Goal: Task Accomplishment & Management: Use online tool/utility

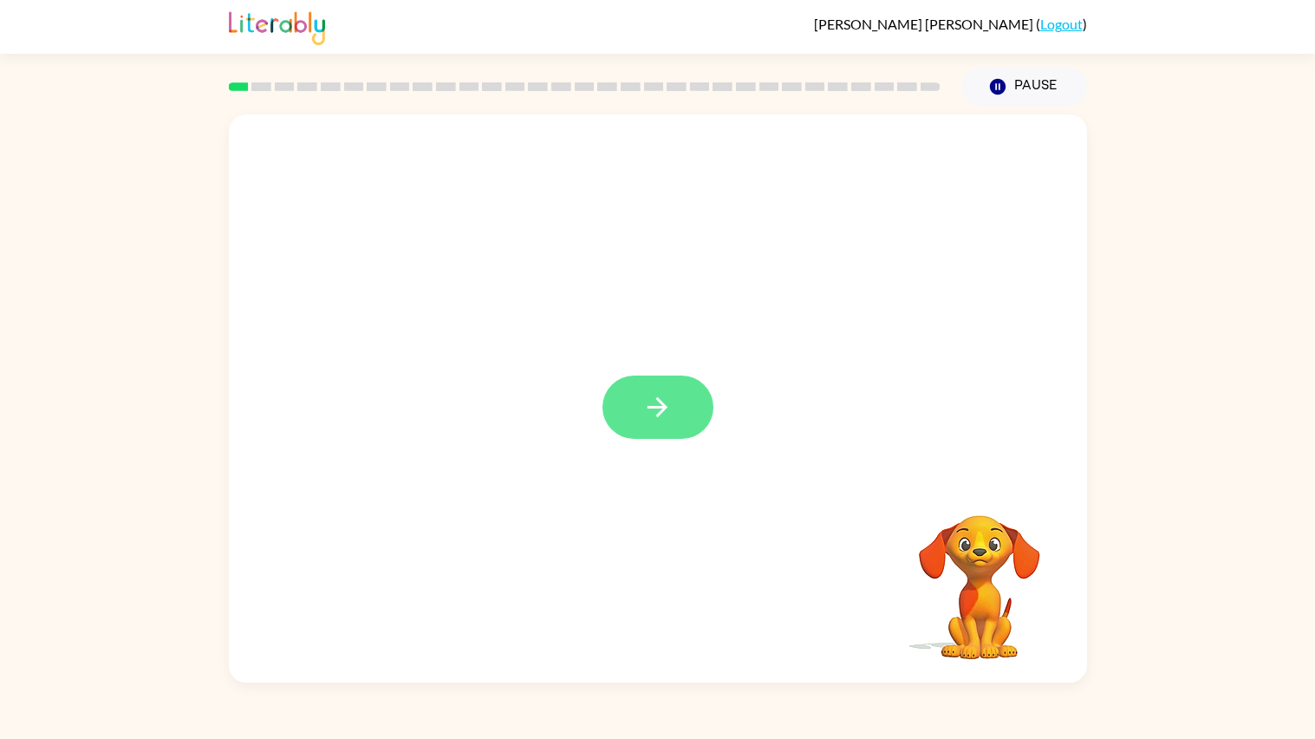
click at [689, 399] on button "button" at bounding box center [657, 406] width 111 height 63
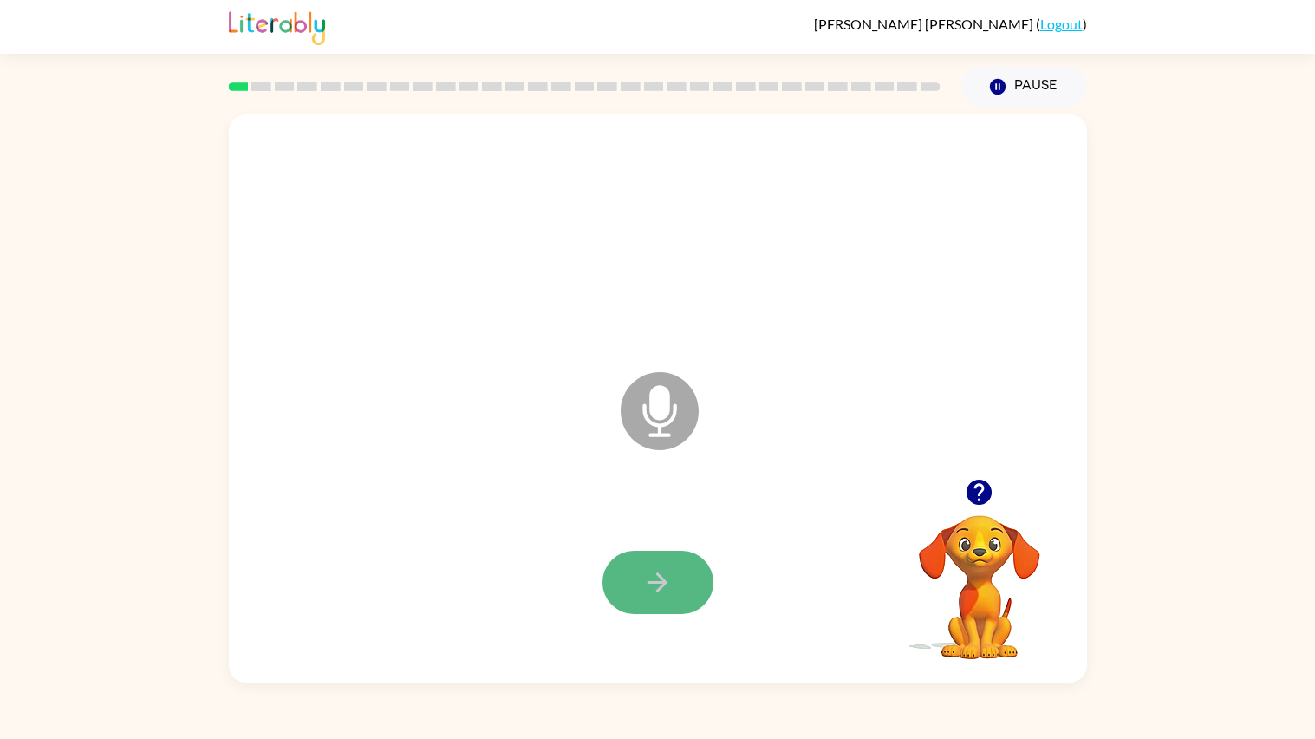
click at [670, 557] on button "button" at bounding box center [657, 581] width 111 height 63
click at [679, 580] on button "button" at bounding box center [657, 581] width 111 height 63
click at [978, 507] on icon "button" at bounding box center [979, 492] width 30 height 30
click at [627, 563] on button "button" at bounding box center [657, 581] width 111 height 63
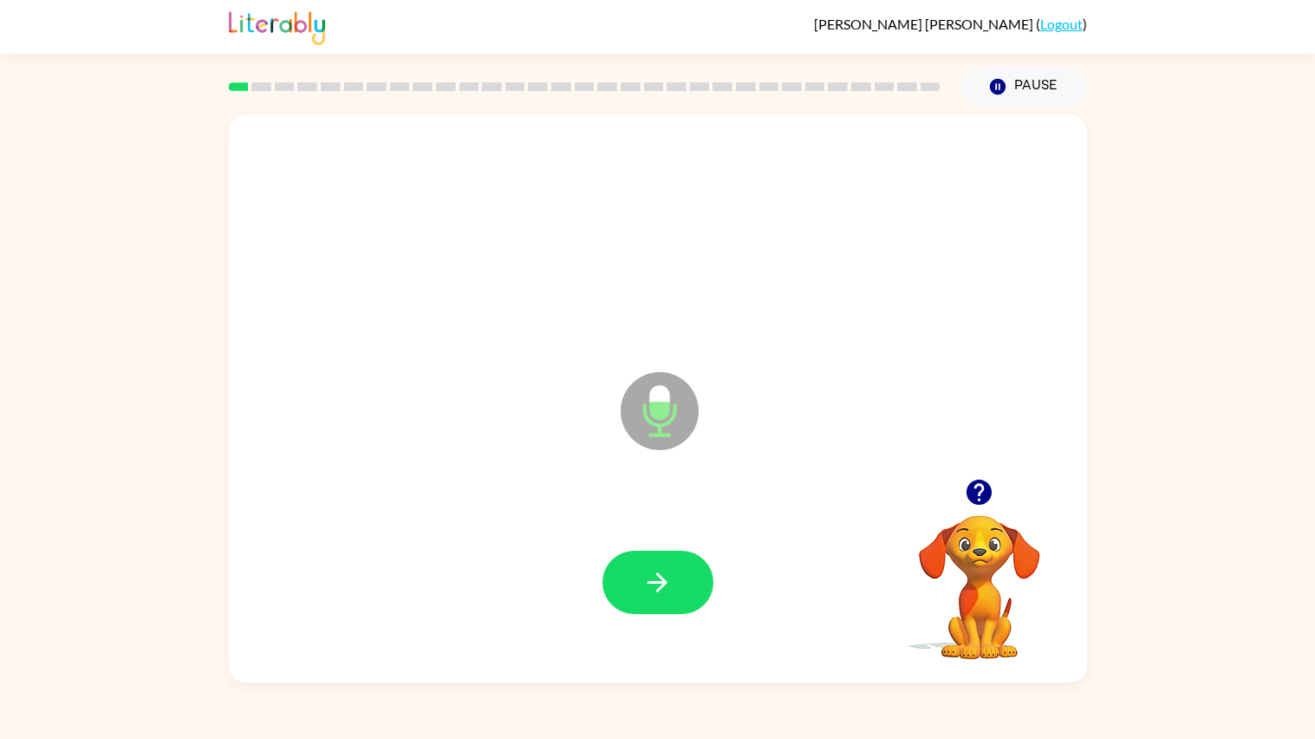
click at [627, 563] on button "button" at bounding box center [657, 581] width 111 height 63
click at [642, 570] on icon "button" at bounding box center [657, 582] width 30 height 30
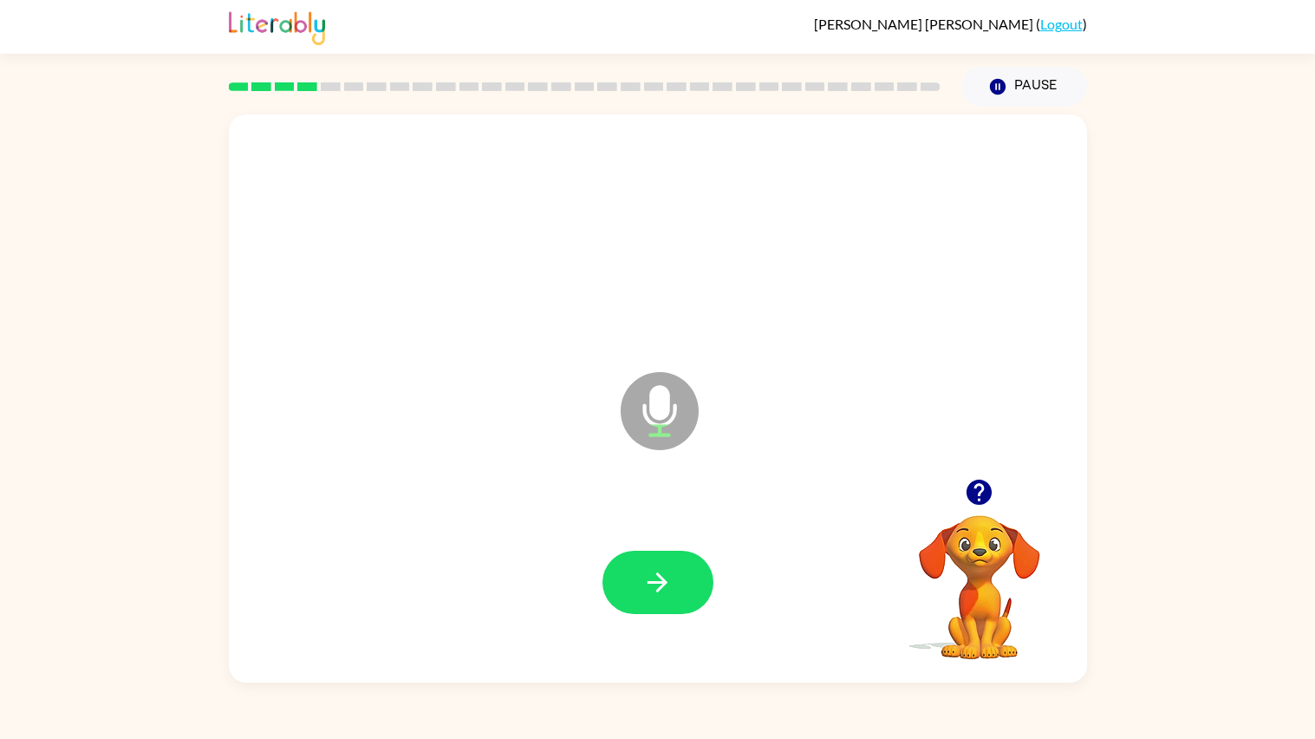
click at [642, 570] on icon "button" at bounding box center [657, 582] width 30 height 30
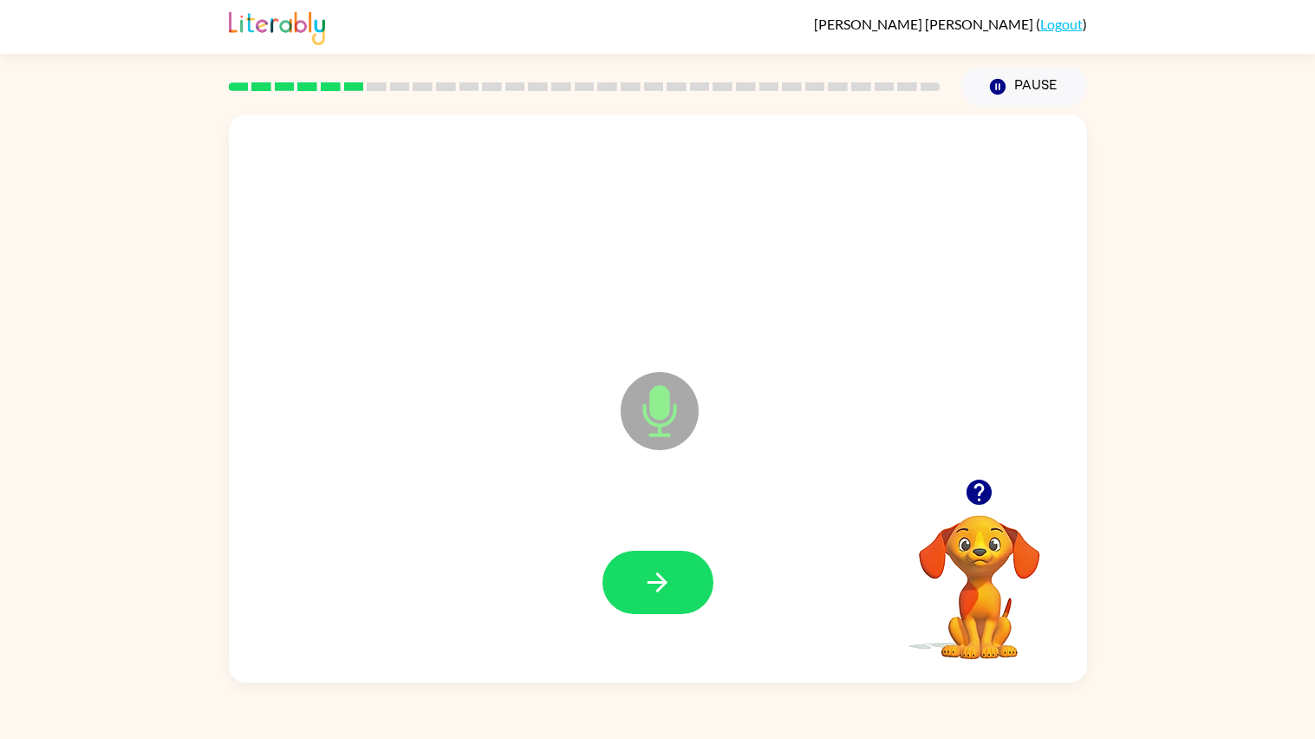
click at [642, 570] on icon "button" at bounding box center [657, 582] width 30 height 30
click at [979, 492] on icon "button" at bounding box center [979, 491] width 25 height 25
click at [979, 492] on video "Your browser must support playing .mp4 files to use Literably. Please try using…" at bounding box center [979, 574] width 173 height 173
click at [979, 492] on icon "button" at bounding box center [979, 491] width 25 height 25
click at [605, 599] on button "button" at bounding box center [657, 581] width 111 height 63
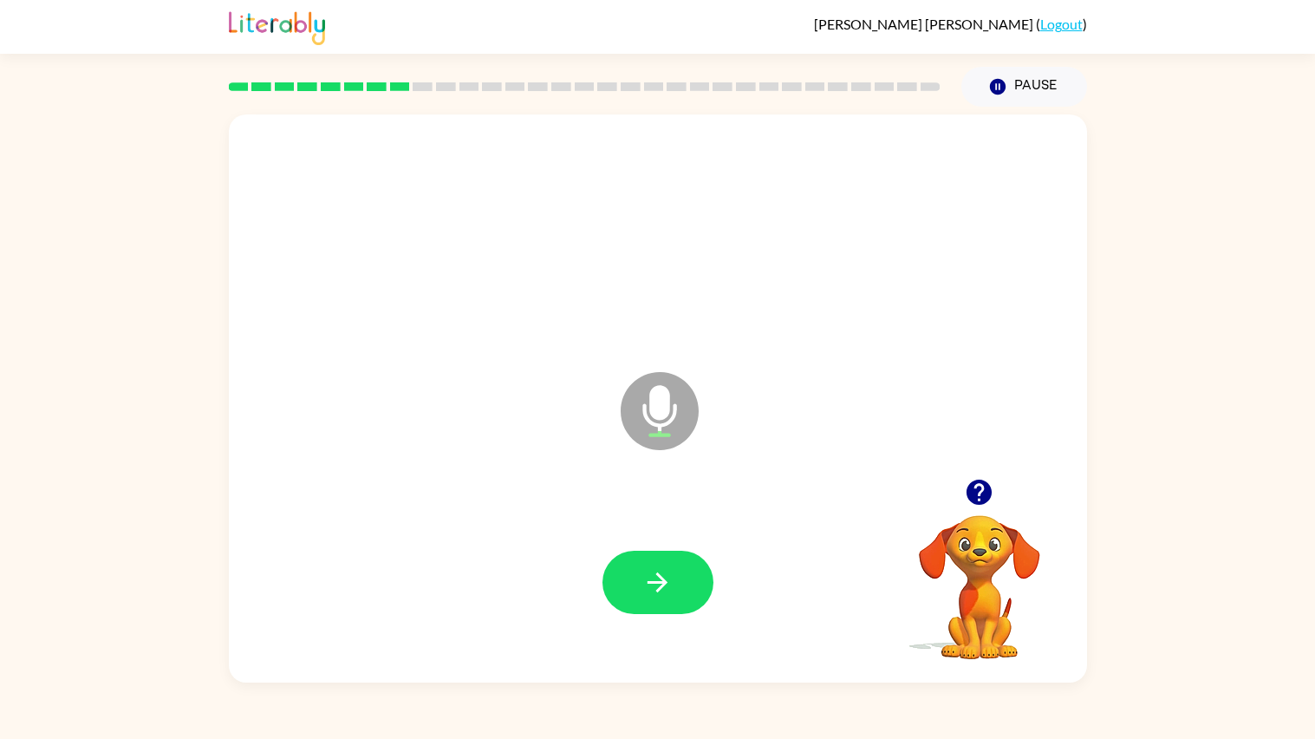
click at [625, 594] on button "button" at bounding box center [657, 581] width 111 height 63
click at [644, 475] on icon "Microphone The Microphone is here when it is your turn to talk" at bounding box center [746, 433] width 260 height 130
click at [658, 574] on icon "button" at bounding box center [658, 582] width 20 height 20
click at [999, 488] on button "button" at bounding box center [979, 492] width 44 height 44
click at [708, 563] on div at bounding box center [657, 581] width 111 height 63
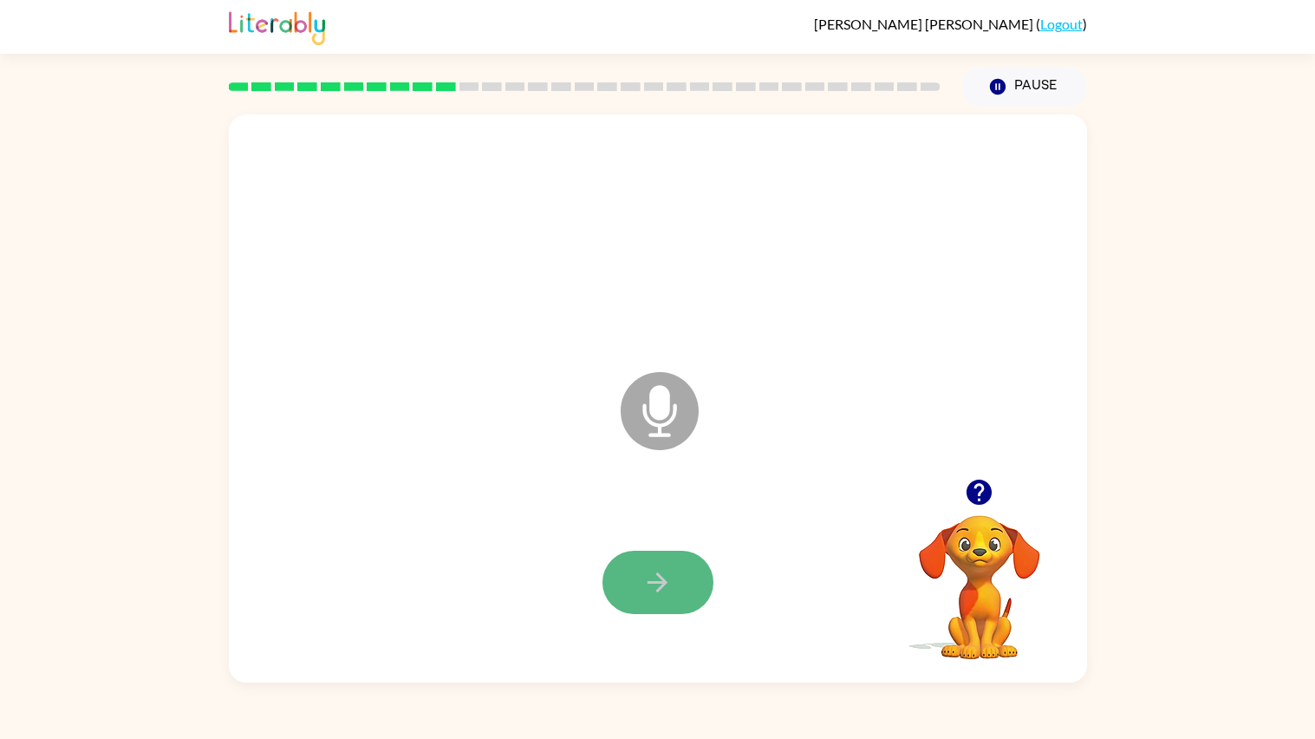
click at [706, 563] on button "button" at bounding box center [657, 581] width 111 height 63
click at [634, 600] on button "button" at bounding box center [657, 581] width 111 height 63
click at [980, 498] on icon "button" at bounding box center [979, 491] width 25 height 25
click at [678, 567] on button "button" at bounding box center [657, 581] width 111 height 63
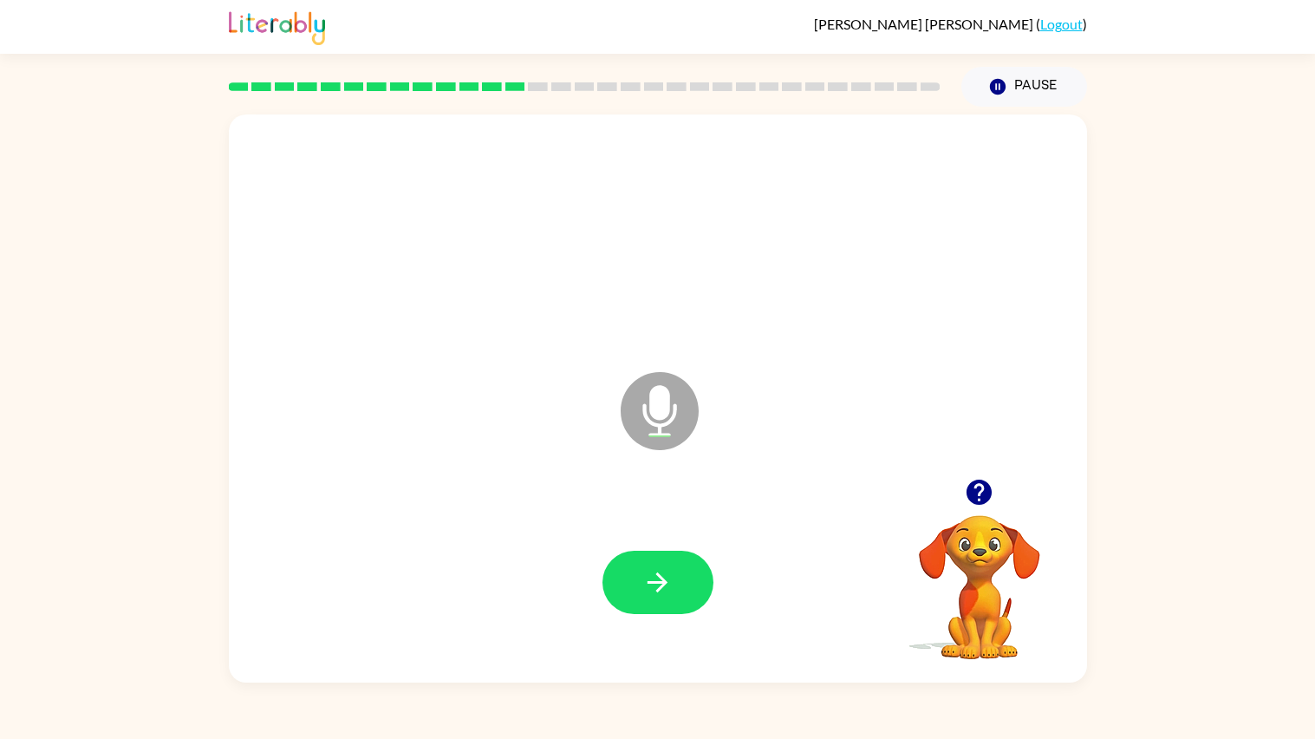
click at [678, 567] on button "button" at bounding box center [657, 581] width 111 height 63
click at [678, 567] on div at bounding box center [657, 581] width 111 height 63
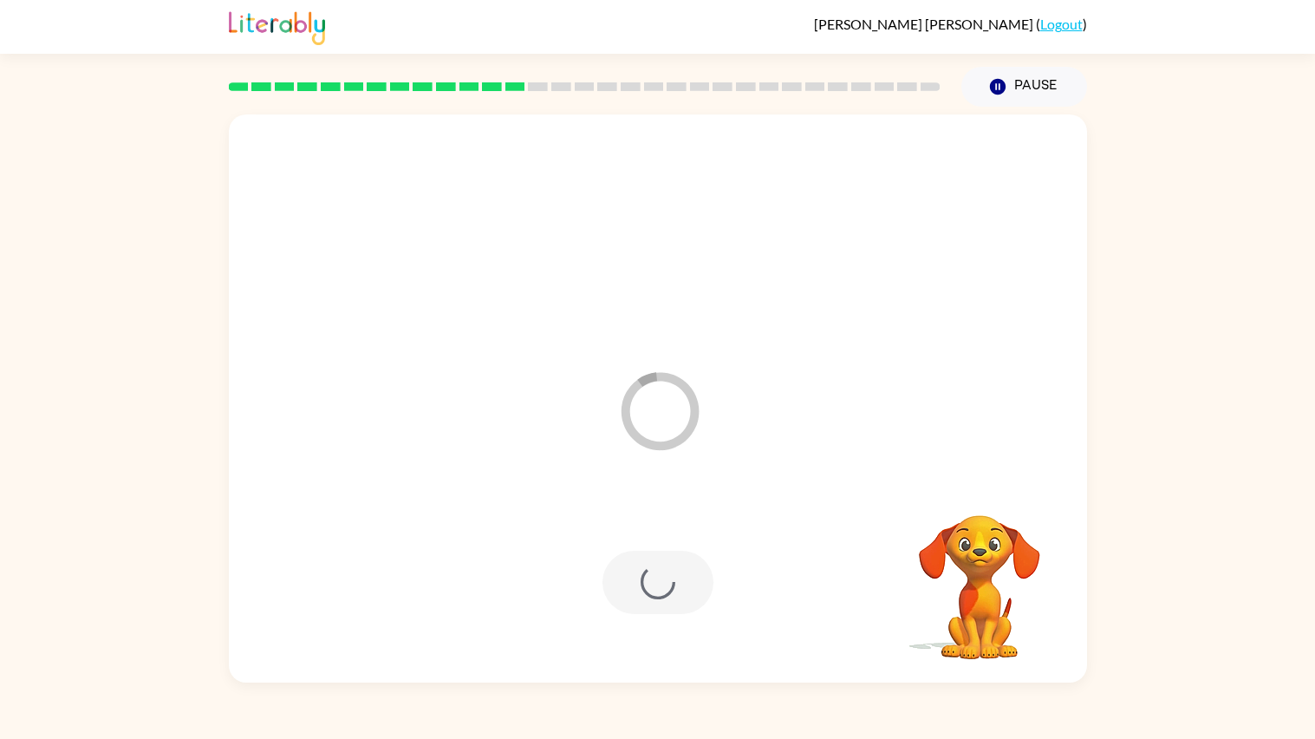
click at [678, 567] on div at bounding box center [657, 581] width 111 height 63
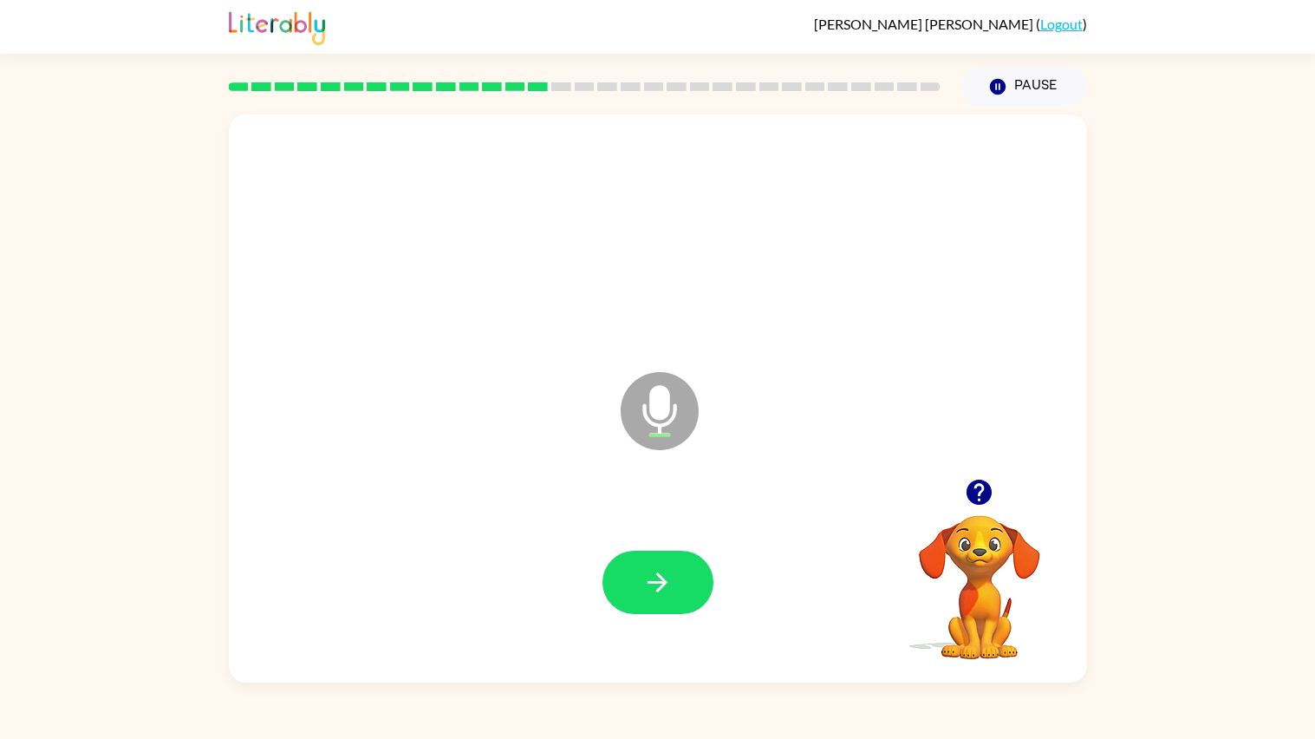
click at [678, 567] on button "button" at bounding box center [657, 581] width 111 height 63
click at [693, 712] on div "Cody Moctezuma ( Logout ) Pause Pause Microphone The Microphone is here when it…" at bounding box center [657, 369] width 1315 height 739
click at [659, 609] on button "button" at bounding box center [657, 581] width 111 height 63
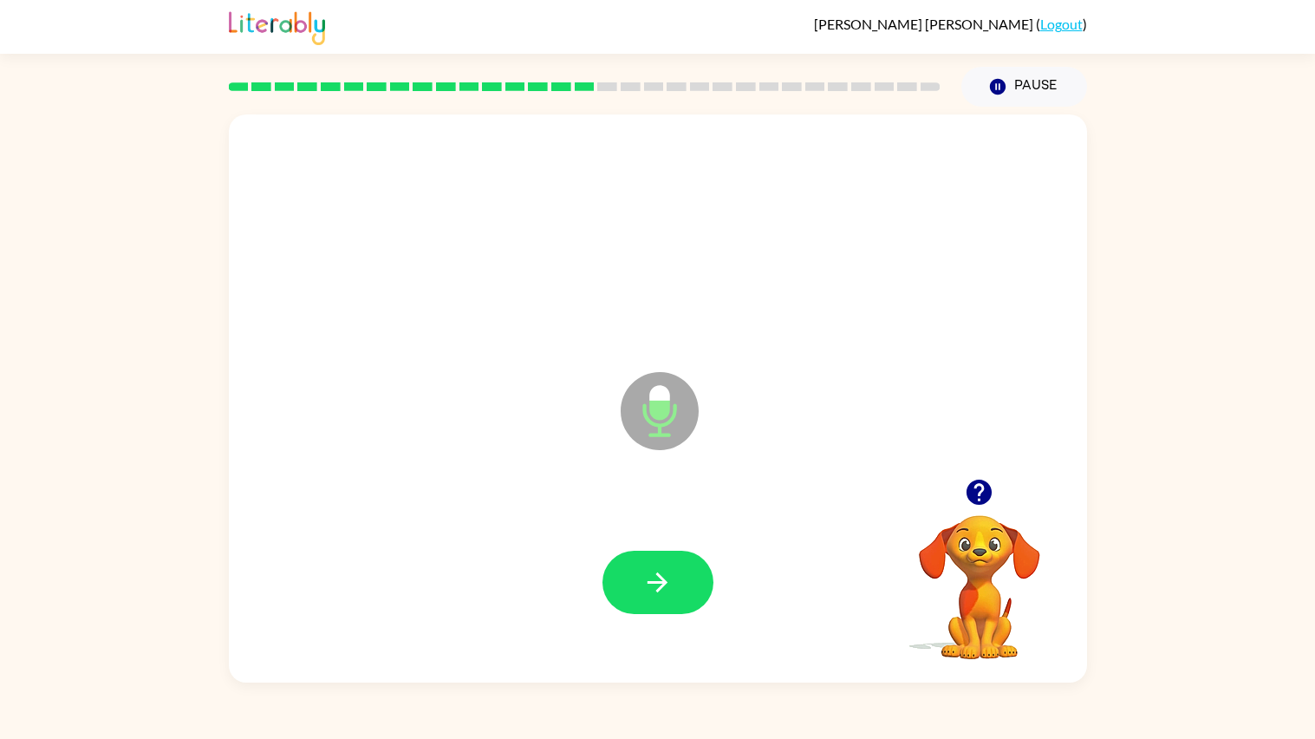
click at [659, 609] on button "button" at bounding box center [657, 581] width 111 height 63
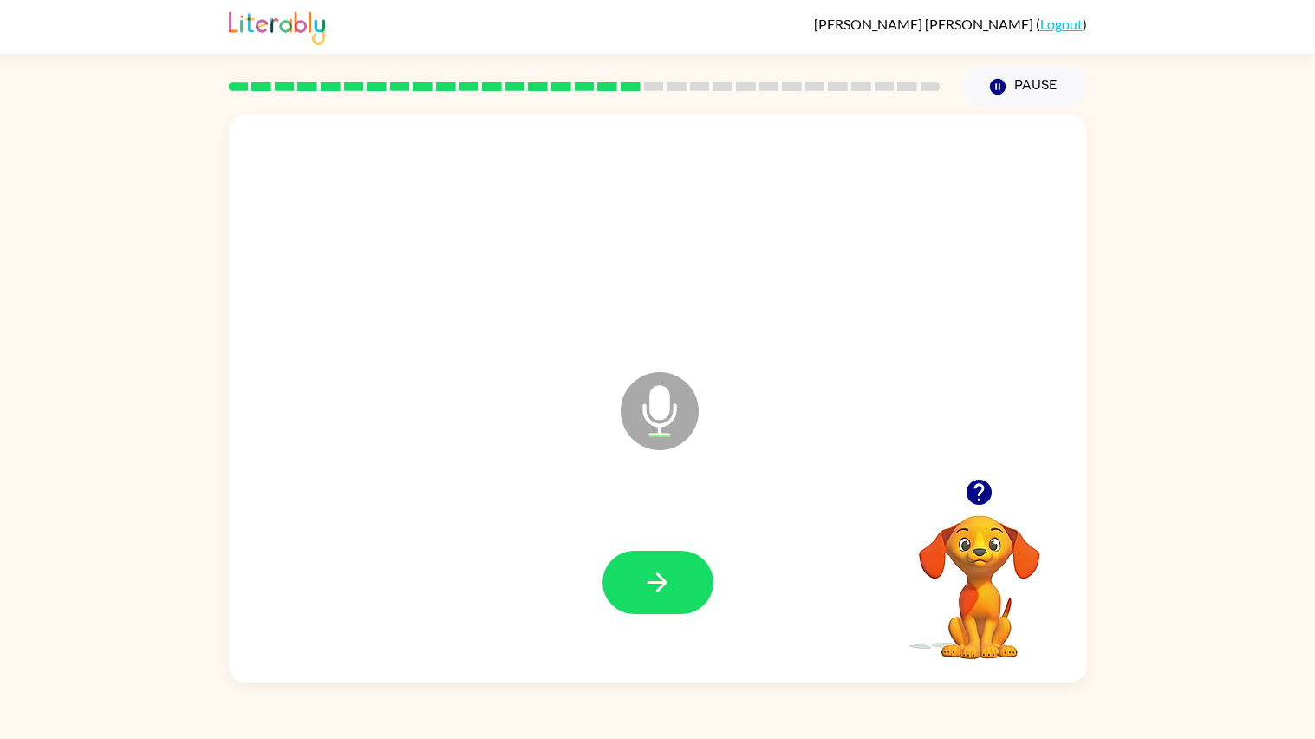
click at [659, 609] on button "button" at bounding box center [657, 581] width 111 height 63
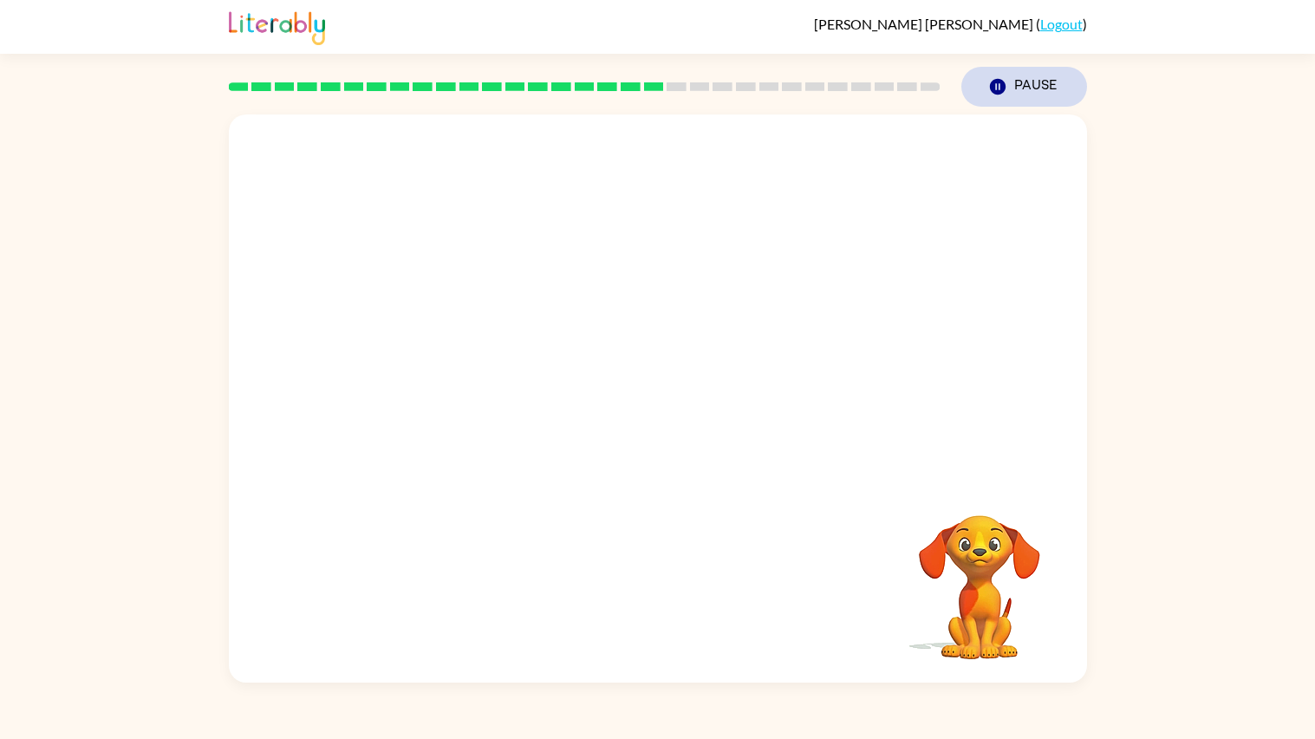
click at [996, 94] on icon "Pause" at bounding box center [997, 86] width 19 height 19
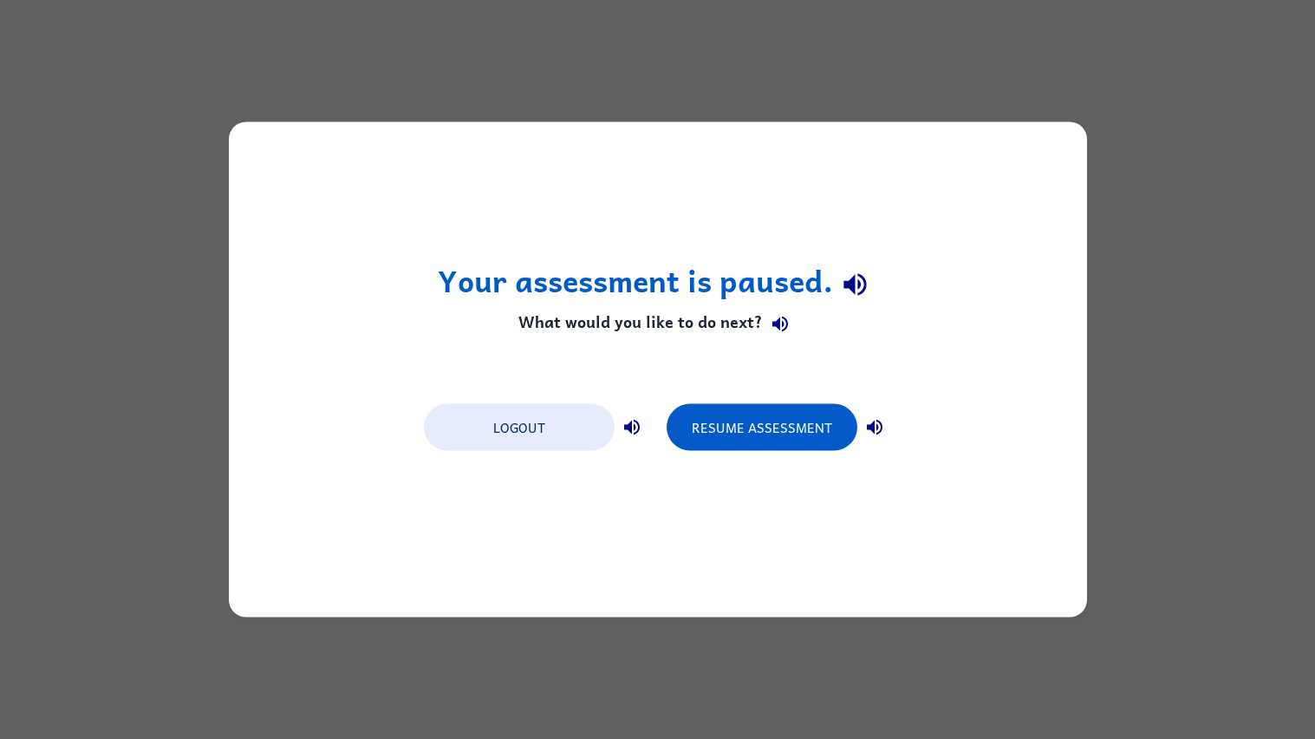
click at [714, 394] on div "Logout Resume Assessment" at bounding box center [657, 426] width 485 height 66
click at [717, 401] on div "Resume Assessment" at bounding box center [779, 425] width 225 height 49
click at [722, 418] on button "Resume Assessment" at bounding box center [762, 427] width 191 height 47
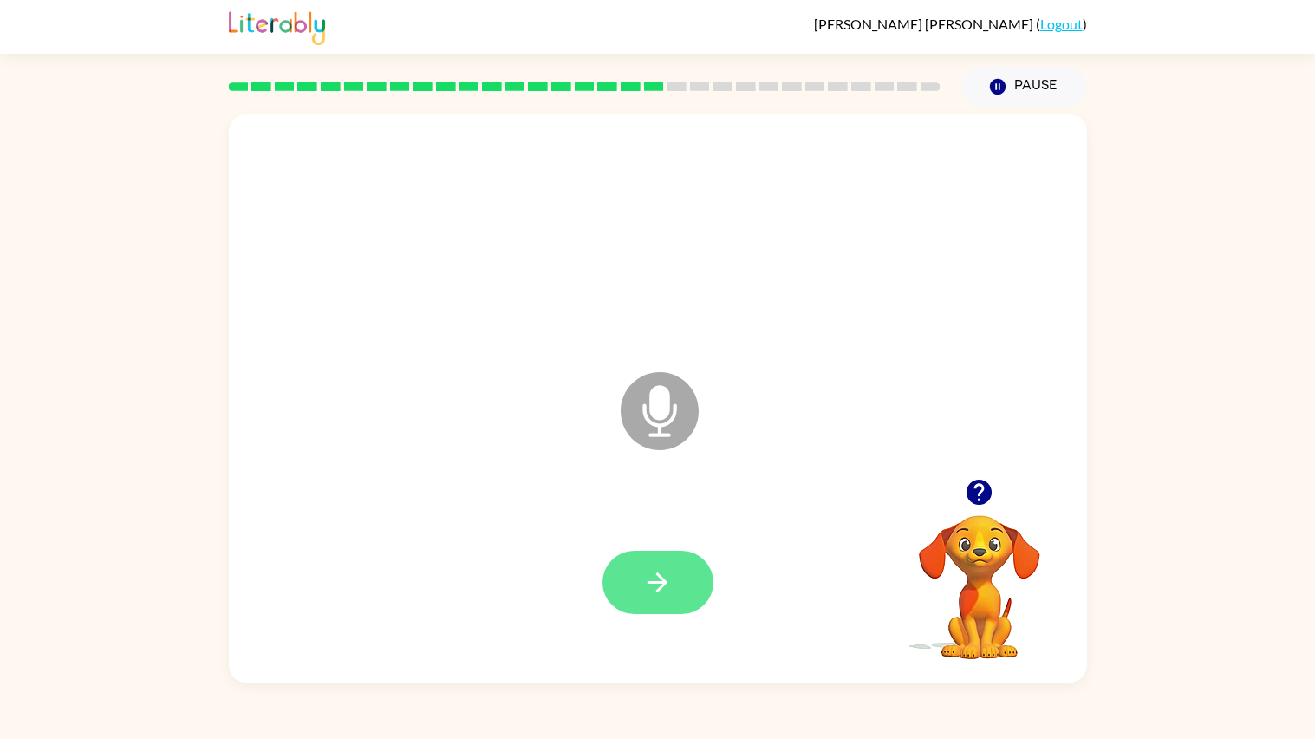
click at [642, 570] on icon "button" at bounding box center [657, 582] width 30 height 30
click at [974, 482] on icon "button" at bounding box center [979, 491] width 25 height 25
click at [653, 531] on div at bounding box center [657, 582] width 823 height 166
click at [654, 576] on icon "button" at bounding box center [657, 582] width 30 height 30
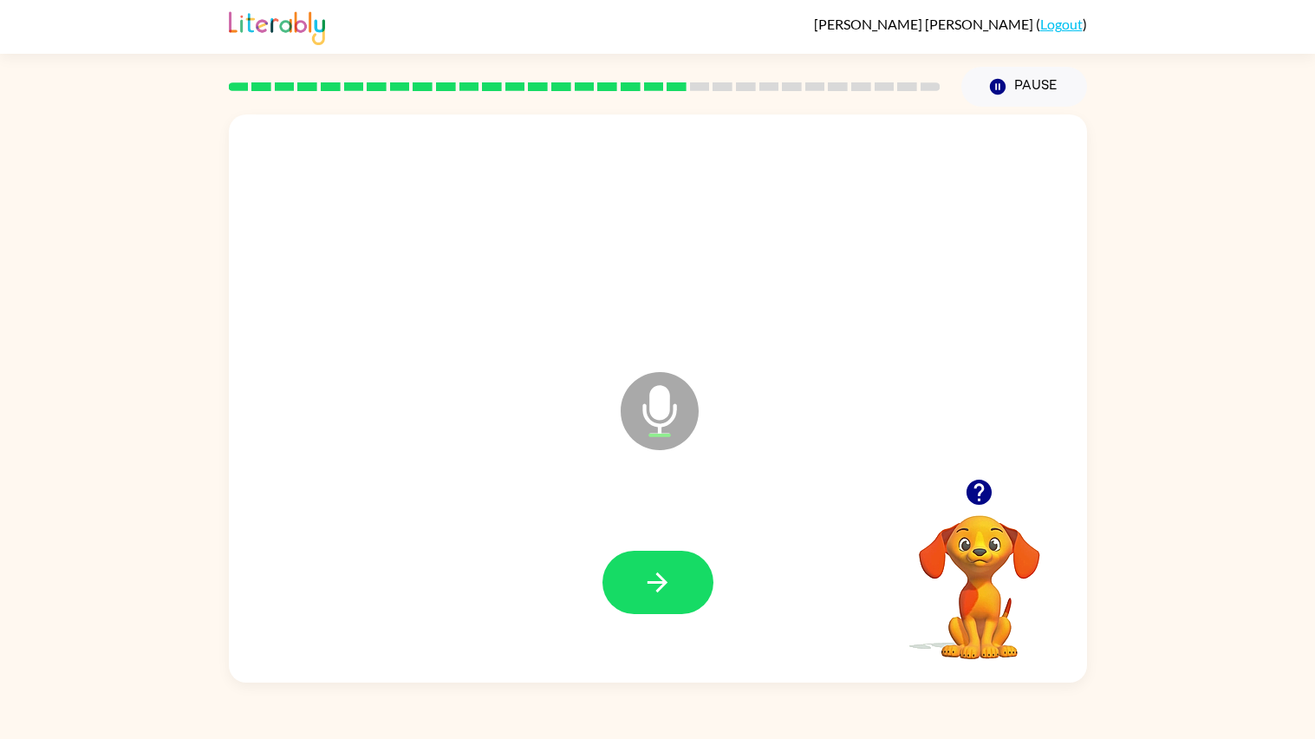
click at [654, 576] on icon "button" at bounding box center [657, 582] width 30 height 30
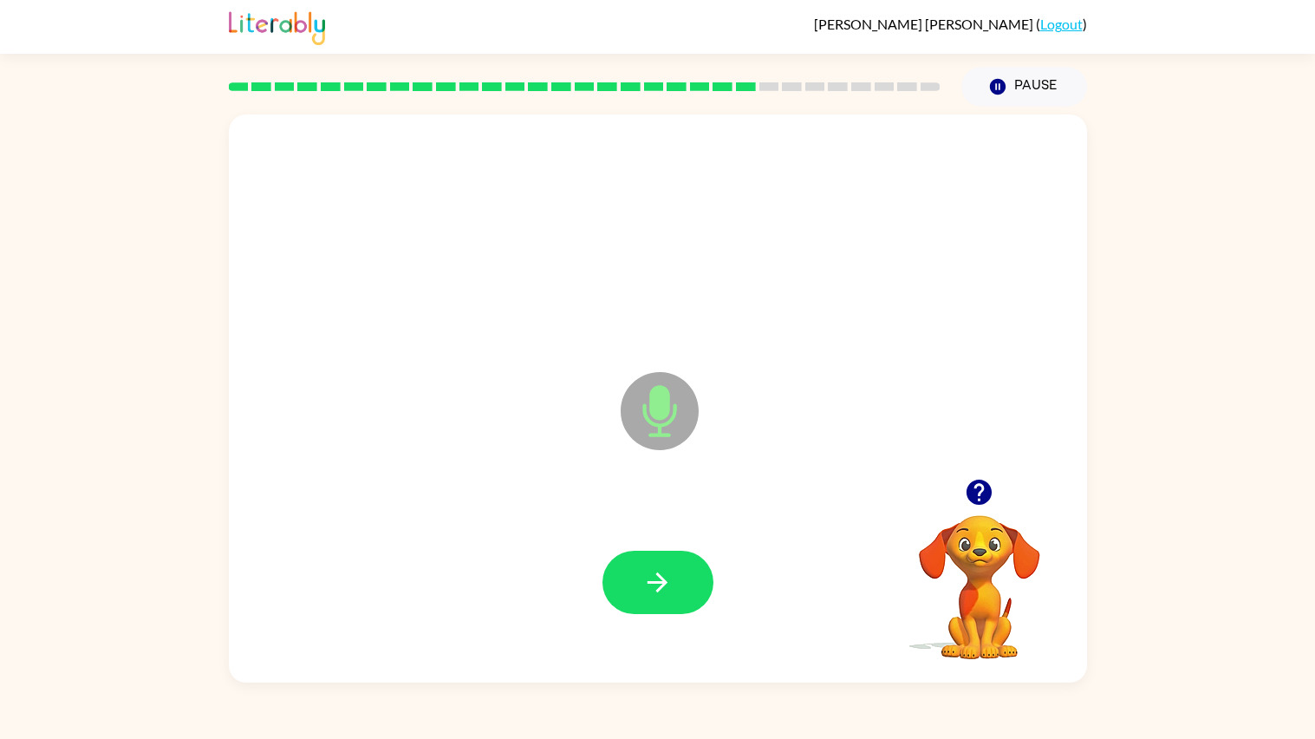
click at [654, 576] on icon "button" at bounding box center [657, 582] width 30 height 30
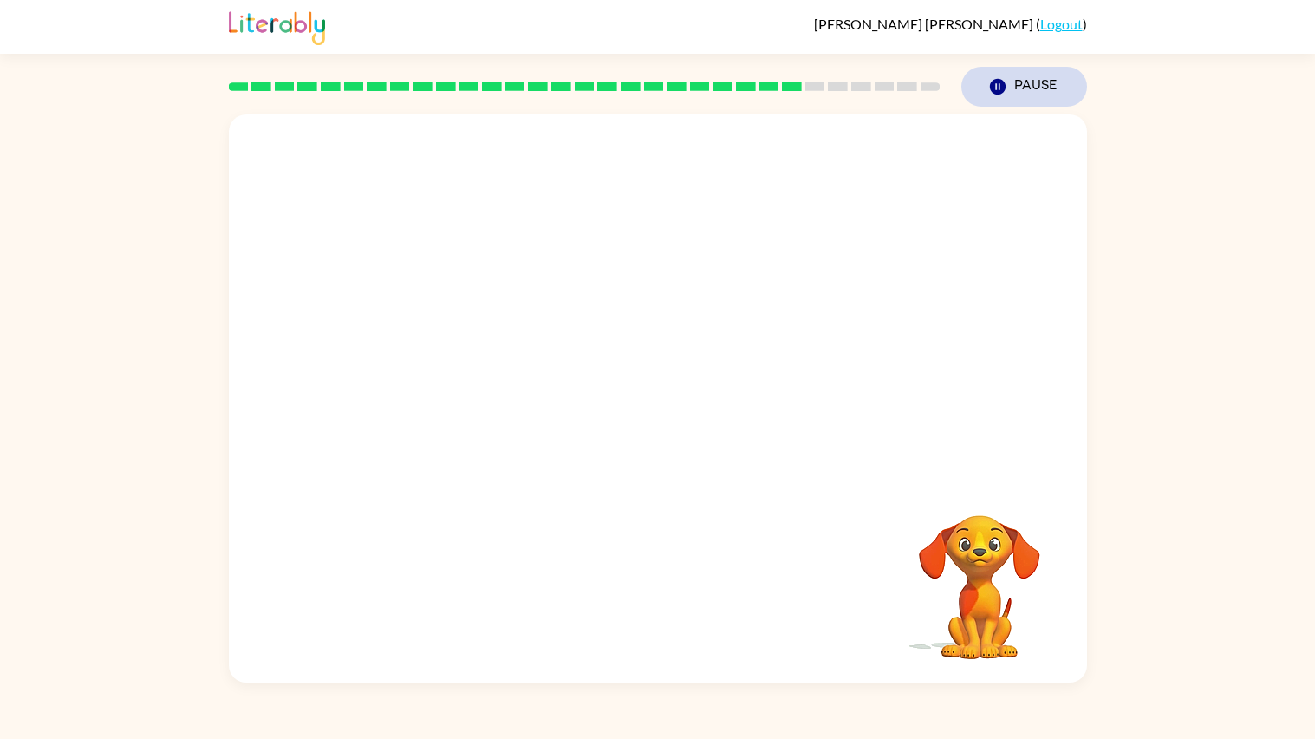
click at [1020, 77] on button "Pause Pause" at bounding box center [1024, 87] width 126 height 40
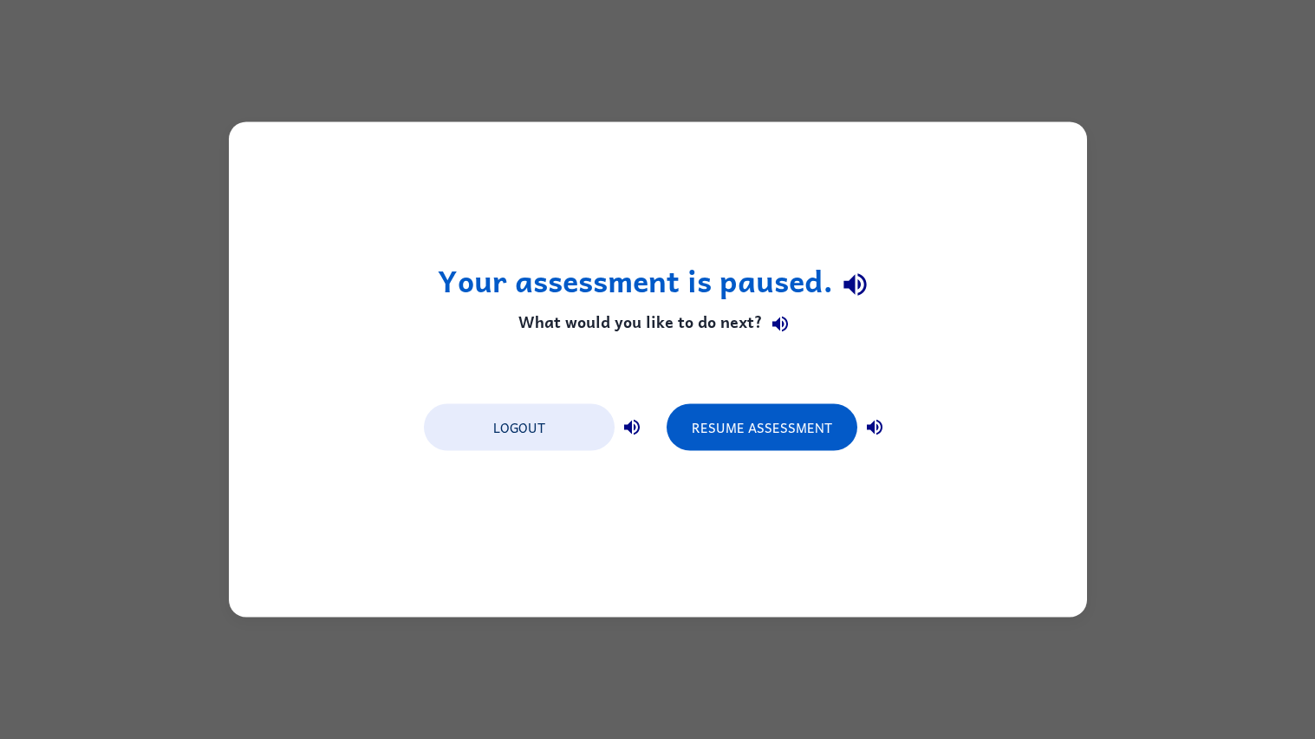
click at [1020, 77] on div "Your assessment is paused. What would you like to do next? Logout Resume Assess…" at bounding box center [657, 369] width 1315 height 739
click at [773, 435] on button "Resume Assessment" at bounding box center [762, 427] width 191 height 47
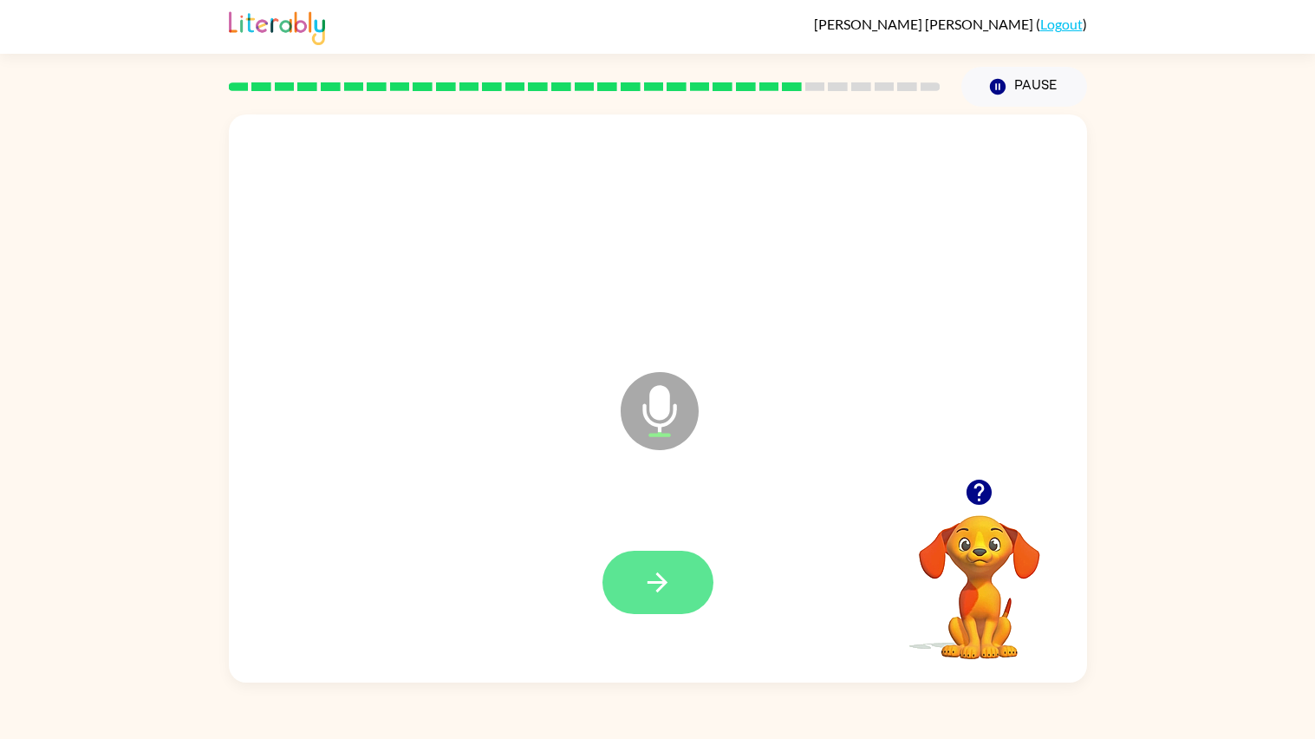
click at [672, 605] on button "button" at bounding box center [657, 581] width 111 height 63
click at [968, 474] on button "button" at bounding box center [979, 492] width 44 height 44
click at [648, 564] on button "button" at bounding box center [657, 581] width 111 height 63
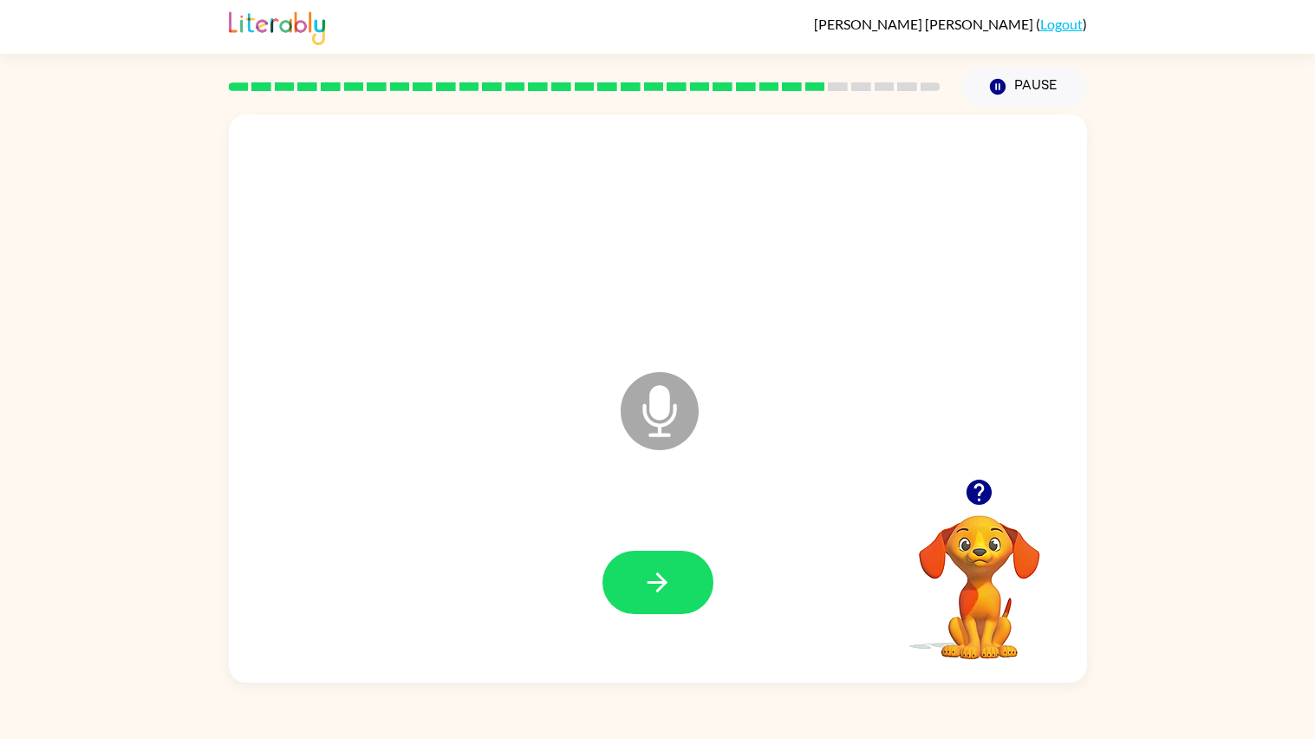
click at [648, 564] on button "button" at bounding box center [657, 581] width 111 height 63
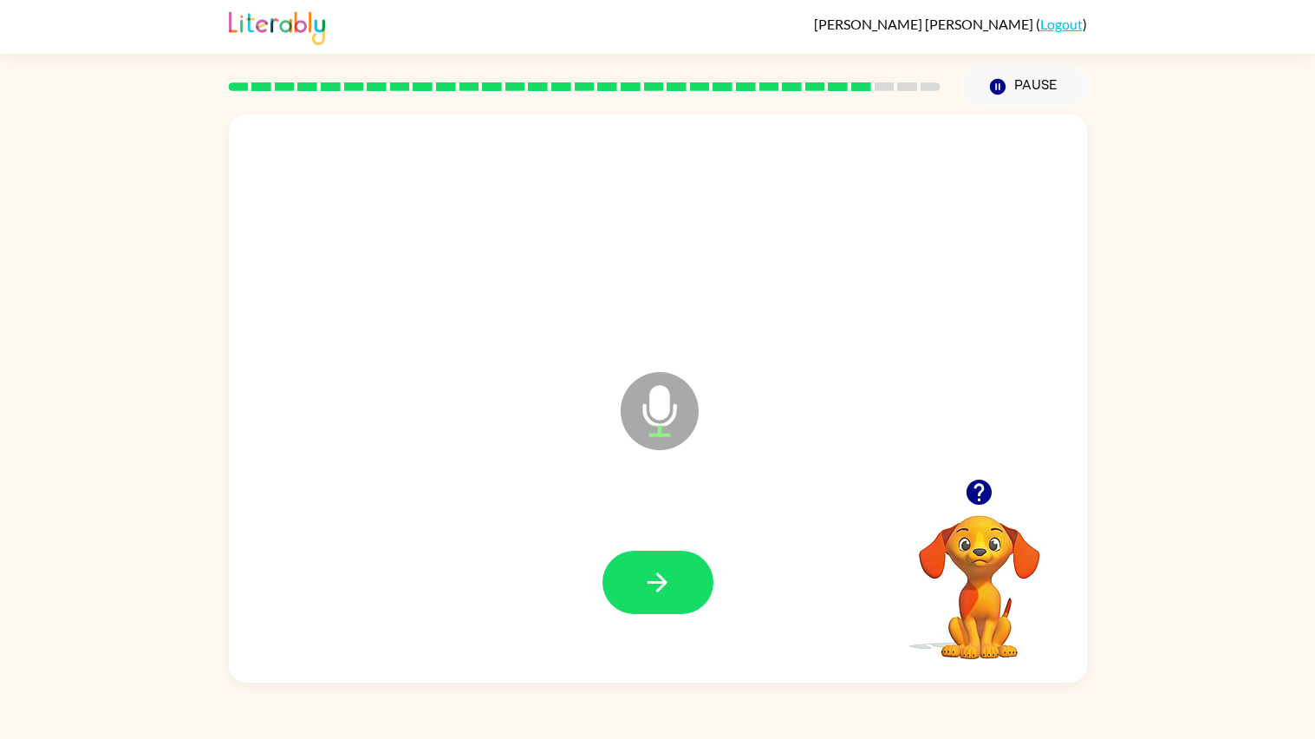
click at [648, 564] on button "button" at bounding box center [657, 581] width 111 height 63
click at [632, 576] on button "button" at bounding box center [657, 581] width 111 height 63
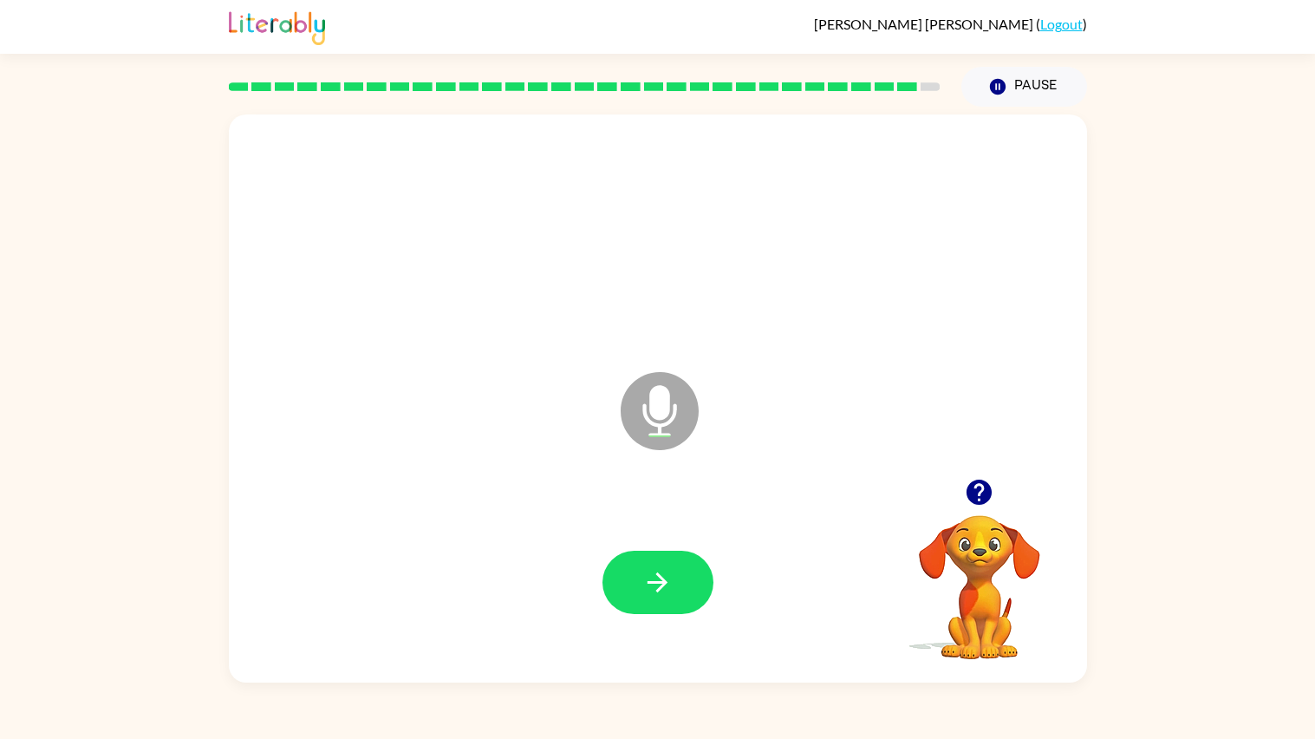
click at [977, 497] on icon "button" at bounding box center [979, 491] width 25 height 25
click at [680, 576] on button "button" at bounding box center [657, 581] width 111 height 63
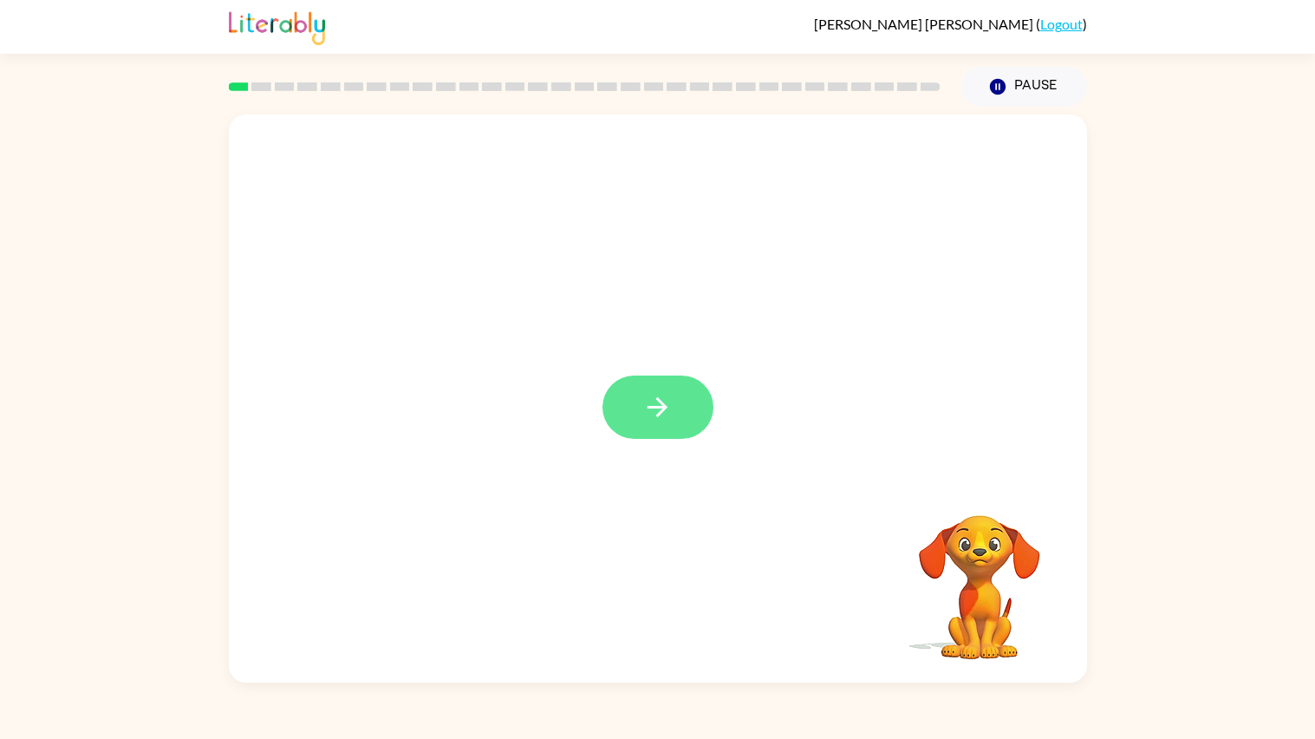
click at [639, 413] on button "button" at bounding box center [657, 406] width 111 height 63
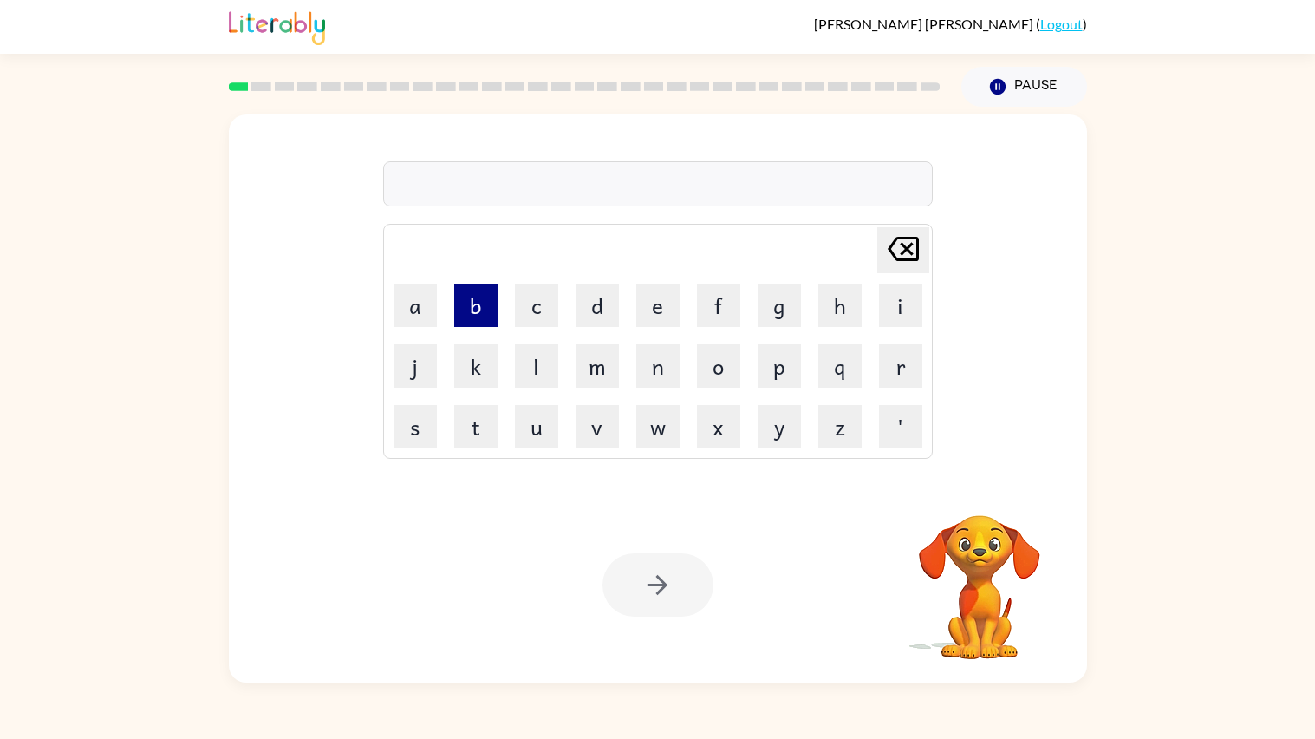
click at [468, 296] on button "b" at bounding box center [475, 304] width 43 height 43
click at [715, 367] on button "o" at bounding box center [718, 365] width 43 height 43
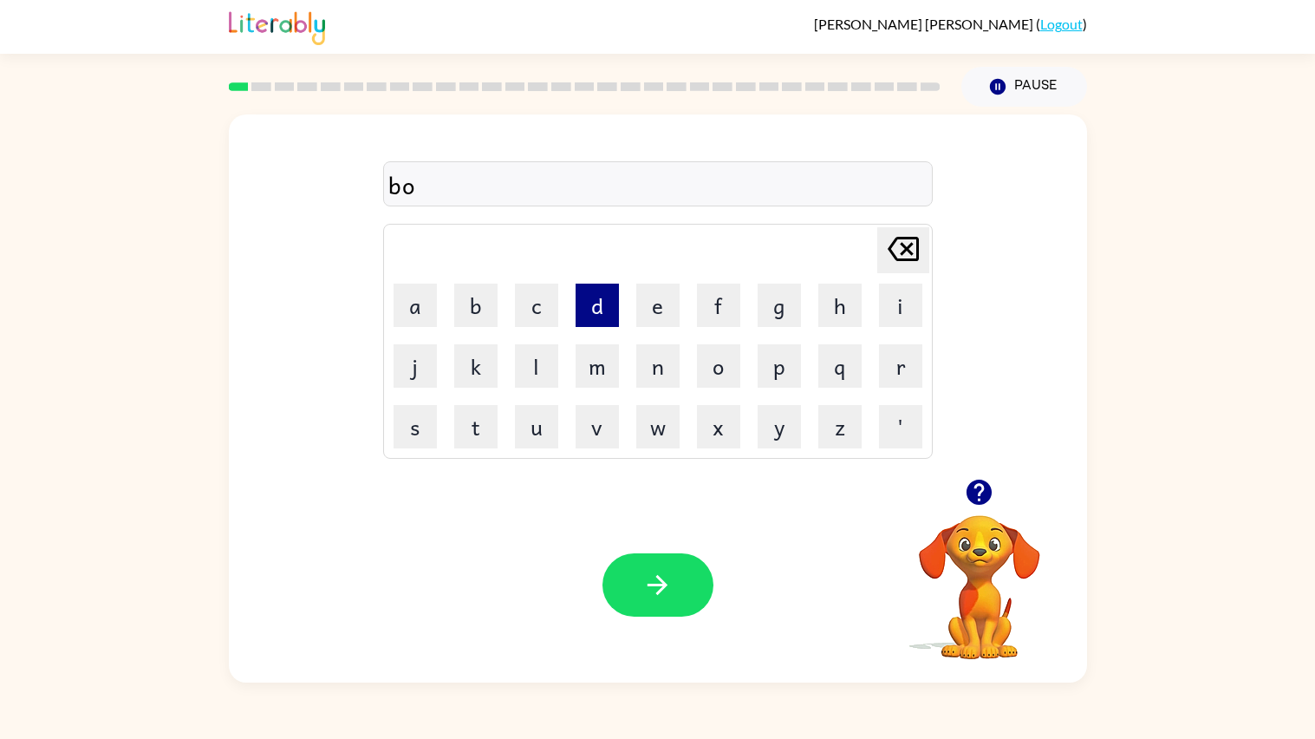
click at [588, 320] on button "d" at bounding box center [597, 304] width 43 height 43
click at [651, 306] on button "e" at bounding box center [657, 304] width 43 height 43
click at [898, 357] on button "r" at bounding box center [900, 365] width 43 height 43
click at [677, 553] on div at bounding box center [657, 584] width 111 height 63
click at [674, 576] on button "button" at bounding box center [657, 584] width 111 height 63
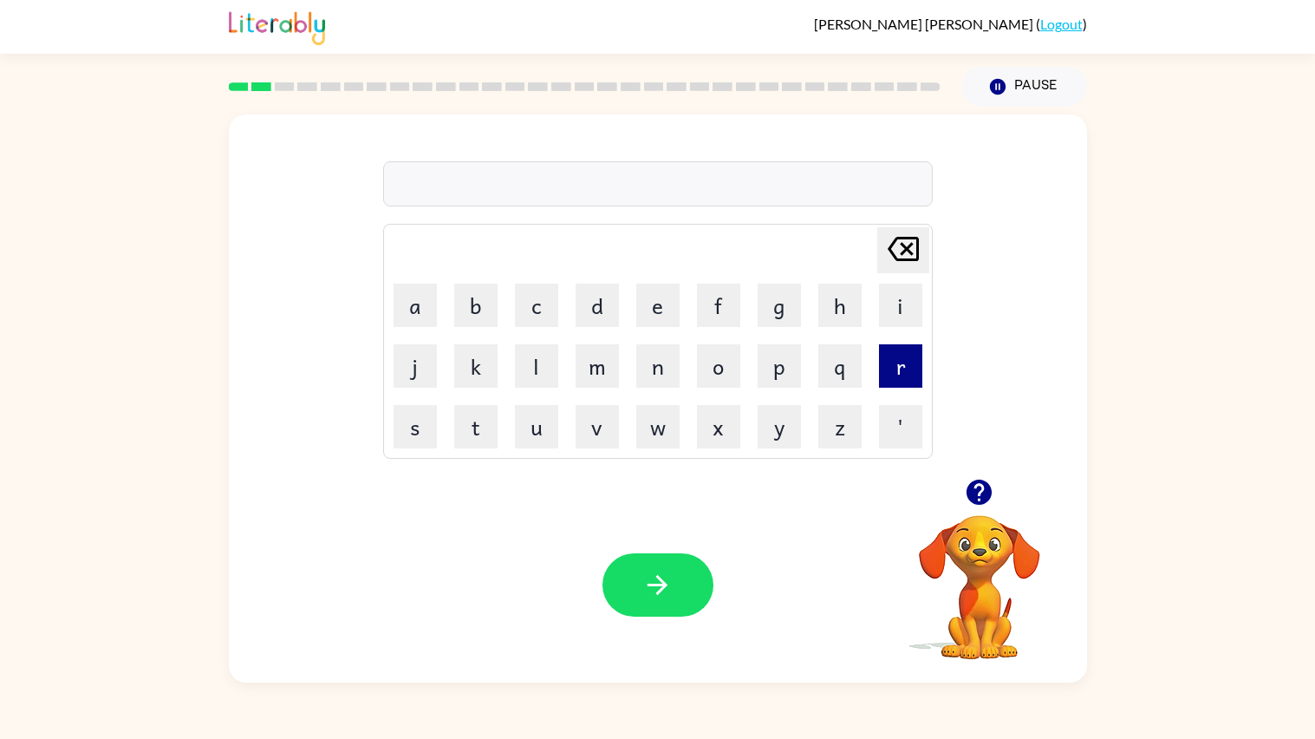
click at [887, 361] on button "r" at bounding box center [900, 365] width 43 height 43
type button "r"
click at [468, 238] on td "Delete Delete last character input" at bounding box center [658, 250] width 544 height 48
click at [970, 500] on icon "button" at bounding box center [979, 491] width 25 height 25
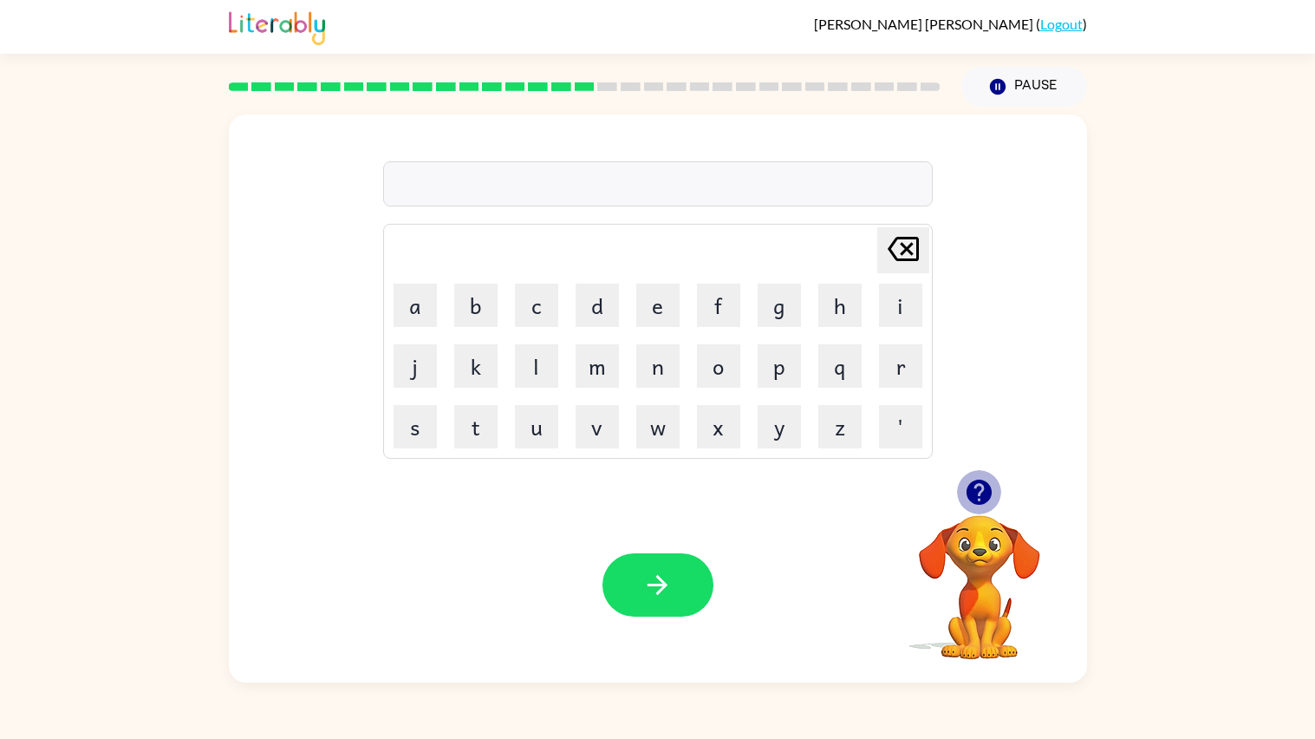
click at [976, 486] on icon "button" at bounding box center [979, 492] width 30 height 30
click at [986, 524] on video "Your browser must support playing .mp4 files to use Literably. Please try using…" at bounding box center [979, 574] width 173 height 173
click at [985, 524] on video "Your browser must support playing .mp4 files to use Literably. Please try using…" at bounding box center [979, 574] width 173 height 173
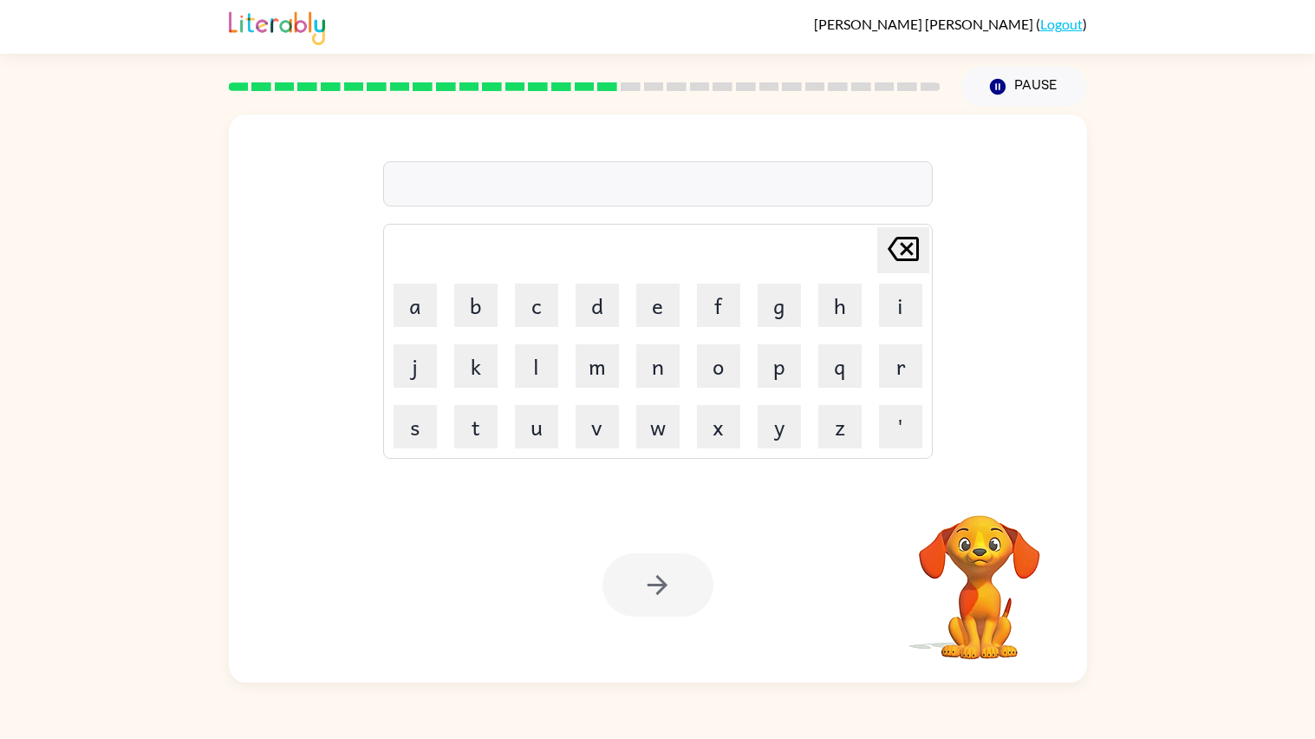
click at [985, 524] on video "Your browser must support playing .mp4 files to use Literably. Please try using…" at bounding box center [979, 574] width 173 height 173
click at [627, 600] on div at bounding box center [657, 584] width 111 height 63
click at [935, 554] on video "Your browser must support playing .mp4 files to use Literably. Please try using…" at bounding box center [979, 574] width 173 height 173
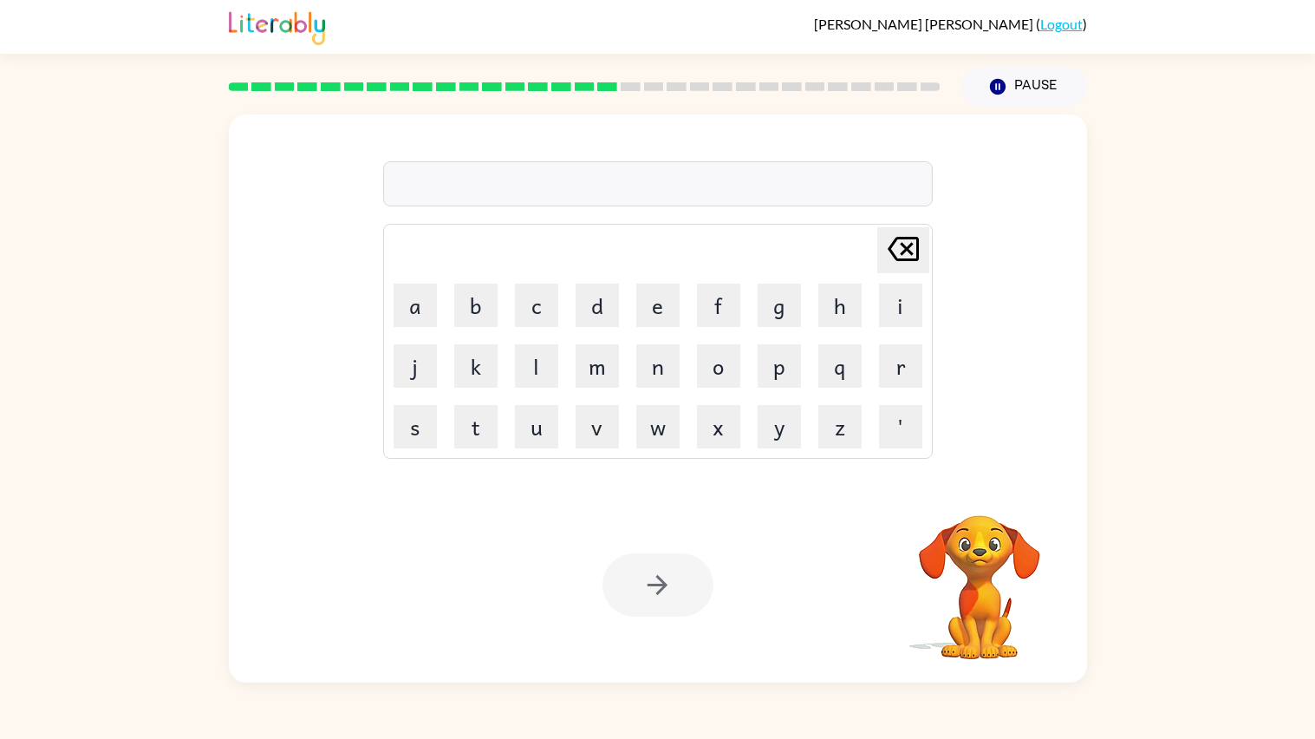
click at [935, 554] on video "Your browser must support playing .mp4 files to use Literably. Please try using…" at bounding box center [979, 574] width 173 height 173
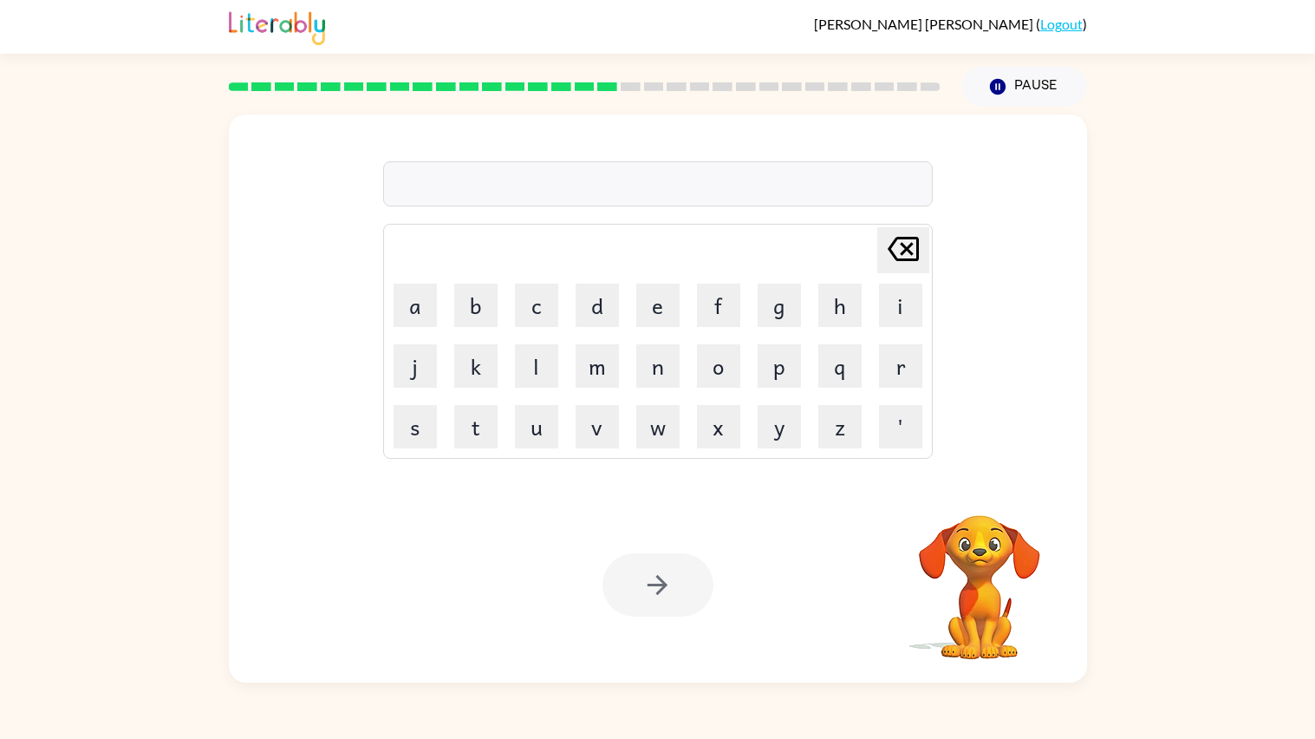
click at [935, 554] on video "Your browser must support playing .mp4 files to use Literably. Please try using…" at bounding box center [979, 574] width 173 height 173
click at [935, 555] on video "Your browser must support playing .mp4 files to use Literably. Please try using…" at bounding box center [979, 574] width 173 height 173
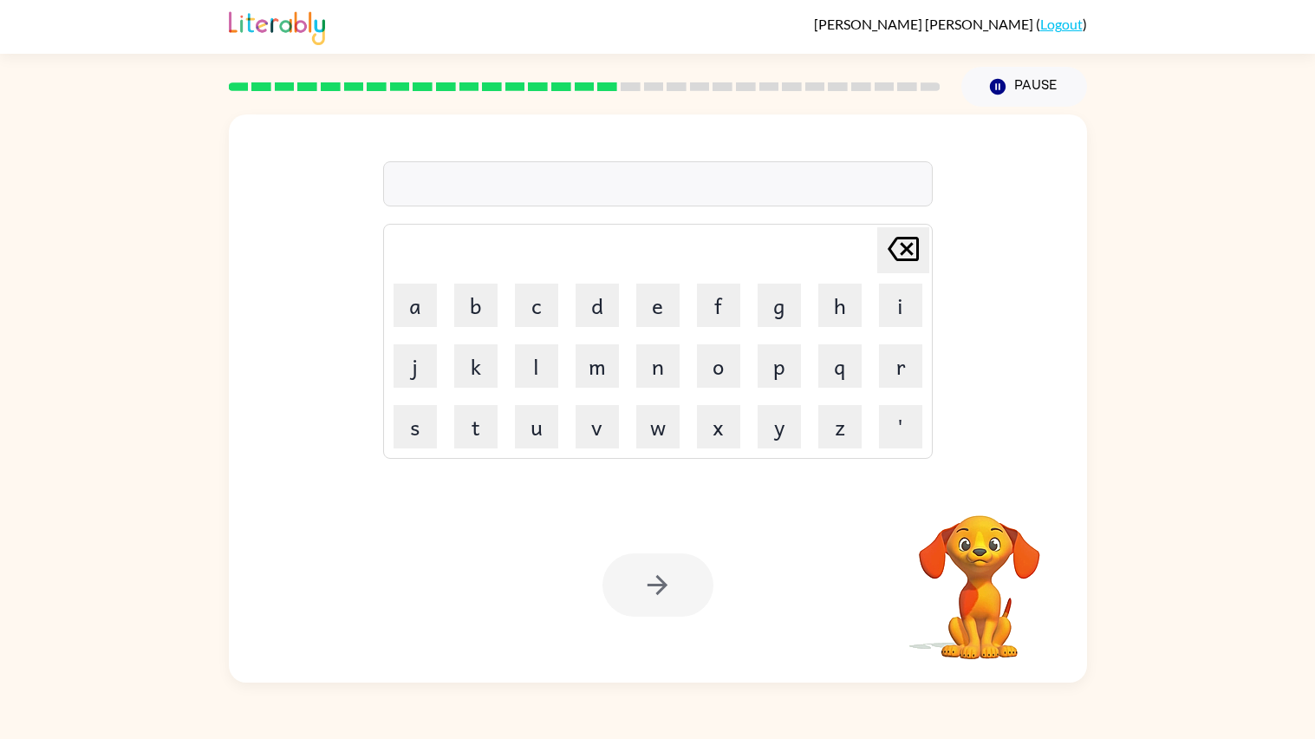
click at [935, 555] on video "Your browser must support playing .mp4 files to use Literably. Please try using…" at bounding box center [979, 574] width 173 height 173
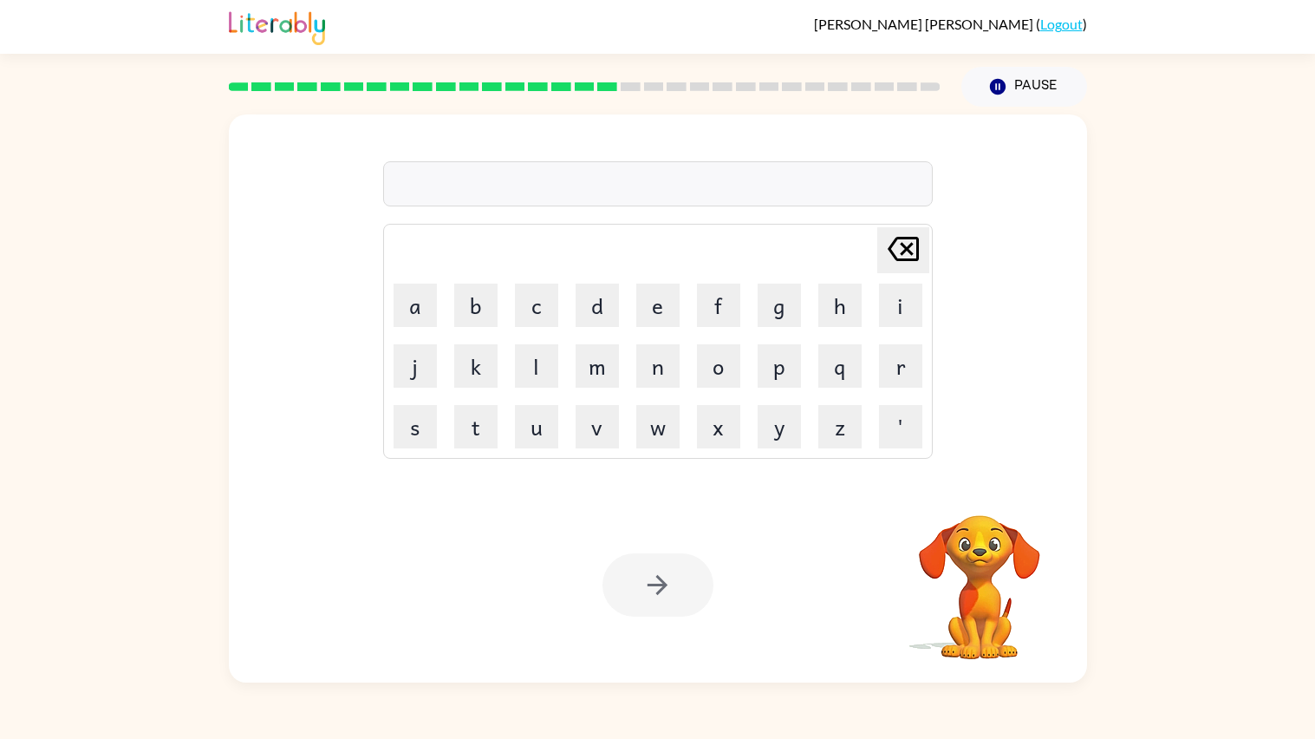
click at [935, 555] on video "Your browser must support playing .mp4 files to use Literably. Please try using…" at bounding box center [979, 574] width 173 height 173
click at [676, 576] on div at bounding box center [657, 584] width 111 height 63
click at [999, 92] on icon "button" at bounding box center [997, 87] width 16 height 16
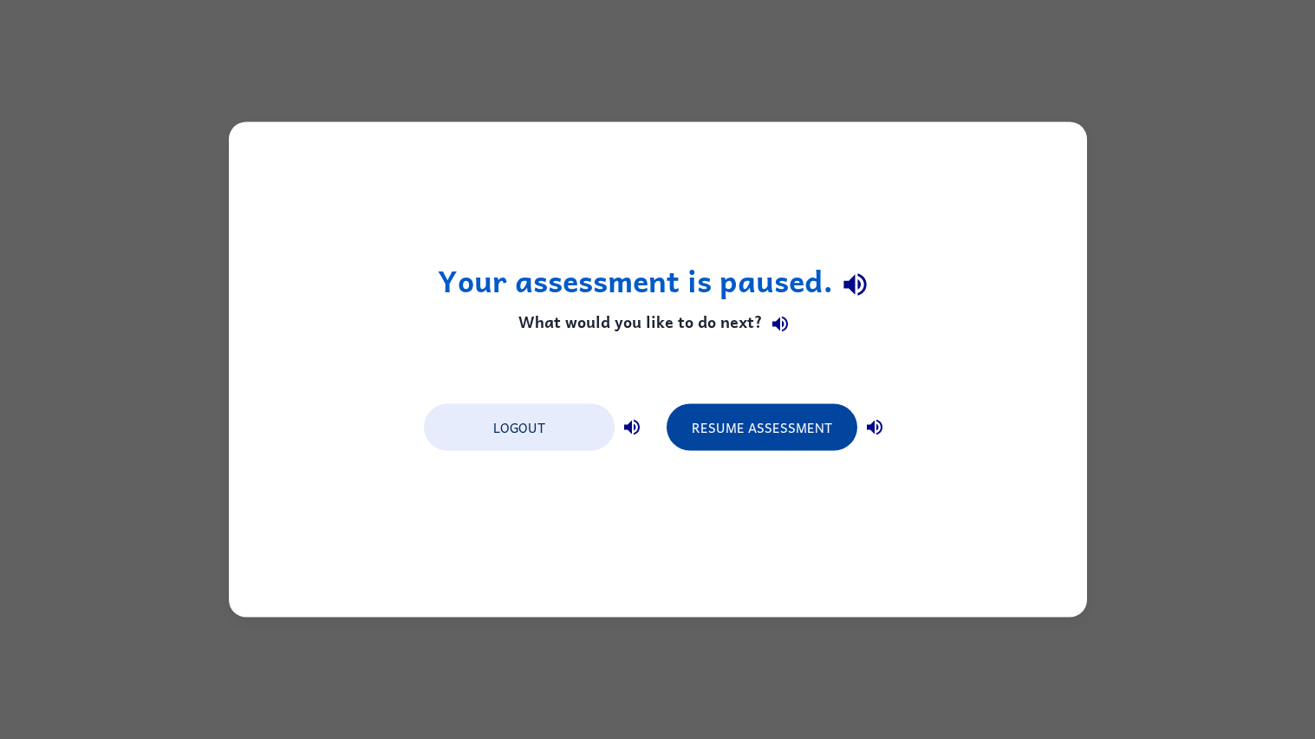
click at [697, 446] on button "Resume Assessment" at bounding box center [762, 427] width 191 height 47
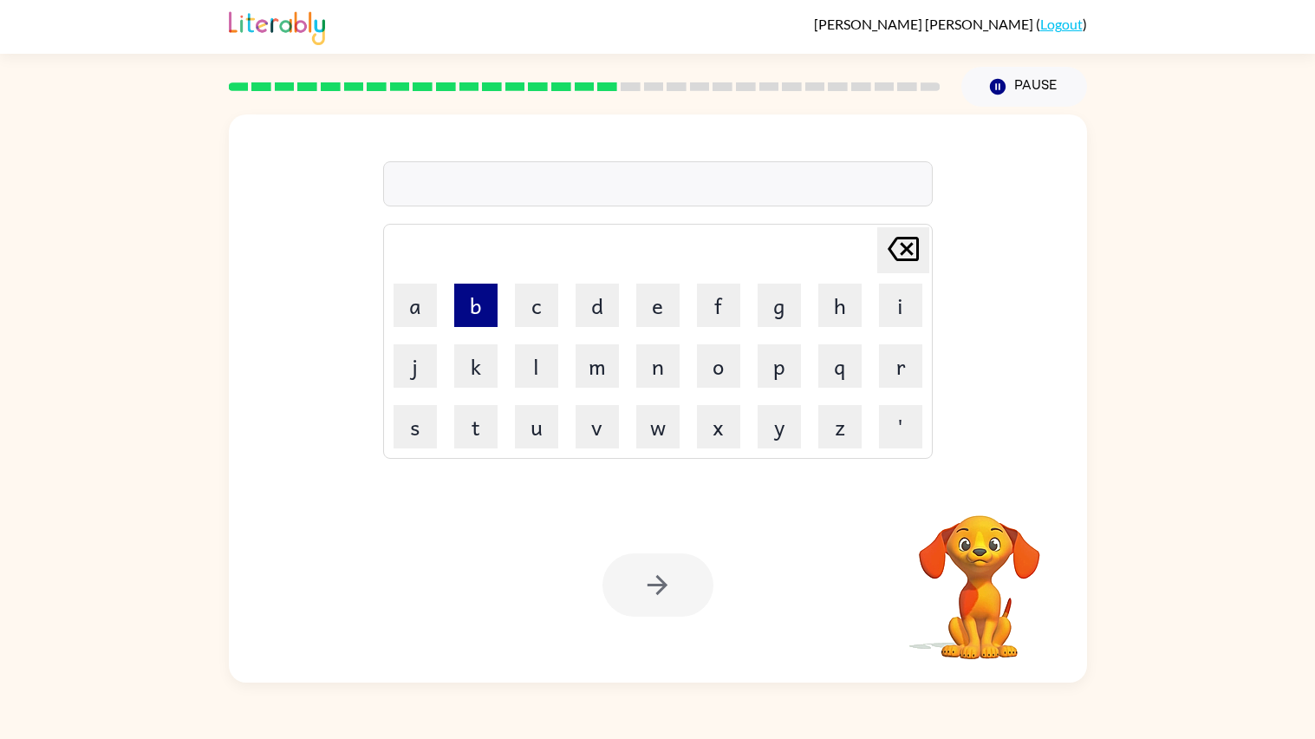
click at [480, 312] on button "b" at bounding box center [475, 304] width 43 height 43
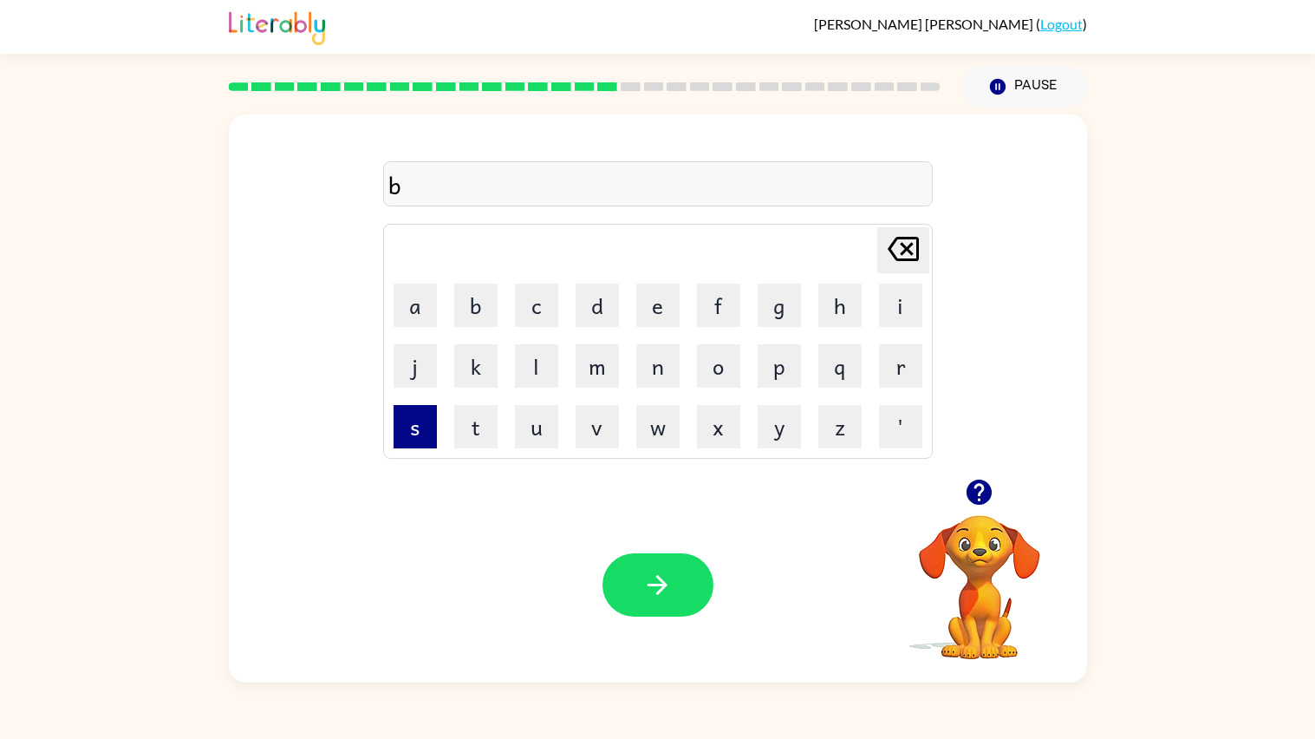
type button "b"
click at [986, 489] on icon "button" at bounding box center [979, 491] width 25 height 25
click at [982, 481] on icon "button" at bounding box center [979, 491] width 25 height 25
click at [601, 170] on div "sust" at bounding box center [657, 184] width 539 height 36
click at [603, 172] on div "sust" at bounding box center [657, 184] width 539 height 36
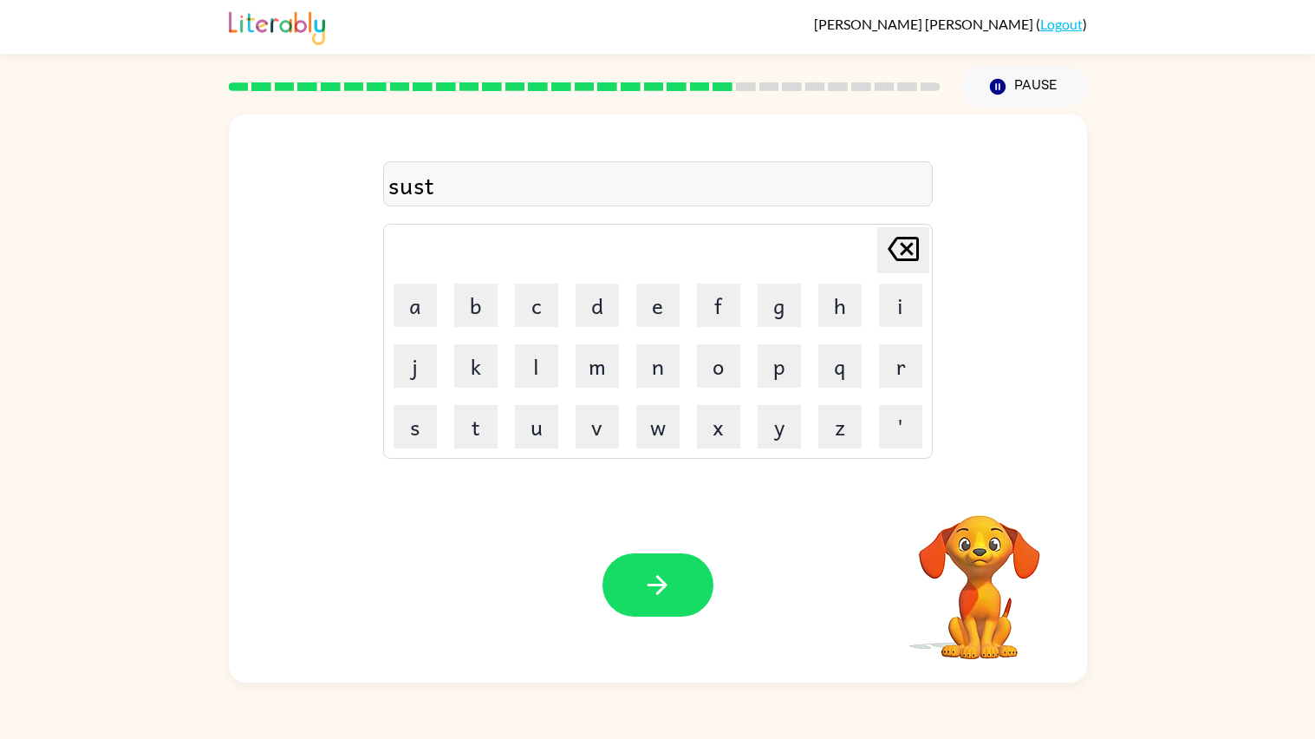
click at [601, 177] on div "sust" at bounding box center [657, 184] width 539 height 36
click at [499, 196] on div at bounding box center [658, 183] width 550 height 45
click at [987, 485] on icon "button" at bounding box center [979, 491] width 25 height 25
click at [602, 205] on div at bounding box center [658, 183] width 550 height 45
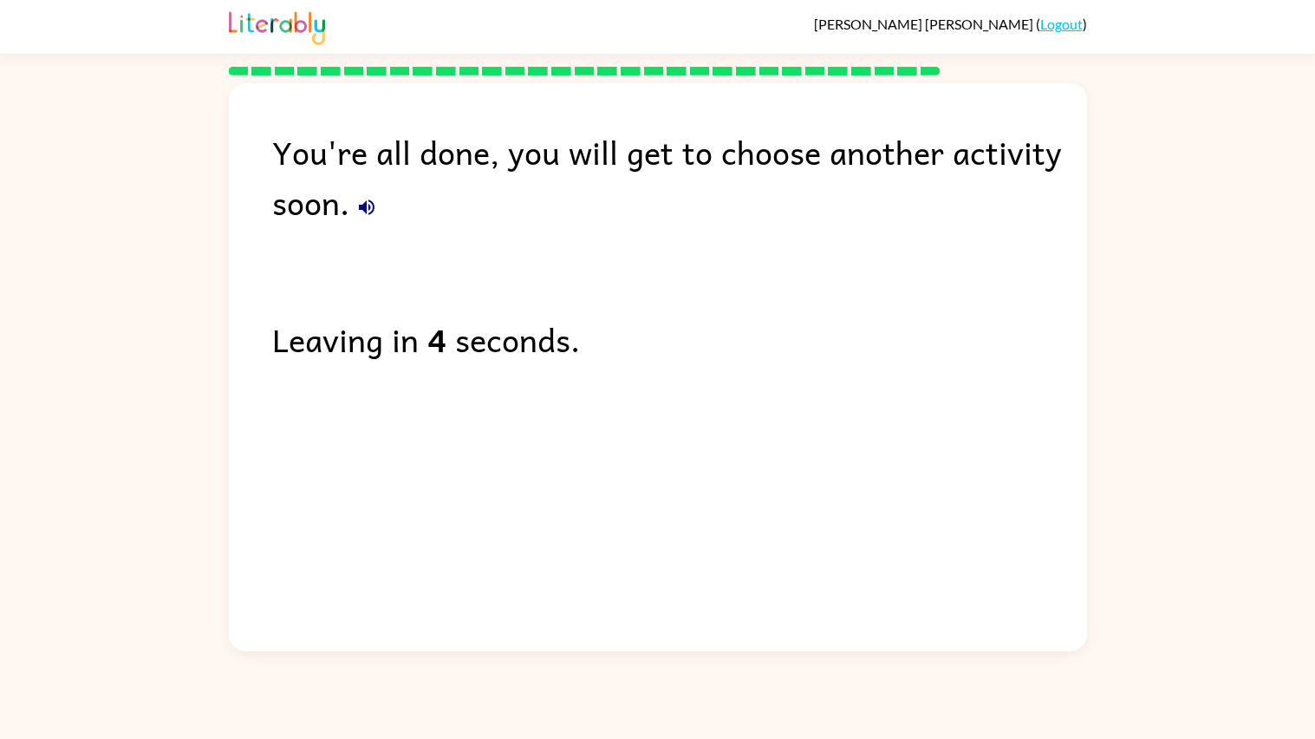
click at [511, 346] on div "Leaving in 4 seconds." at bounding box center [679, 339] width 815 height 50
click at [501, 331] on div "Leaving in 4 seconds." at bounding box center [679, 339] width 815 height 50
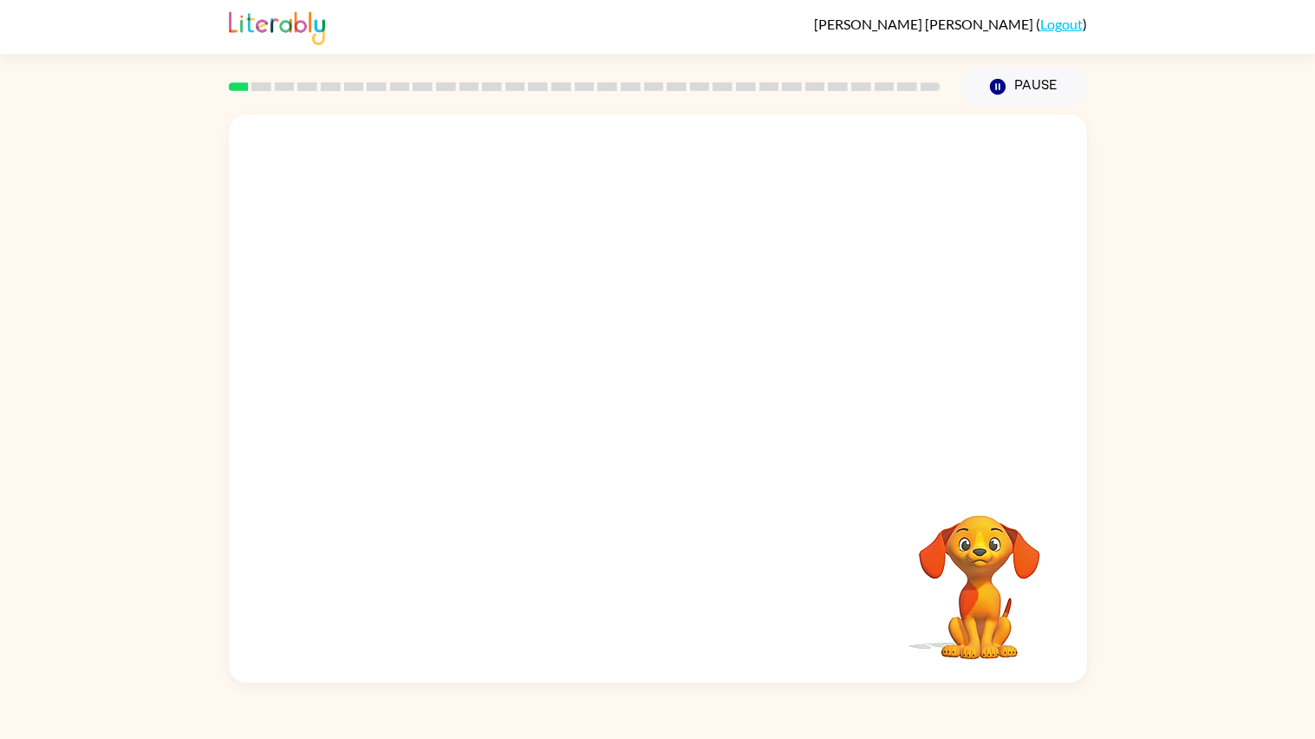
click at [418, 351] on video "Your browser must support playing .mp4 files to use Literably. Please try using…" at bounding box center [658, 296] width 858 height 364
click at [426, 365] on video "Your browser must support playing .mp4 files to use Literably. Please try using…" at bounding box center [658, 296] width 858 height 364
click at [430, 367] on video "Your browser must support playing .mp4 files to use Literably. Please try using…" at bounding box center [658, 296] width 858 height 364
click at [400, 368] on video "Your browser must support playing .mp4 files to use Literably. Please try using…" at bounding box center [658, 296] width 858 height 364
click at [407, 372] on video "Your browser must support playing .mp4 files to use Literably. Please try using…" at bounding box center [658, 296] width 858 height 364
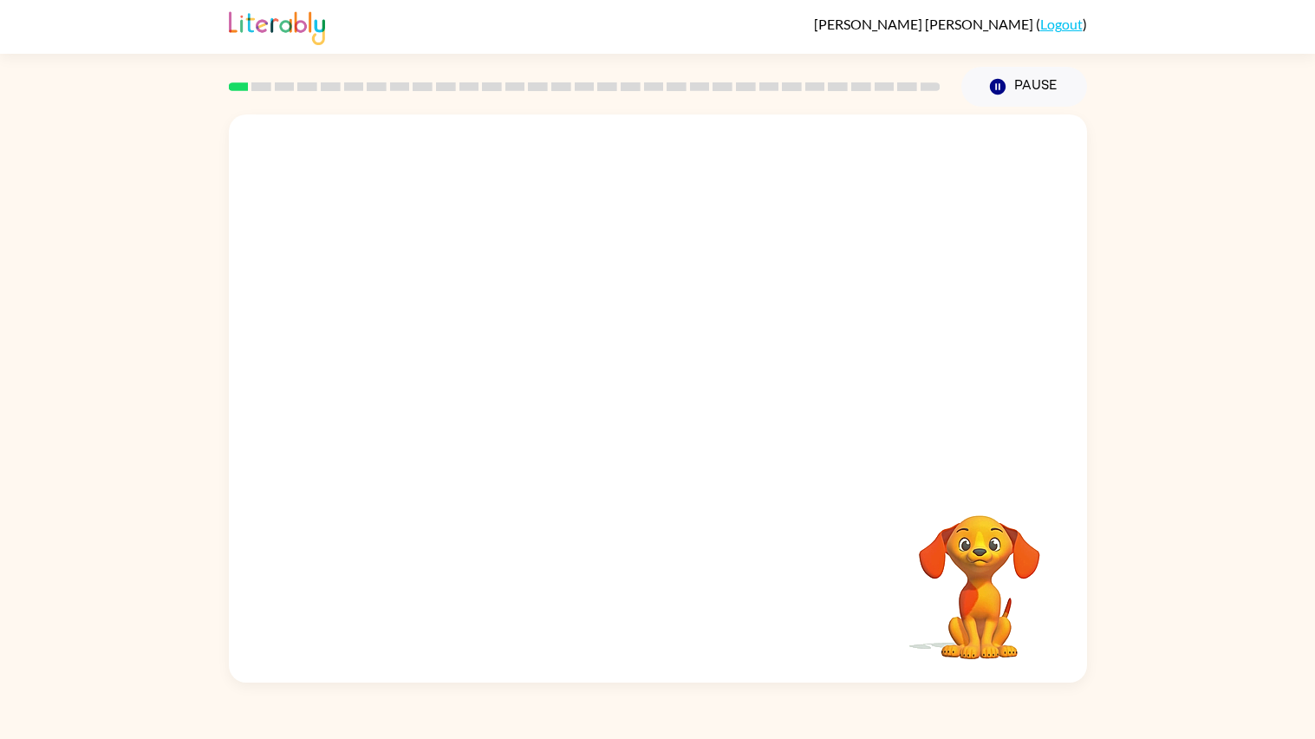
click at [407, 372] on video "Your browser must support playing .mp4 files to use Literably. Please try using…" at bounding box center [658, 296] width 858 height 364
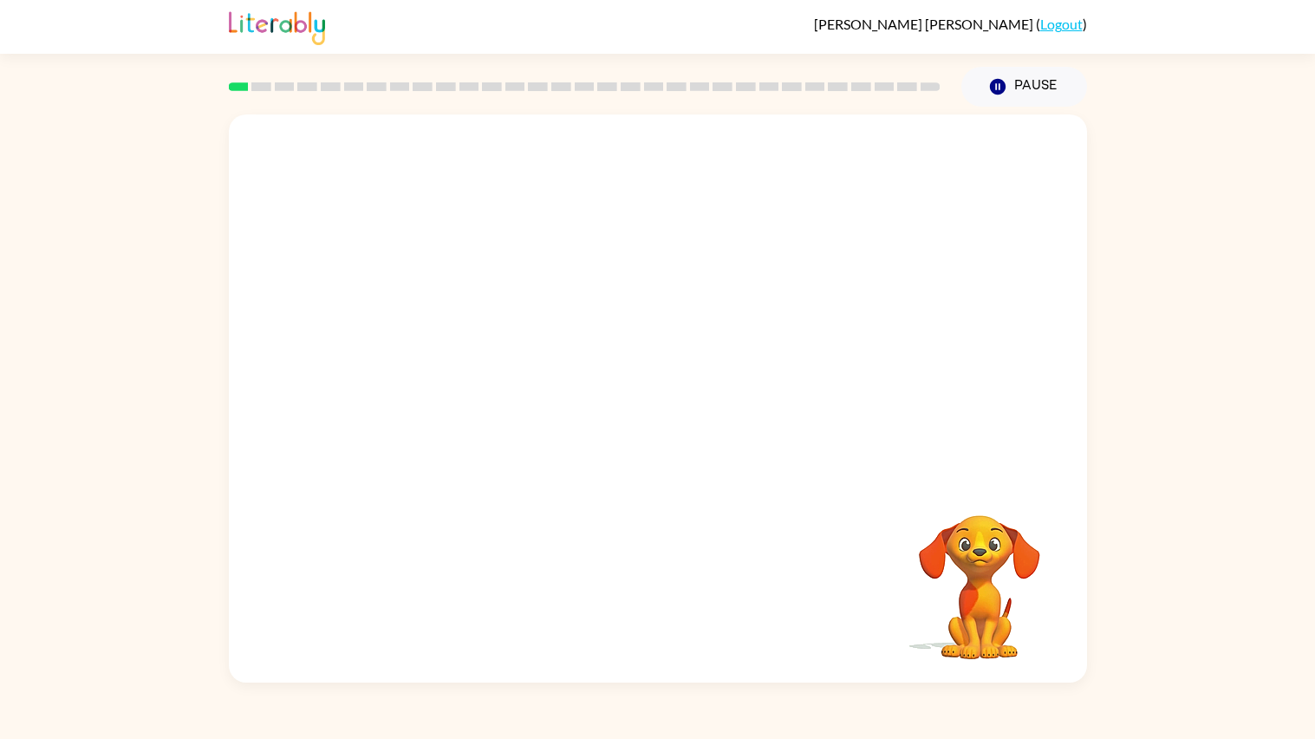
click at [407, 372] on video "Your browser must support playing .mp4 files to use Literably. Please try using…" at bounding box center [658, 296] width 858 height 364
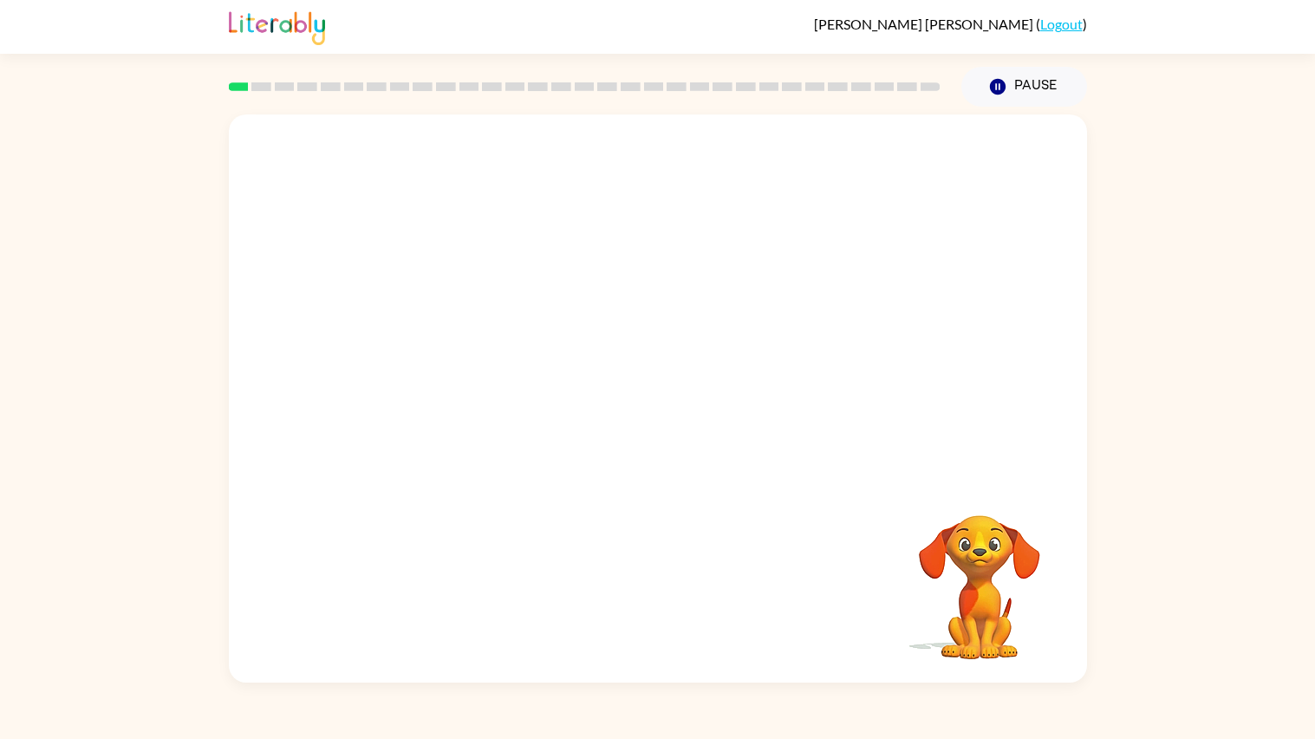
click at [407, 372] on video "Your browser must support playing .mp4 files to use Literably. Please try using…" at bounding box center [658, 296] width 858 height 364
click at [411, 372] on video "Your browser must support playing .mp4 files to use Literably. Please try using…" at bounding box center [658, 296] width 858 height 364
click at [705, 367] on div at bounding box center [658, 398] width 858 height 568
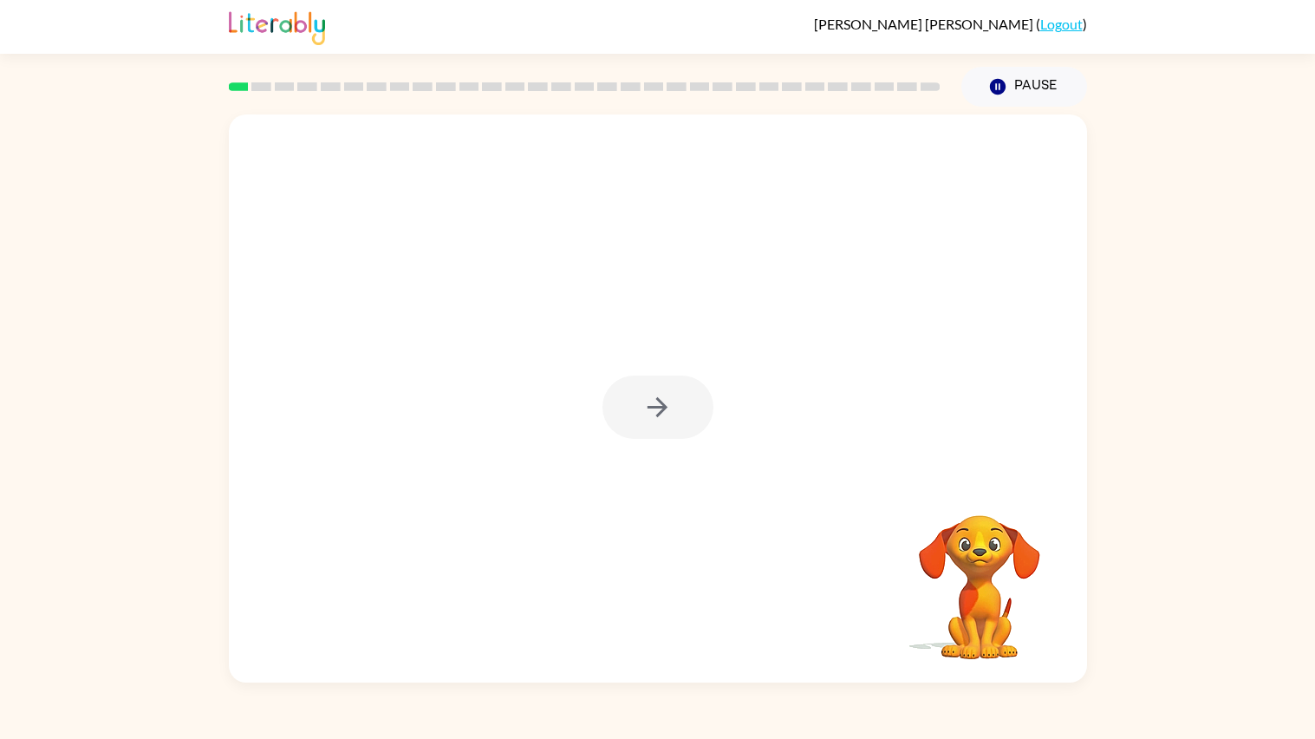
click at [687, 387] on div at bounding box center [657, 406] width 111 height 63
click at [681, 391] on button "button" at bounding box center [657, 406] width 111 height 63
click at [681, 391] on div at bounding box center [657, 406] width 111 height 63
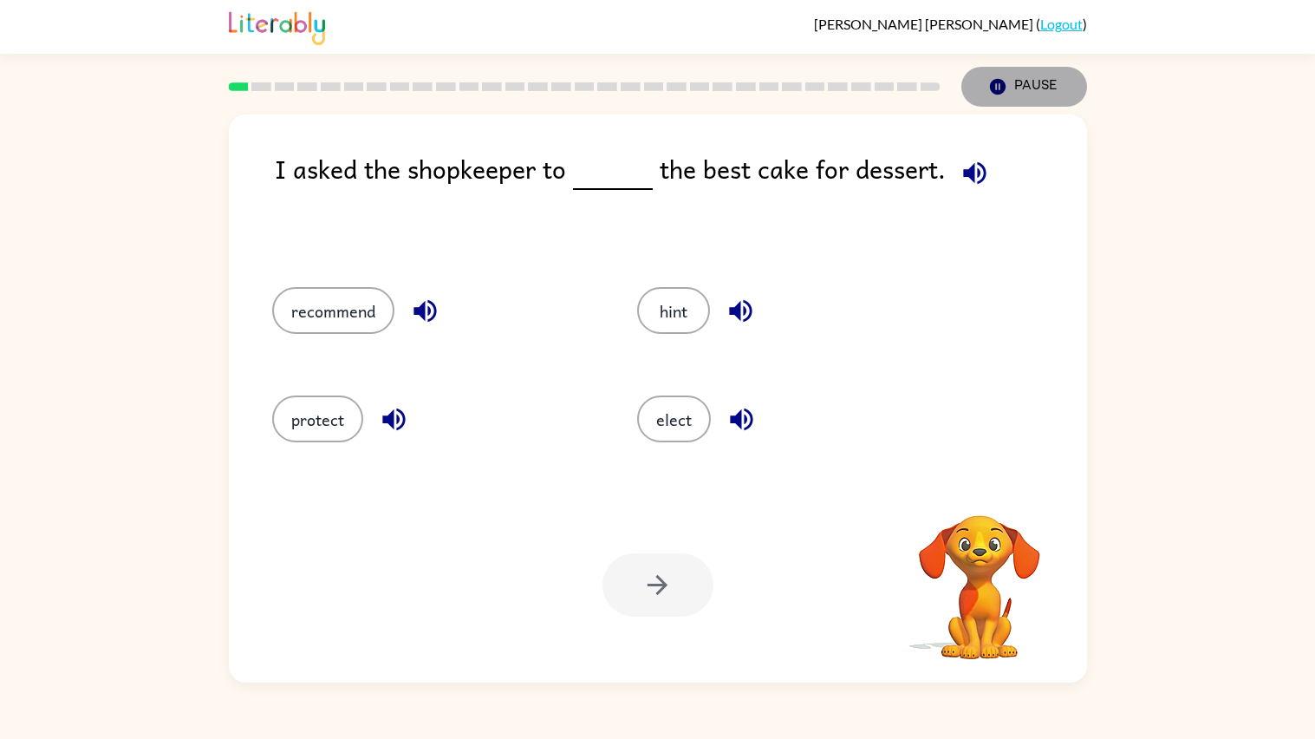
click at [961, 67] on button "Pause Pause" at bounding box center [1024, 87] width 126 height 40
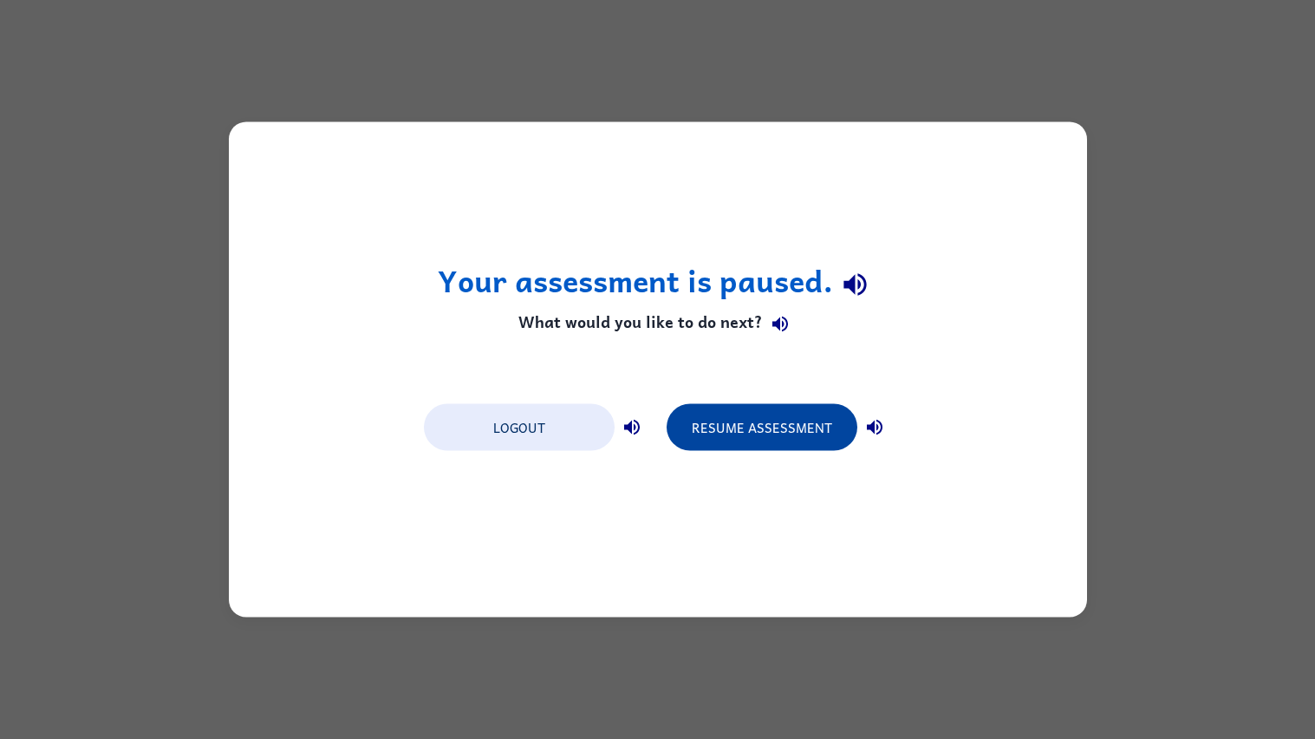
click at [798, 430] on button "Resume Assessment" at bounding box center [762, 427] width 191 height 47
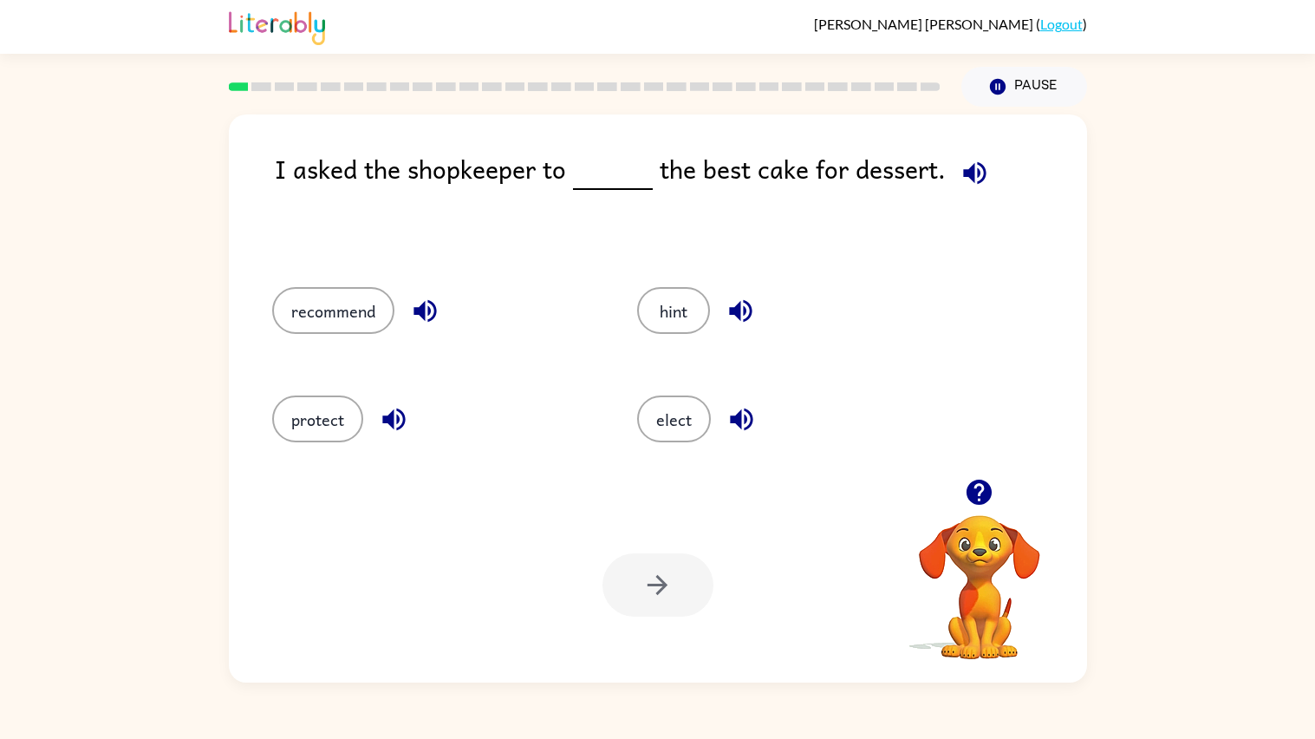
click at [798, 430] on div "elect" at bounding box center [800, 418] width 326 height 47
click at [305, 394] on div "protect" at bounding box center [422, 416] width 366 height 108
click at [292, 417] on button "protect" at bounding box center [317, 418] width 91 height 47
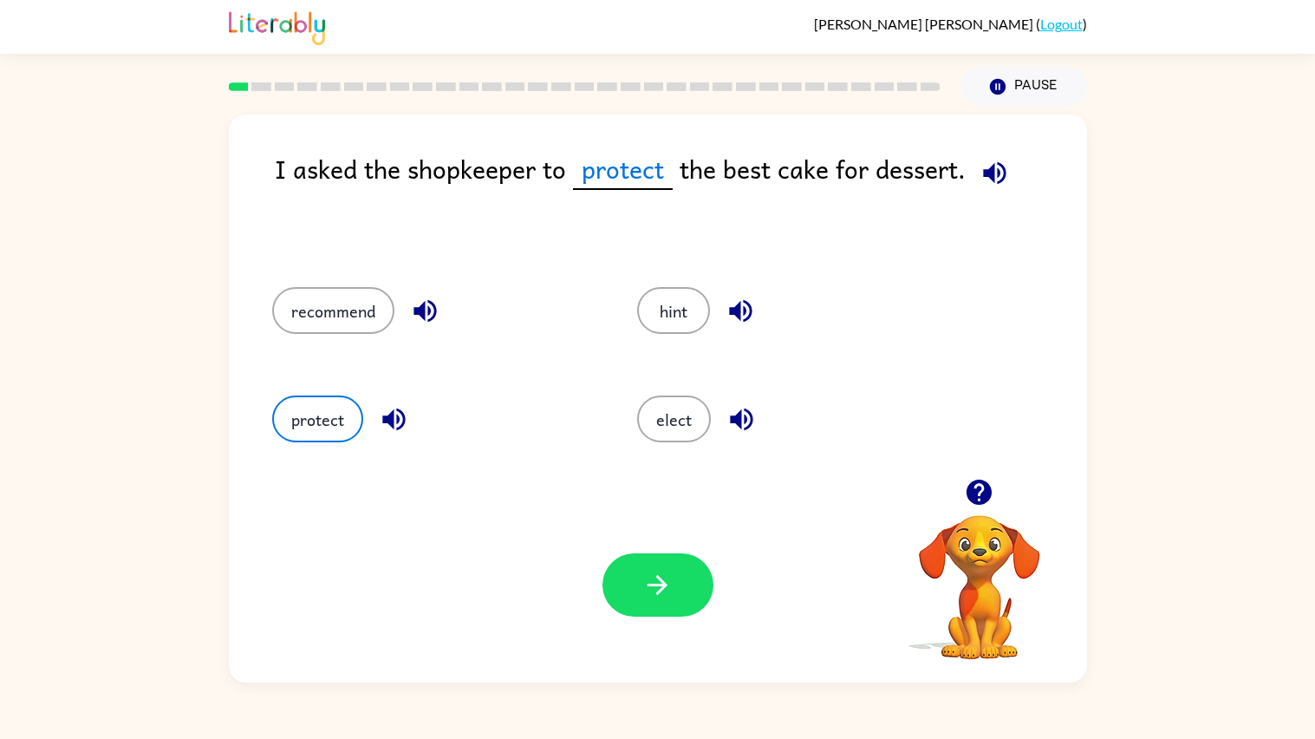
click at [724, 578] on div "Your browser must support playing .mp4 files to use Literably. Please try using…" at bounding box center [658, 584] width 858 height 195
click at [711, 580] on button "button" at bounding box center [657, 584] width 111 height 63
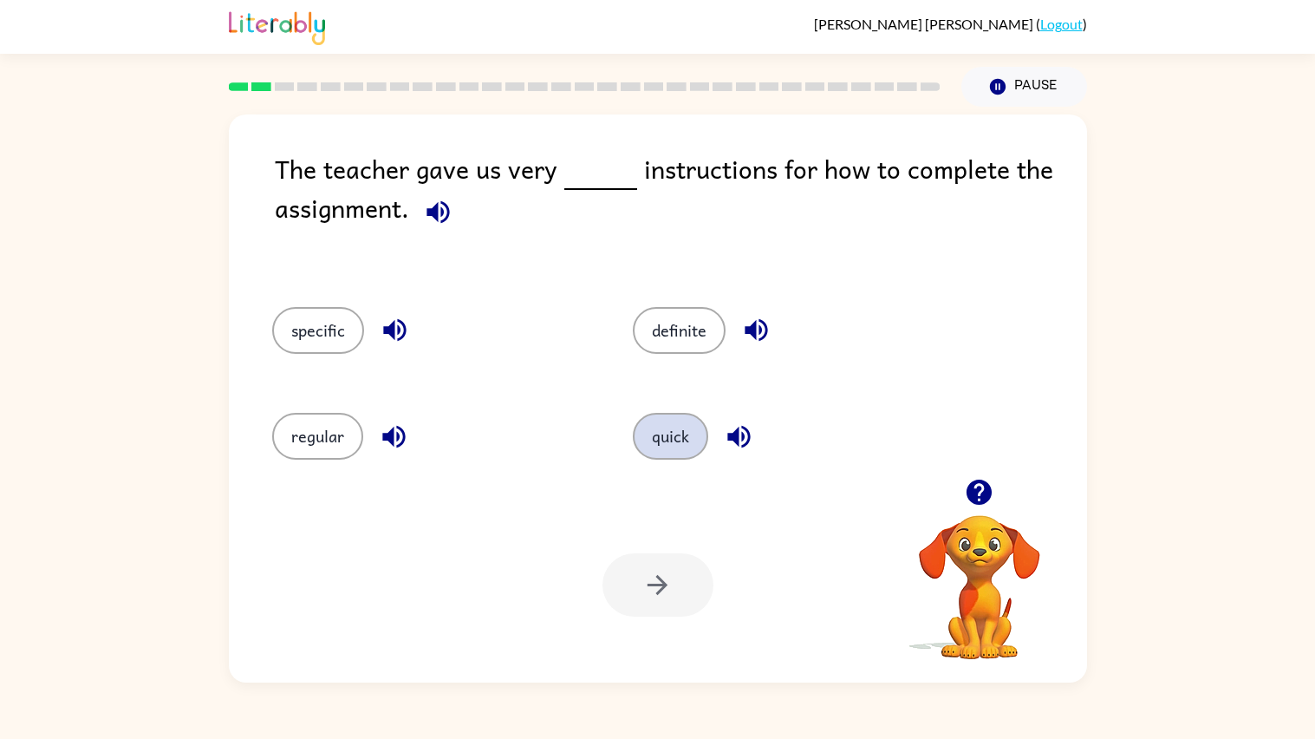
click at [660, 421] on button "quick" at bounding box center [670, 436] width 75 height 47
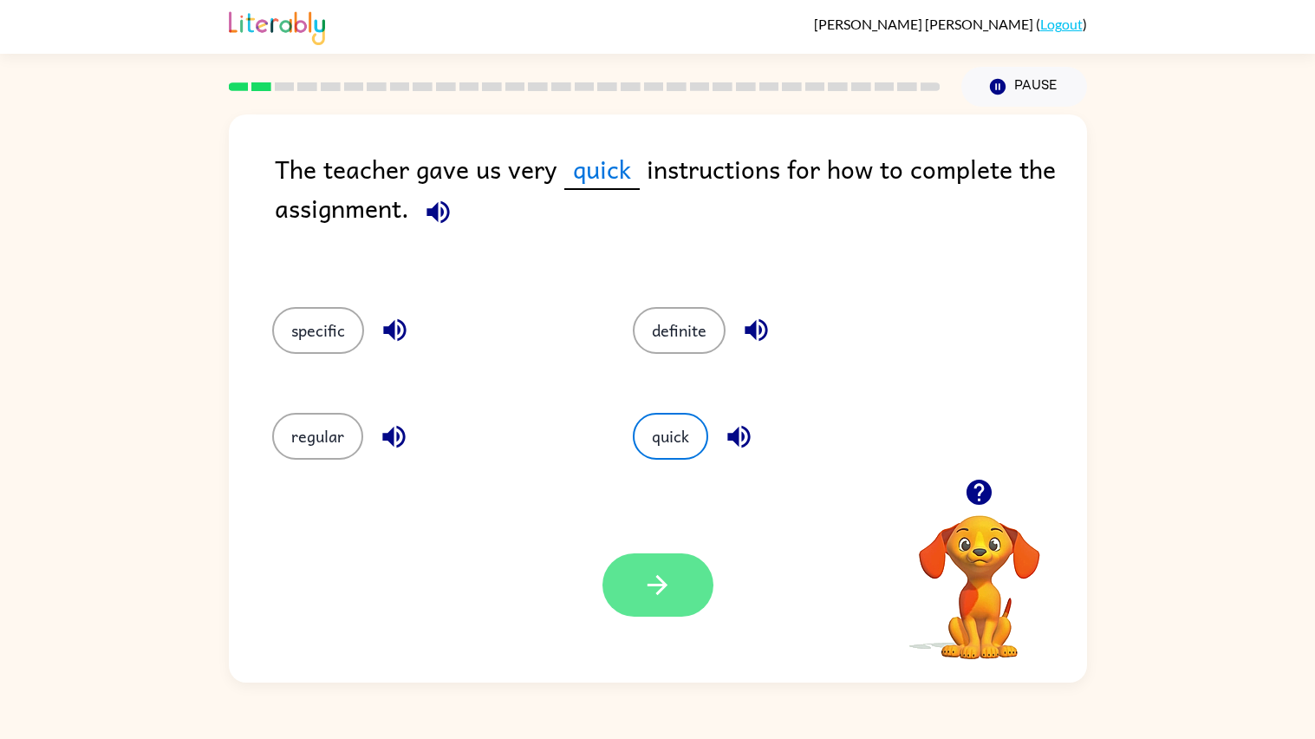
click at [666, 596] on icon "button" at bounding box center [657, 585] width 30 height 30
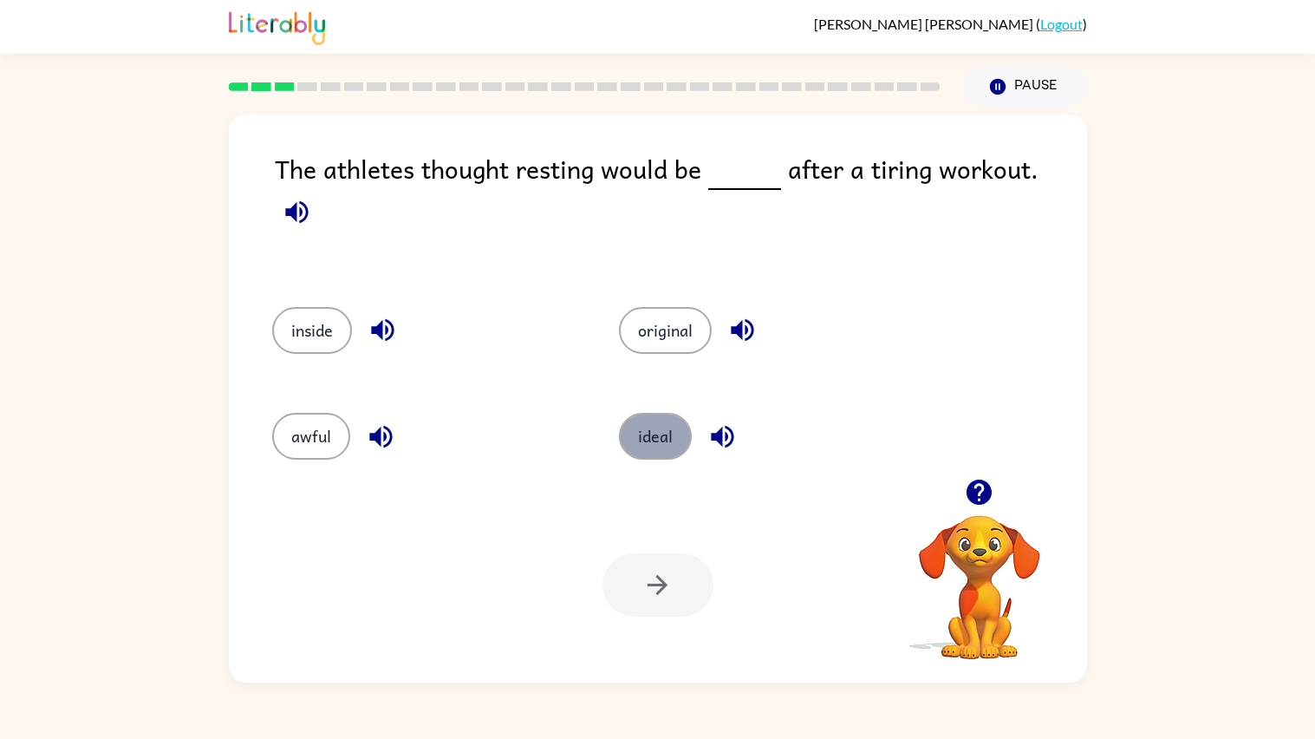
click at [665, 435] on button "ideal" at bounding box center [655, 436] width 73 height 47
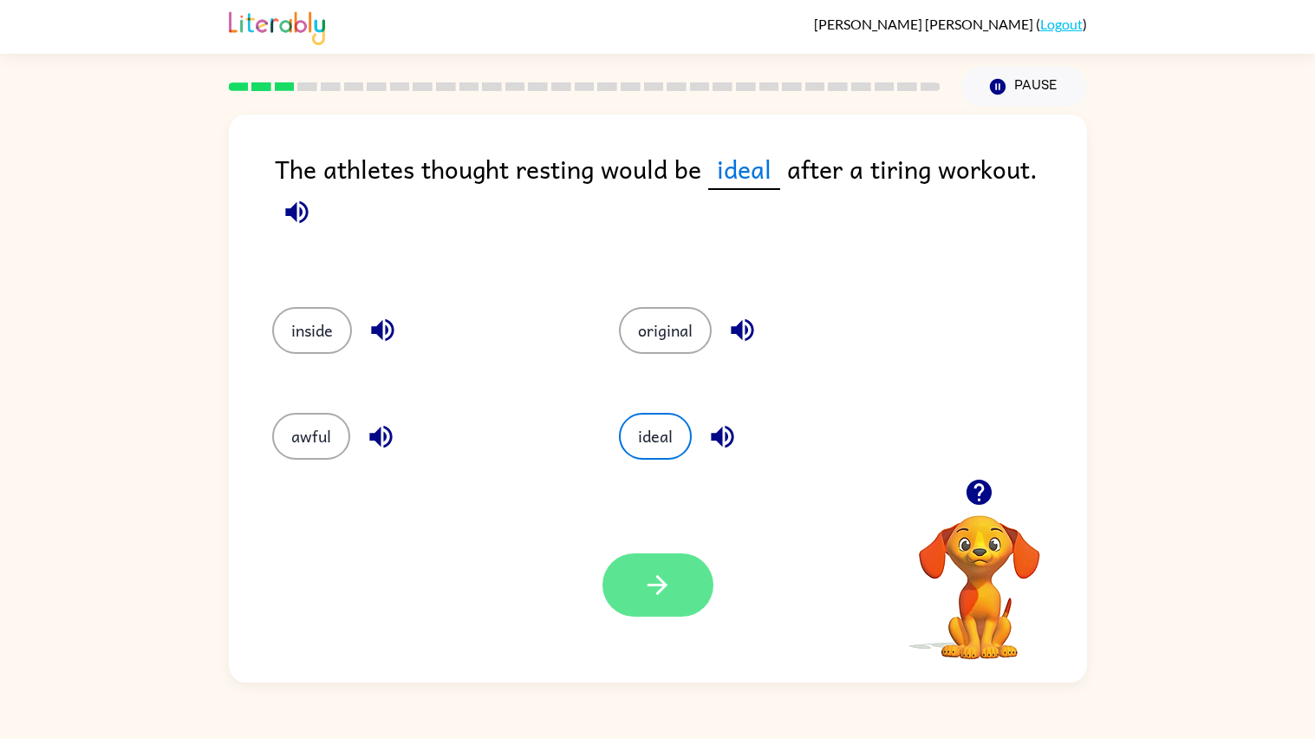
click at [648, 607] on button "button" at bounding box center [657, 584] width 111 height 63
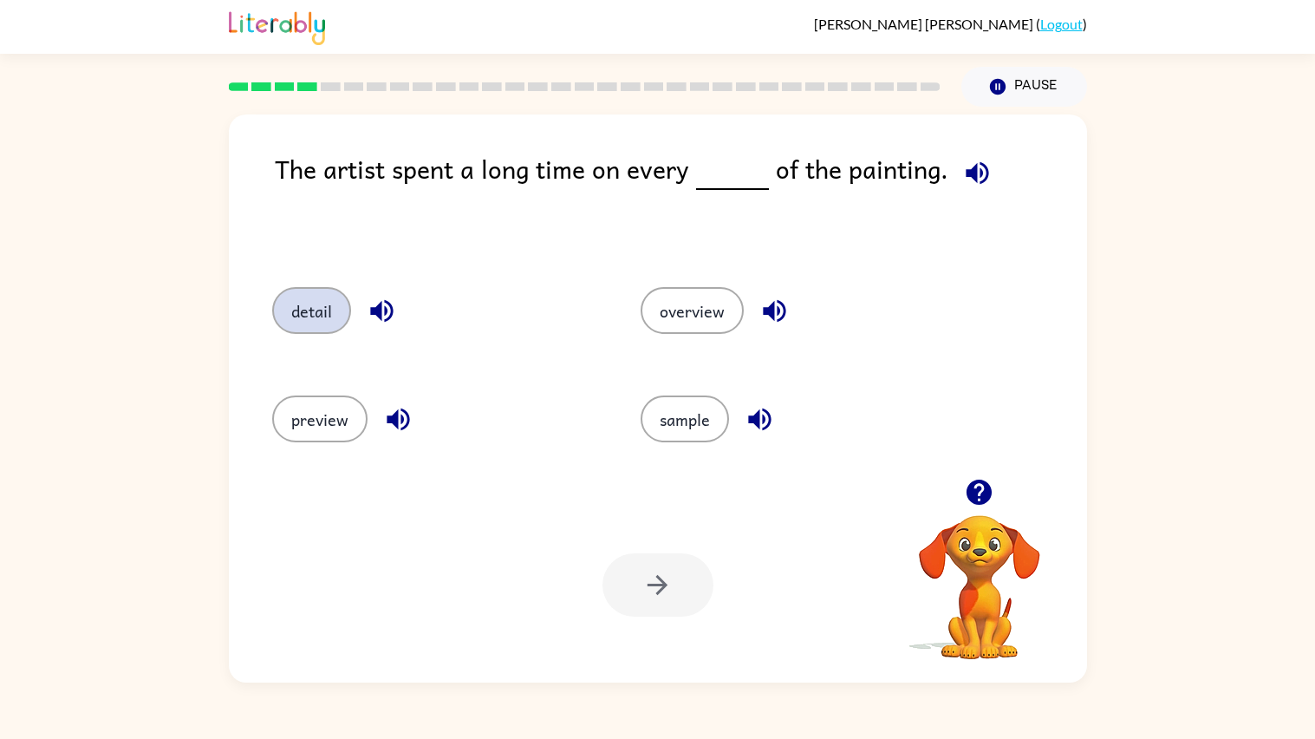
click at [321, 298] on button "detail" at bounding box center [311, 310] width 79 height 47
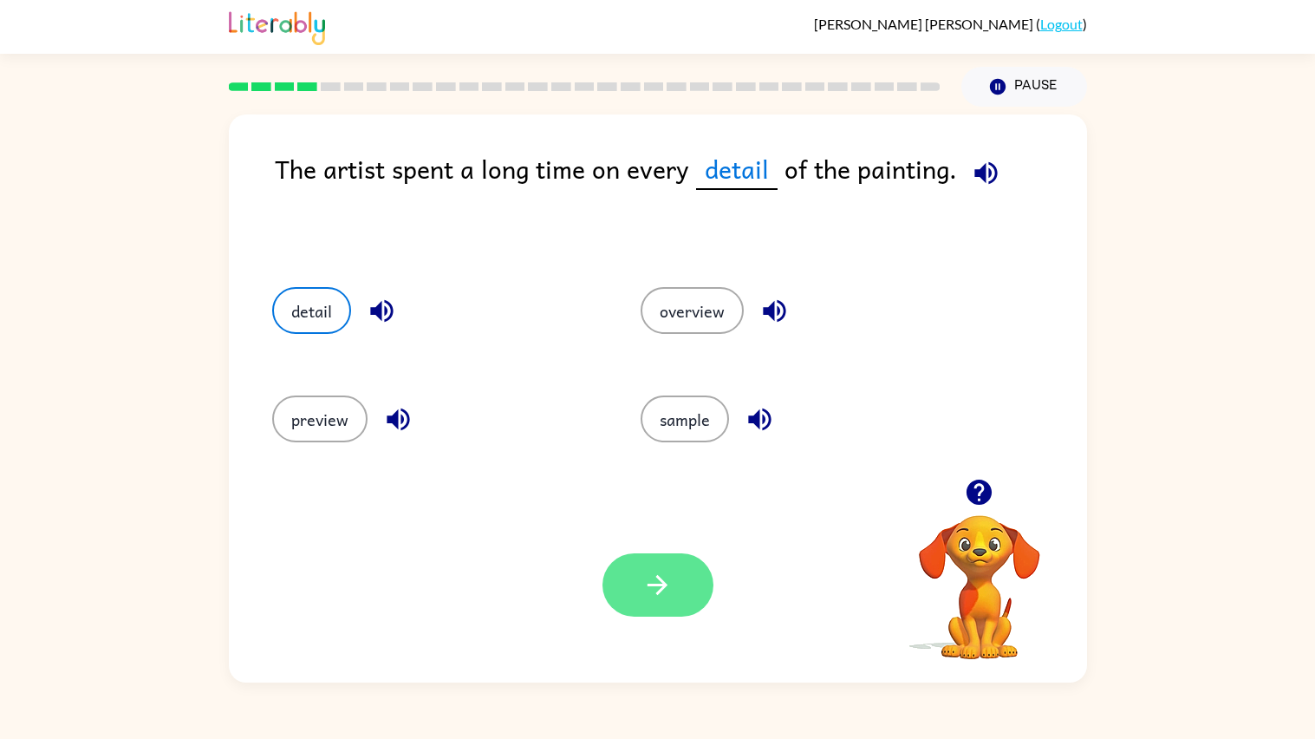
click at [695, 576] on button "button" at bounding box center [657, 584] width 111 height 63
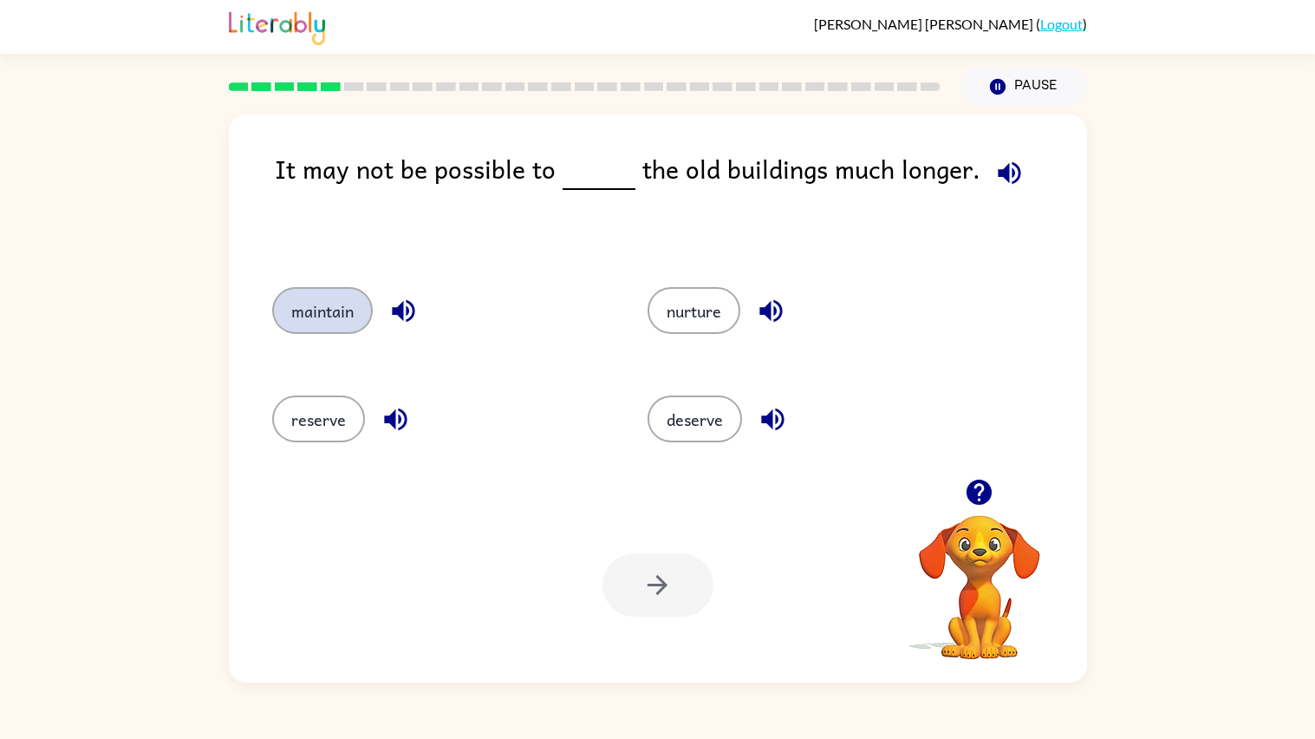
click at [359, 329] on button "maintain" at bounding box center [322, 310] width 101 height 47
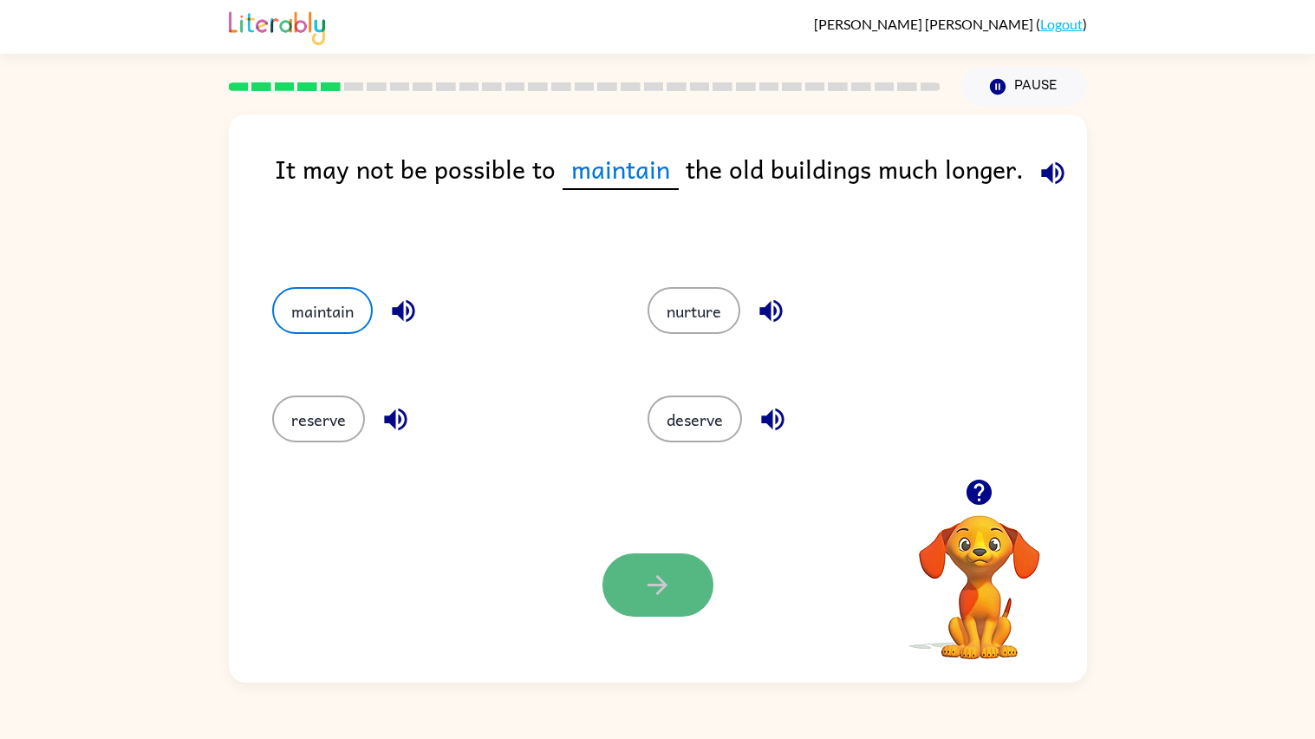
click at [635, 613] on button "button" at bounding box center [657, 584] width 111 height 63
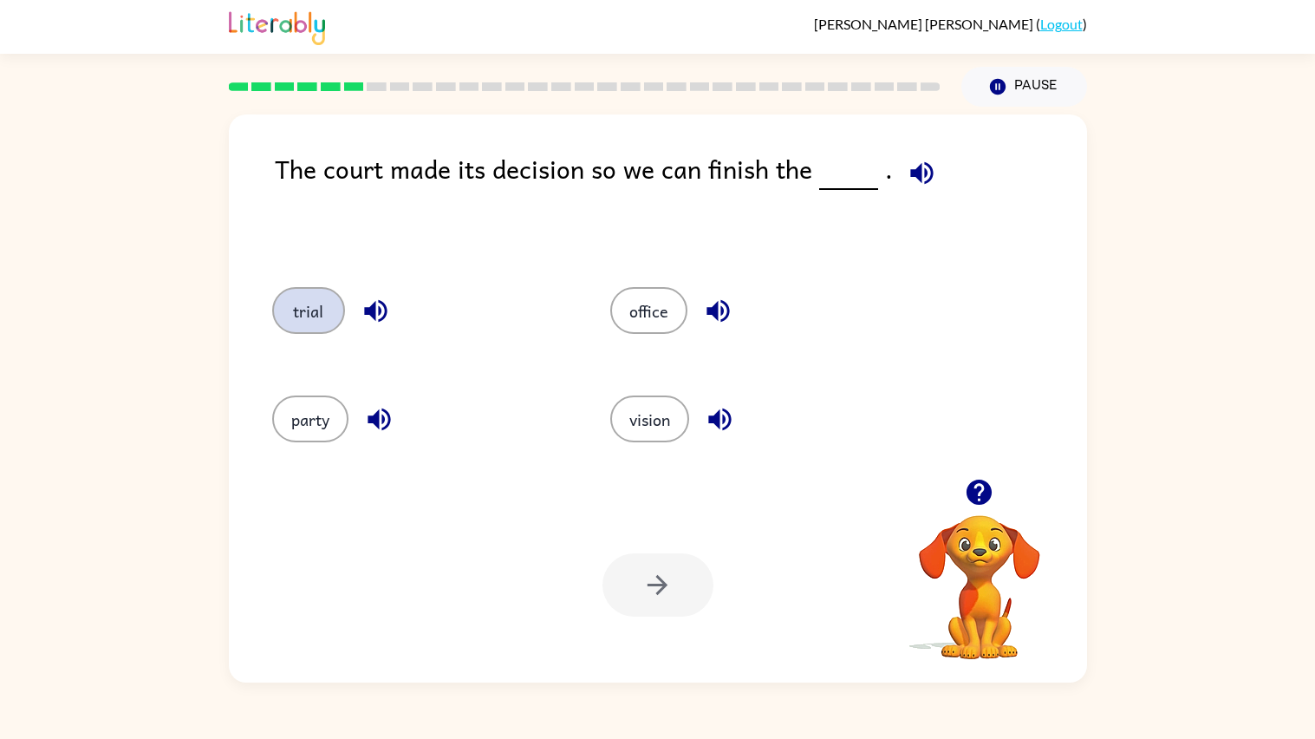
click at [322, 322] on button "trial" at bounding box center [308, 310] width 73 height 47
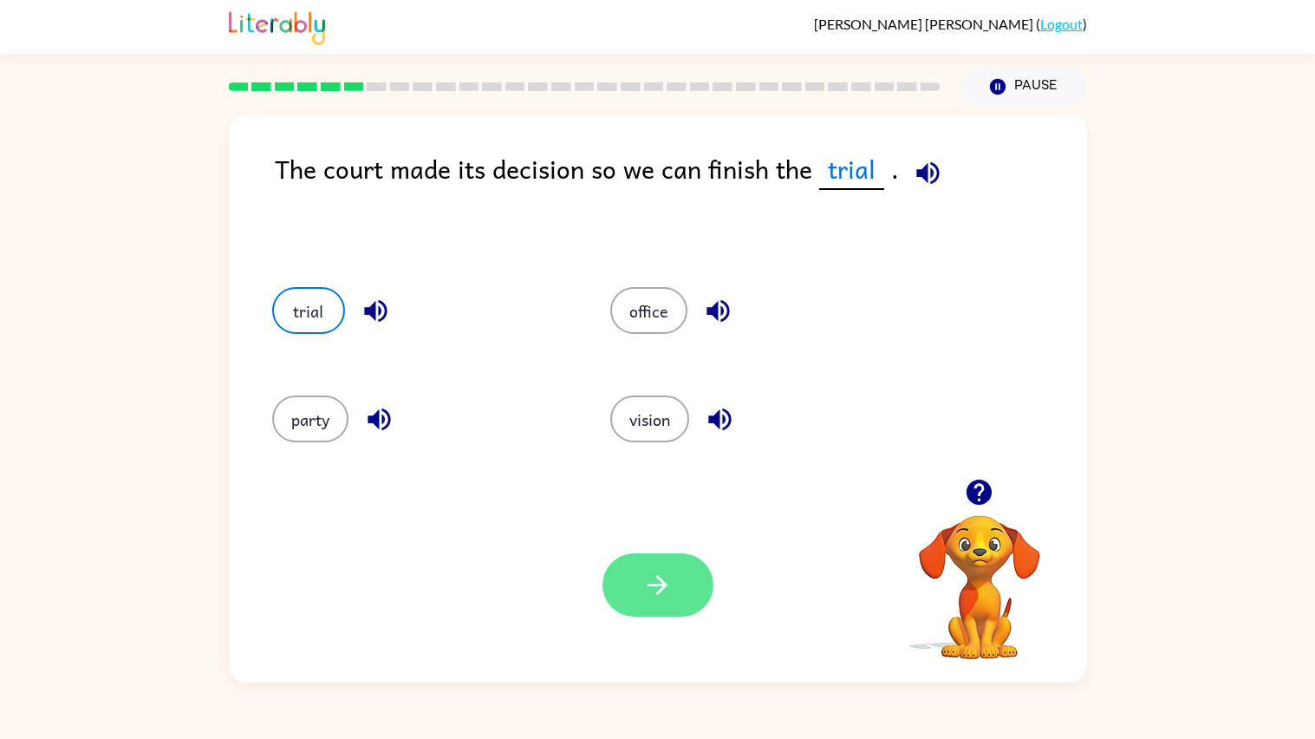
click at [691, 607] on button "button" at bounding box center [657, 584] width 111 height 63
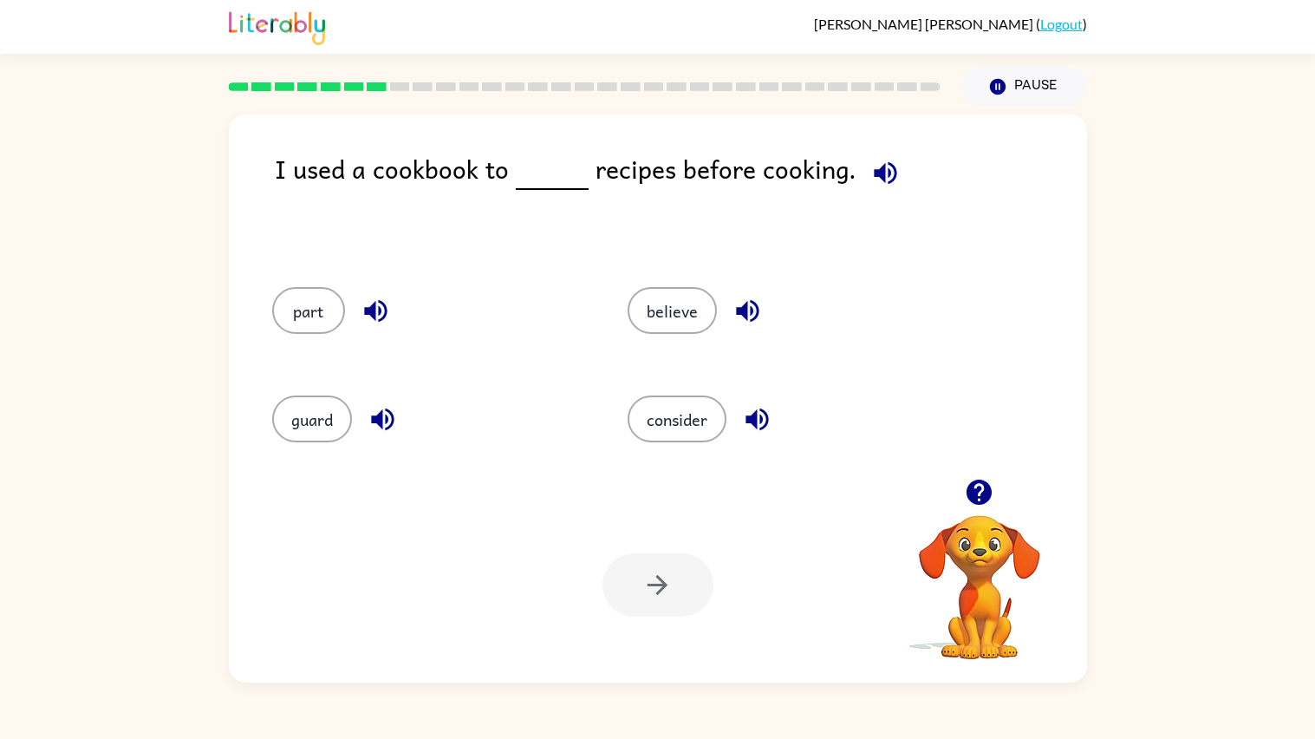
click at [674, 446] on div "consider" at bounding box center [773, 416] width 356 height 108
click at [673, 433] on button "consider" at bounding box center [677, 418] width 99 height 47
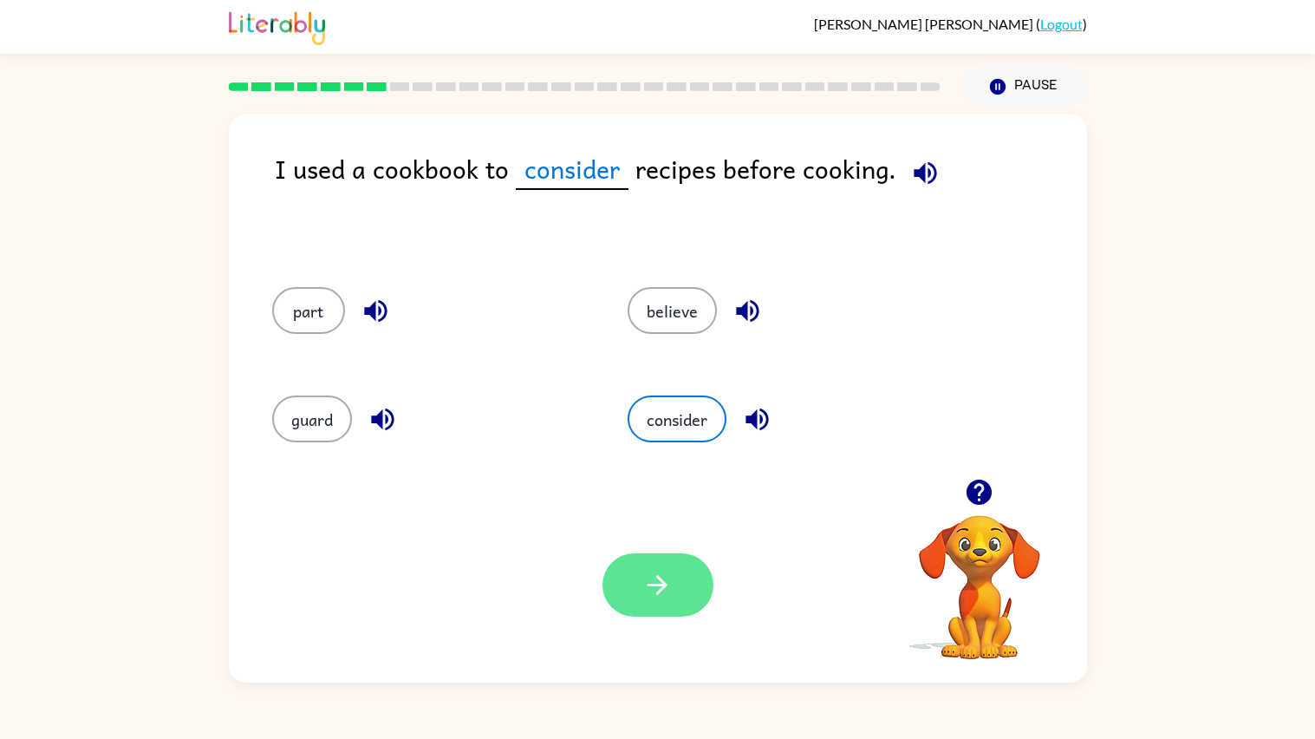
click at [643, 587] on icon "button" at bounding box center [657, 585] width 30 height 30
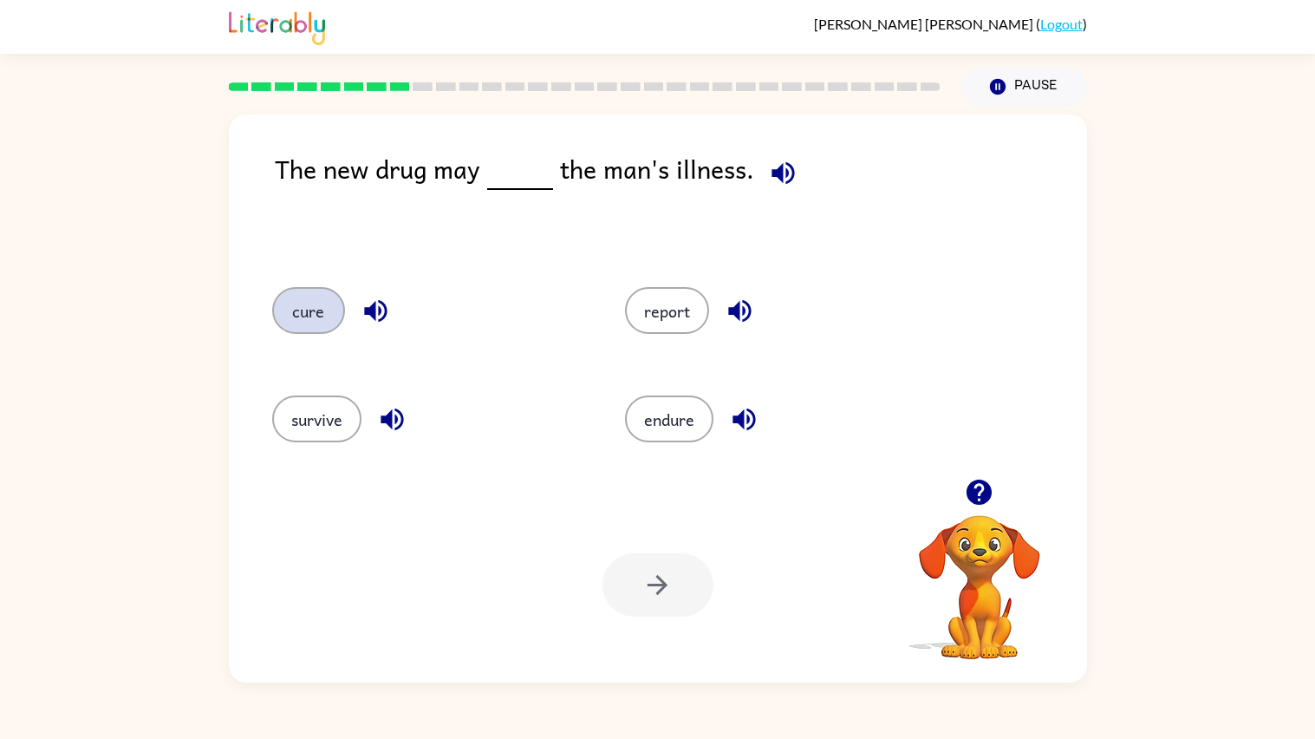
click at [337, 322] on button "cure" at bounding box center [308, 310] width 73 height 47
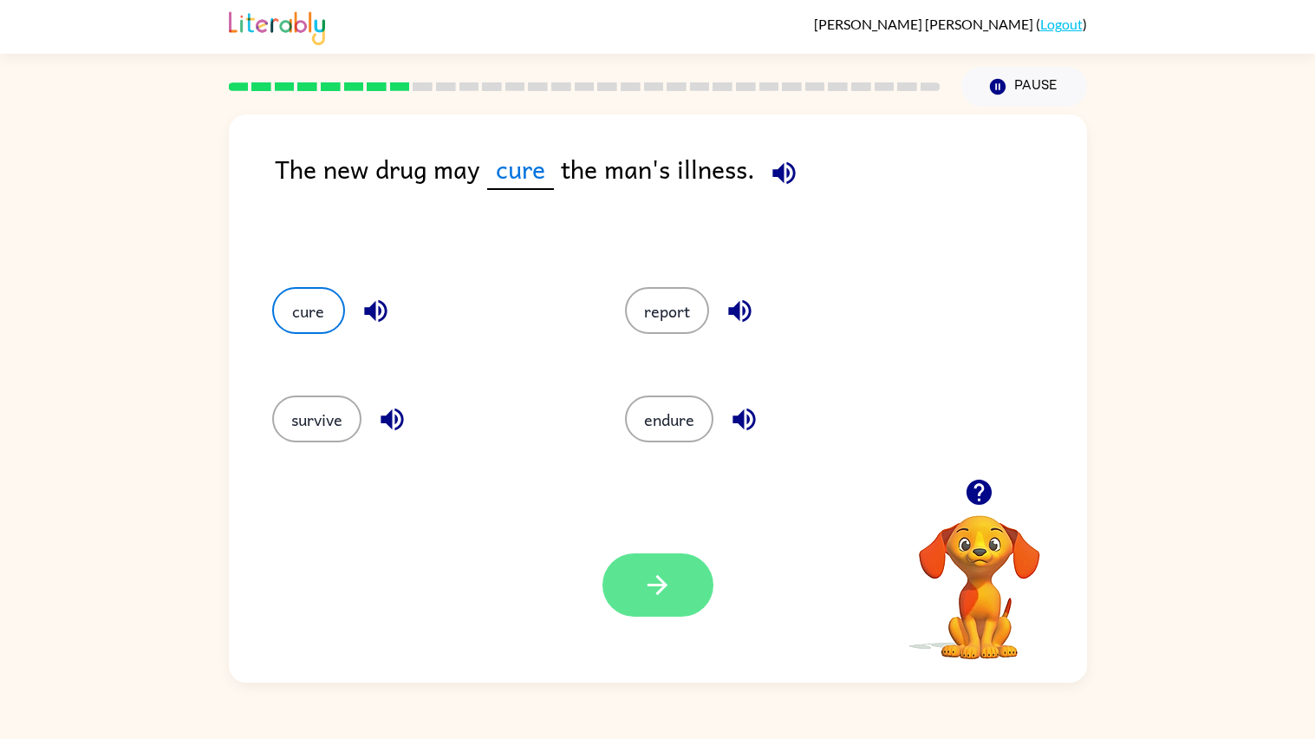
click at [272, 287] on button "cure" at bounding box center [308, 310] width 73 height 47
click at [700, 563] on button "button" at bounding box center [657, 584] width 111 height 63
click at [700, 563] on div at bounding box center [657, 584] width 111 height 63
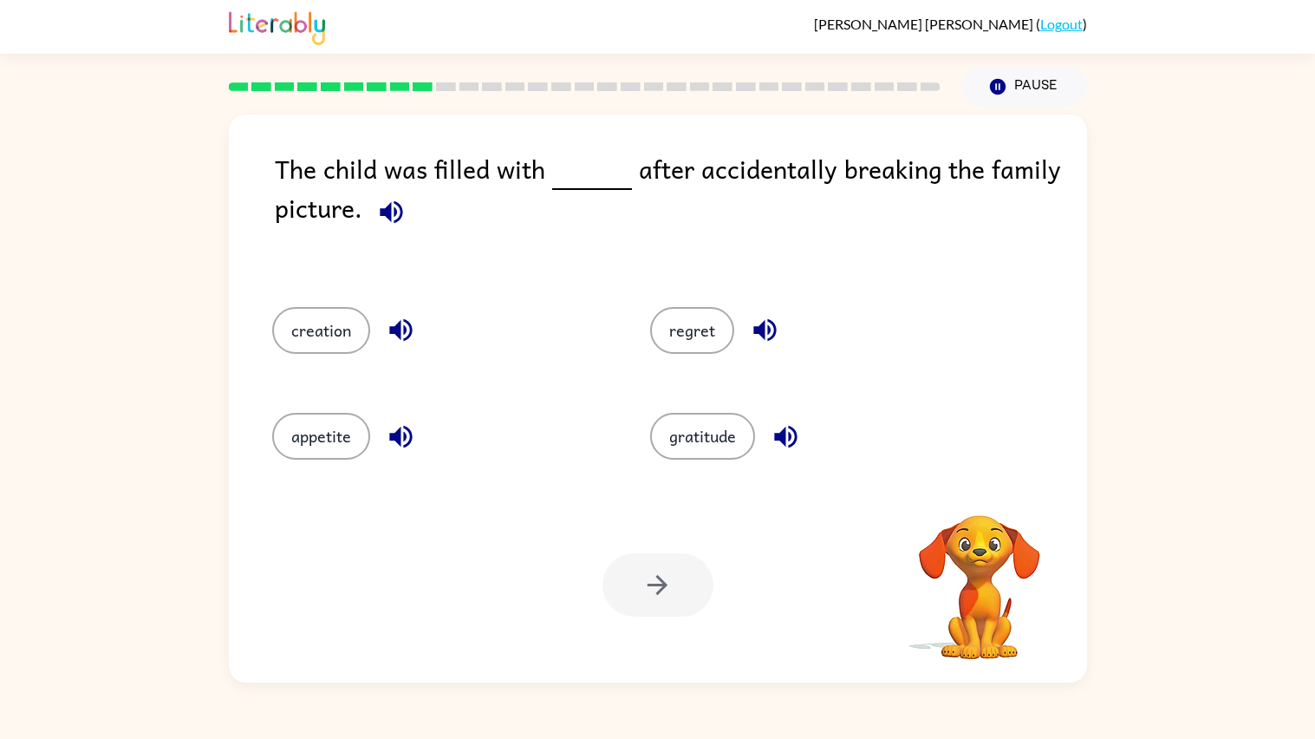
click at [700, 563] on div at bounding box center [657, 584] width 111 height 63
click at [710, 322] on button "regret" at bounding box center [692, 330] width 84 height 47
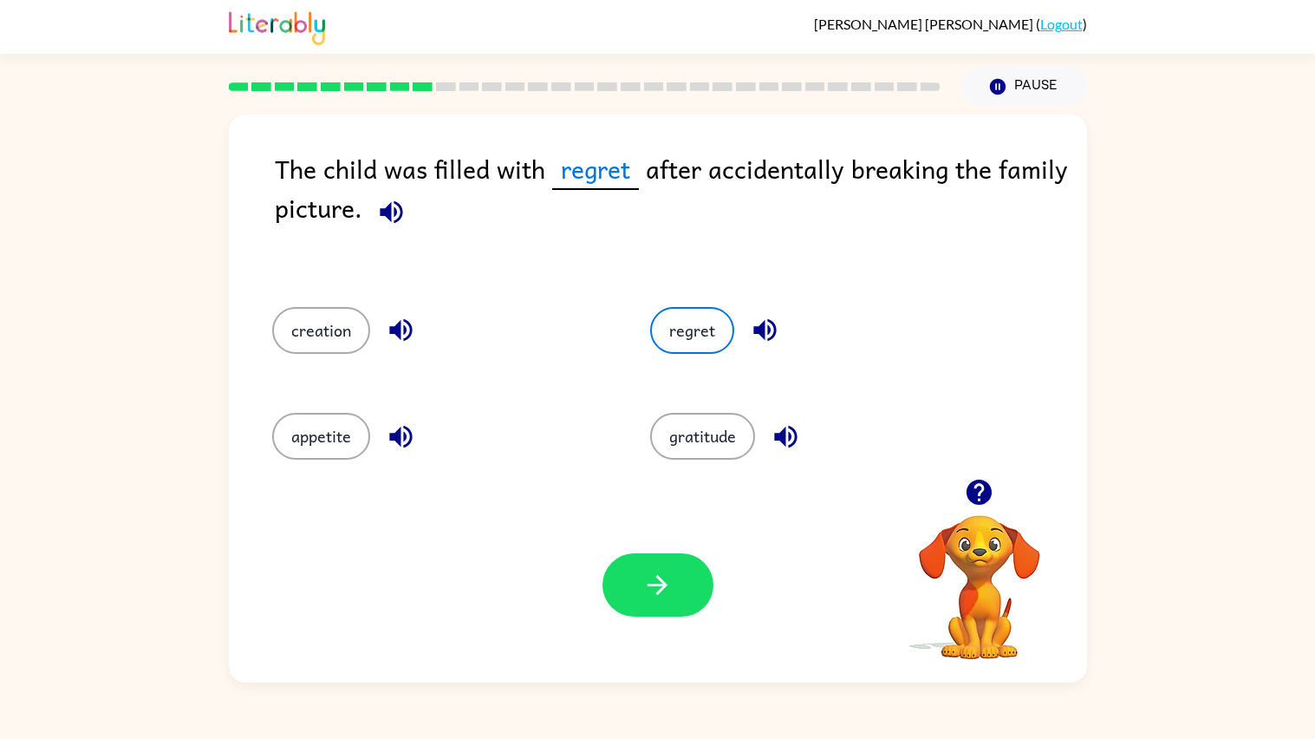
click at [667, 548] on div "Your browser must support playing .mp4 files to use Literably. Please try using…" at bounding box center [658, 584] width 858 height 195
click at [666, 560] on button "button" at bounding box center [657, 584] width 111 height 63
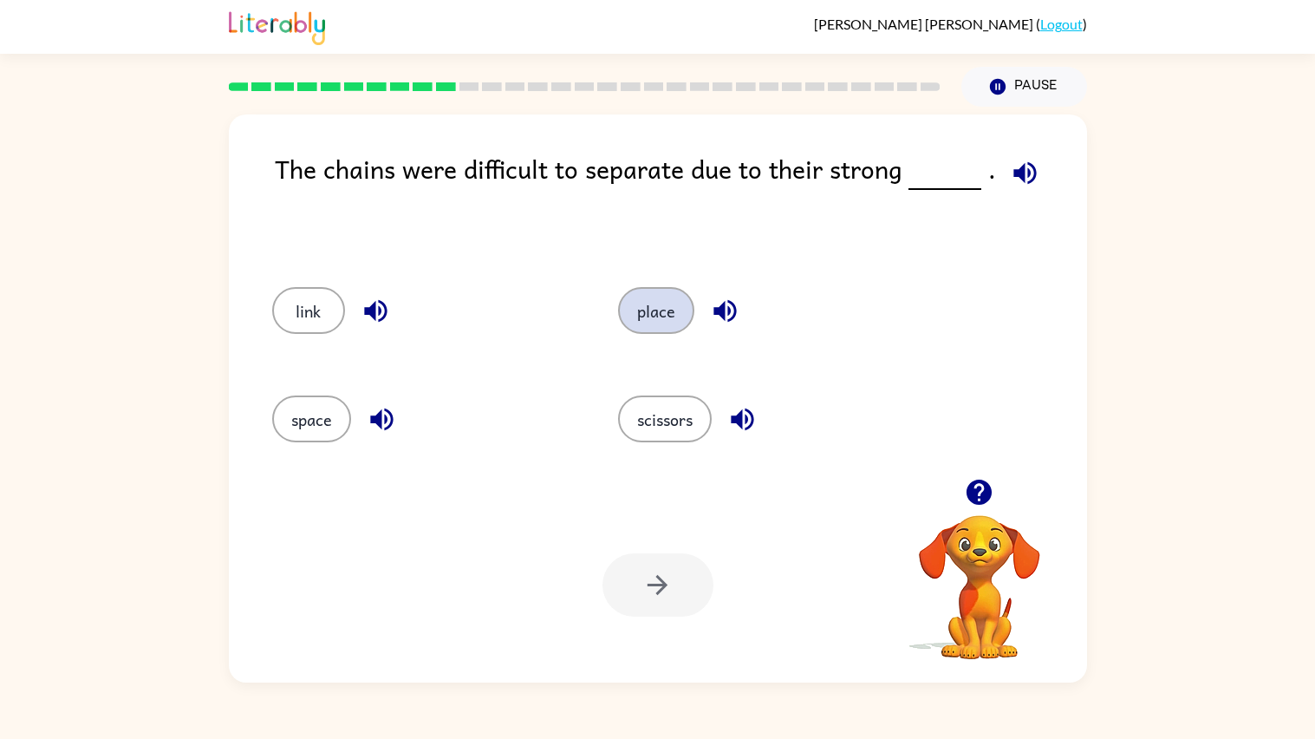
click at [660, 324] on button "place" at bounding box center [656, 310] width 76 height 47
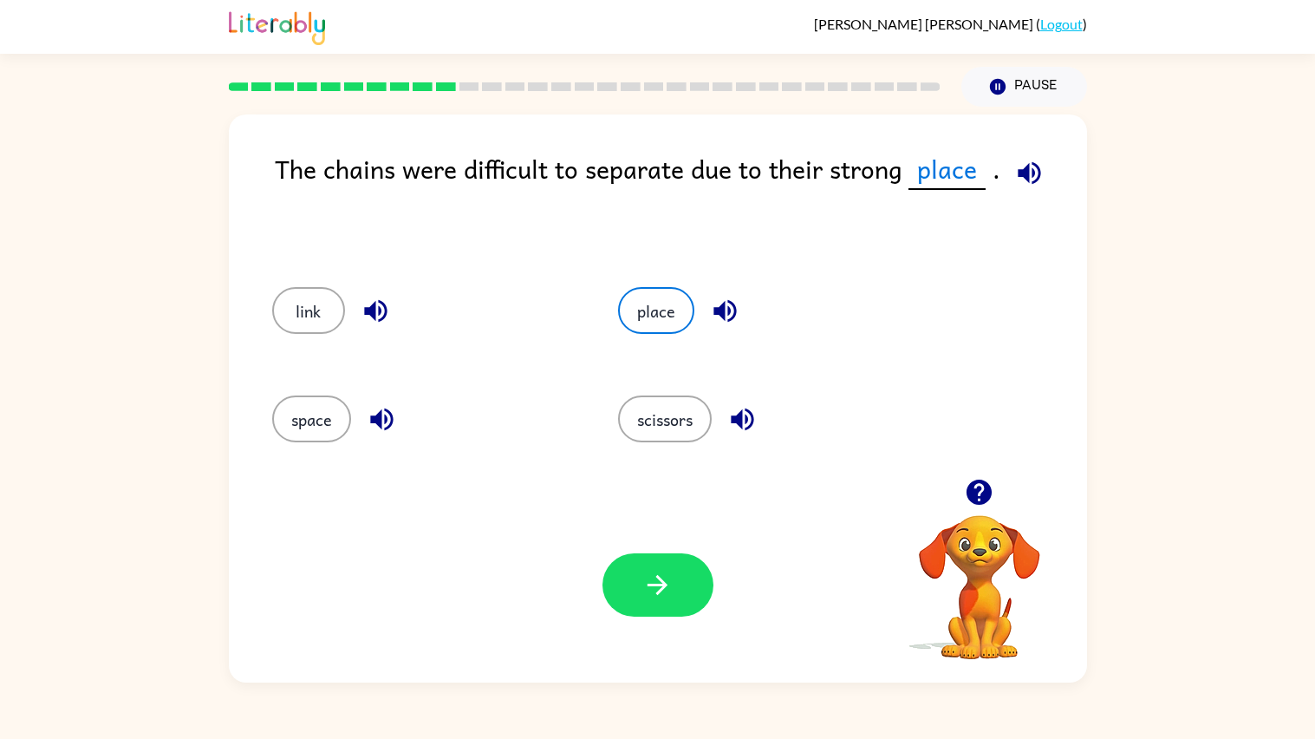
click at [669, 622] on div "Your browser must support playing .mp4 files to use Literably. Please try using…" at bounding box center [658, 584] width 858 height 195
click at [670, 596] on icon "button" at bounding box center [657, 585] width 30 height 30
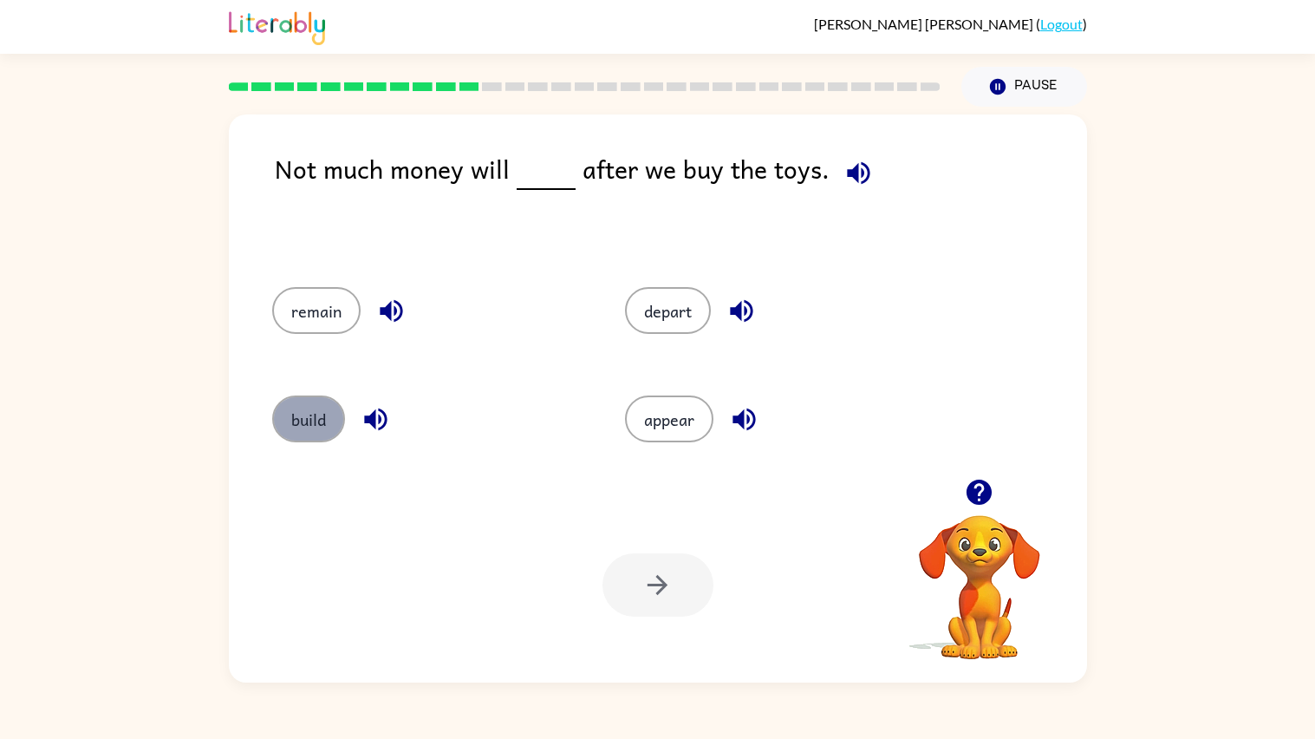
click at [328, 416] on button "build" at bounding box center [308, 418] width 73 height 47
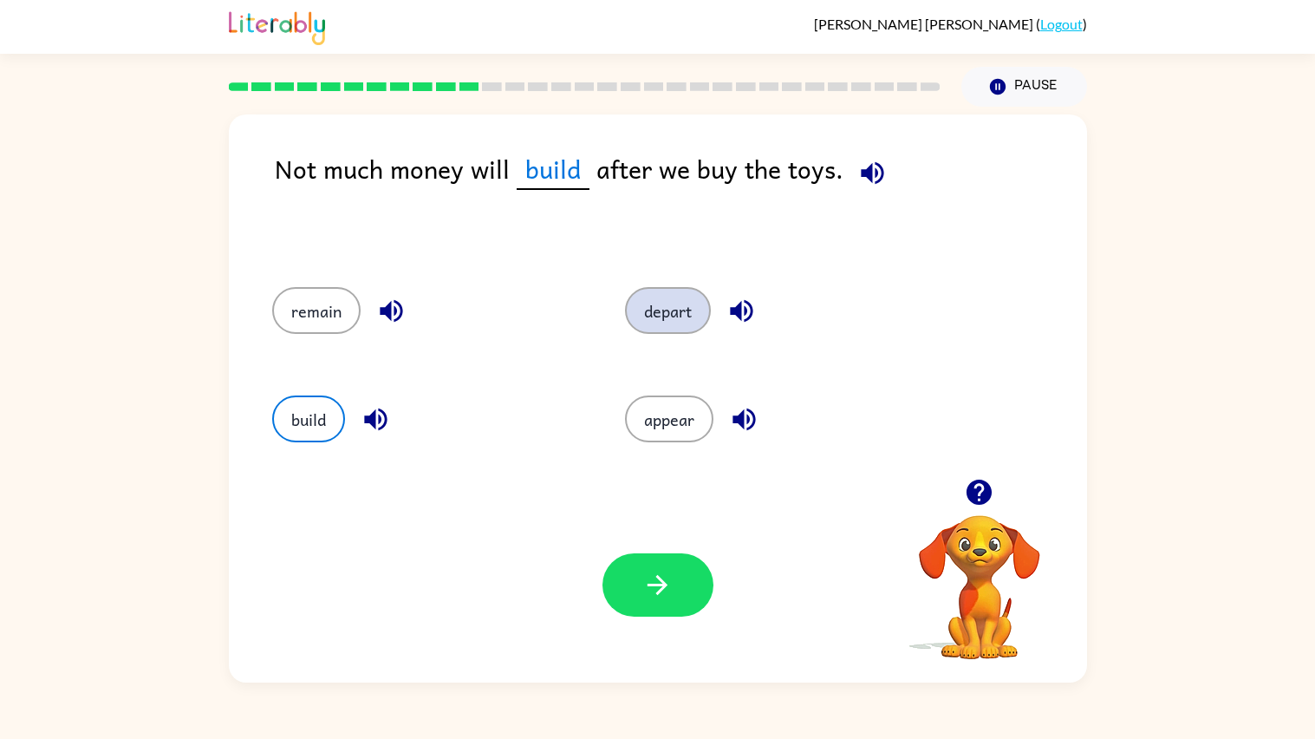
click at [625, 316] on button "depart" at bounding box center [668, 310] width 86 height 47
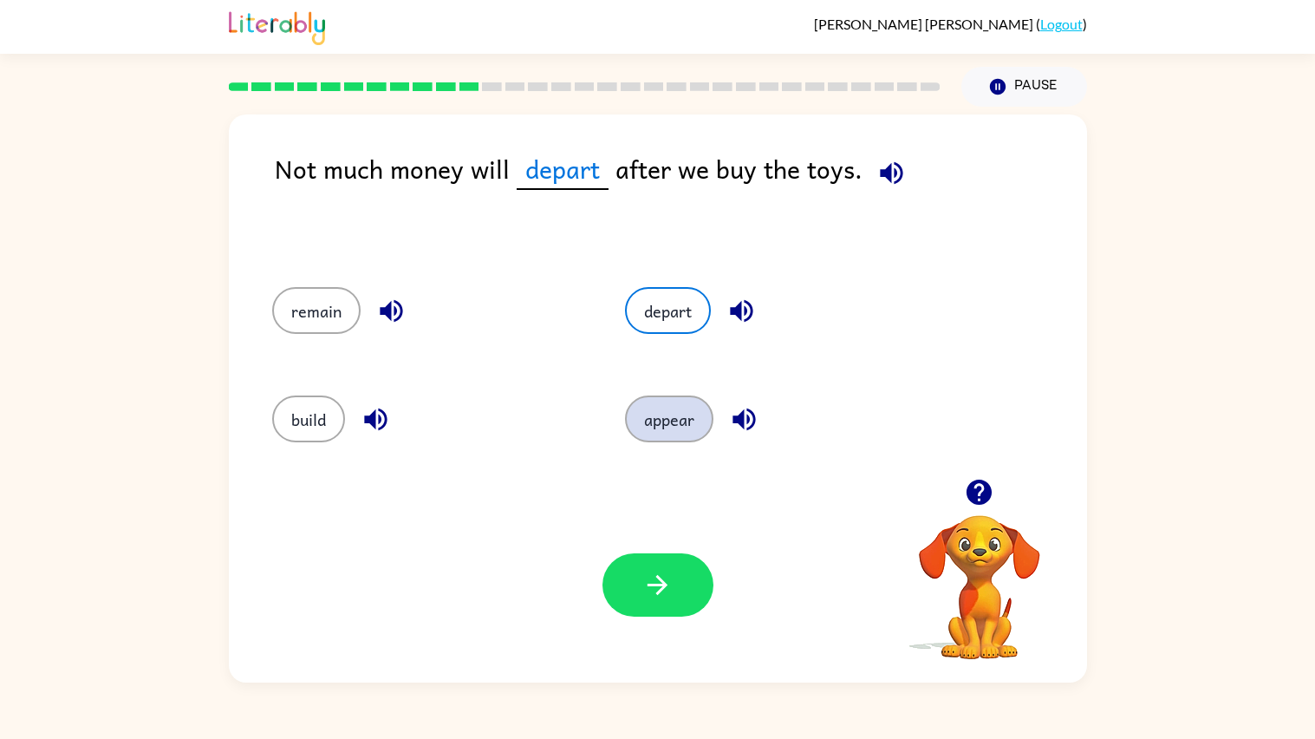
click at [635, 402] on button "appear" at bounding box center [669, 418] width 88 height 47
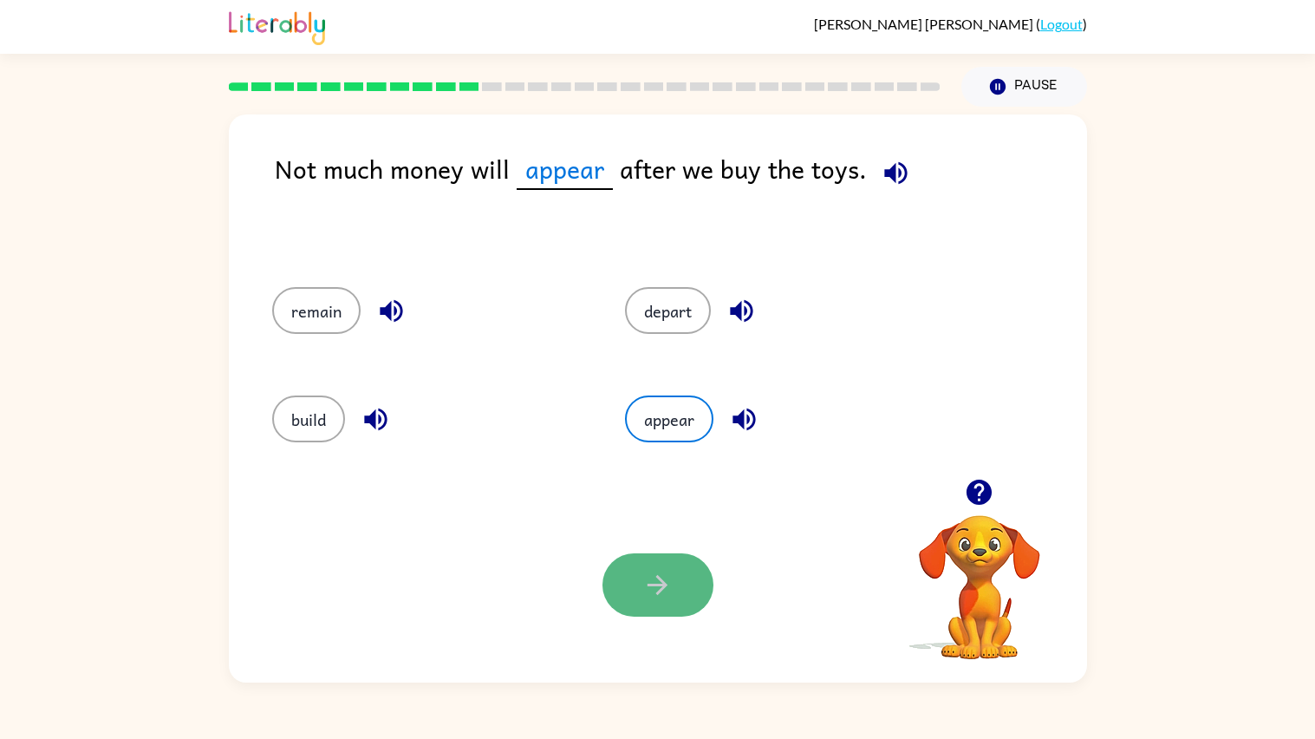
click at [697, 563] on button "button" at bounding box center [657, 584] width 111 height 63
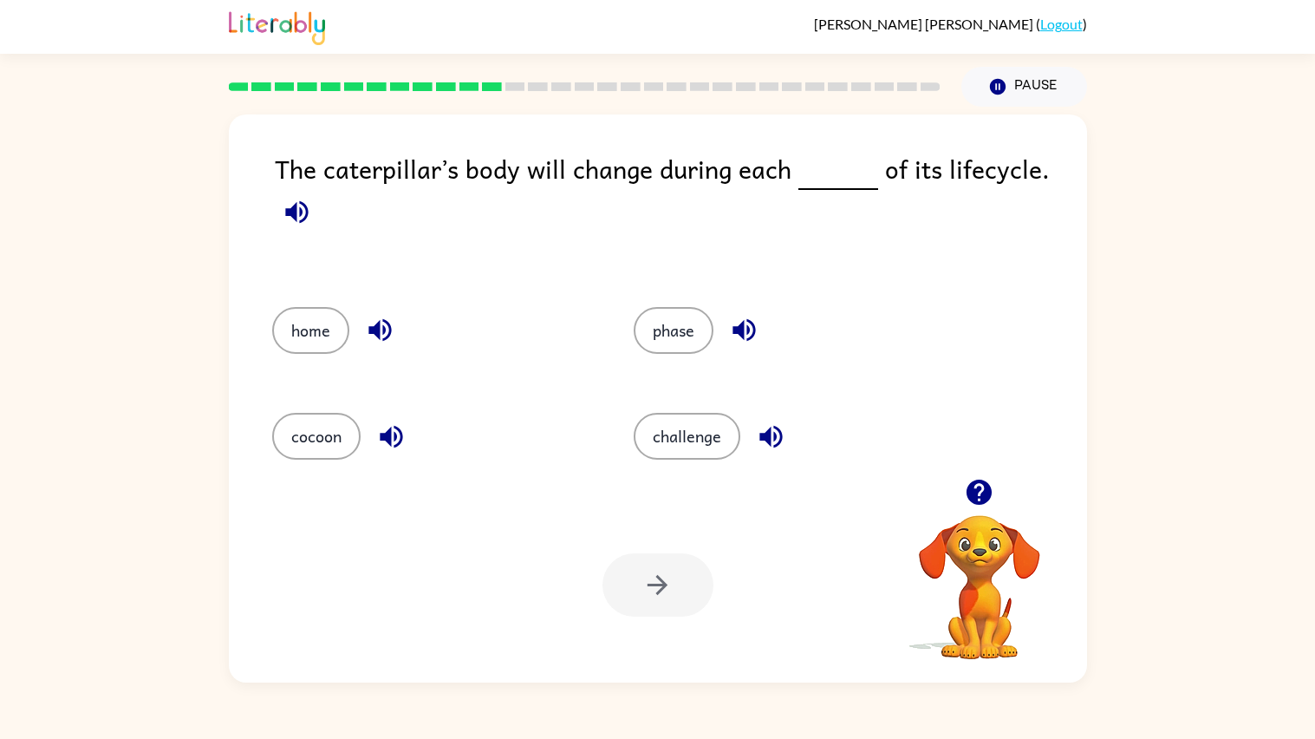
click at [693, 355] on div "phase" at bounding box center [781, 327] width 361 height 106
click at [662, 332] on button "phase" at bounding box center [674, 330] width 80 height 47
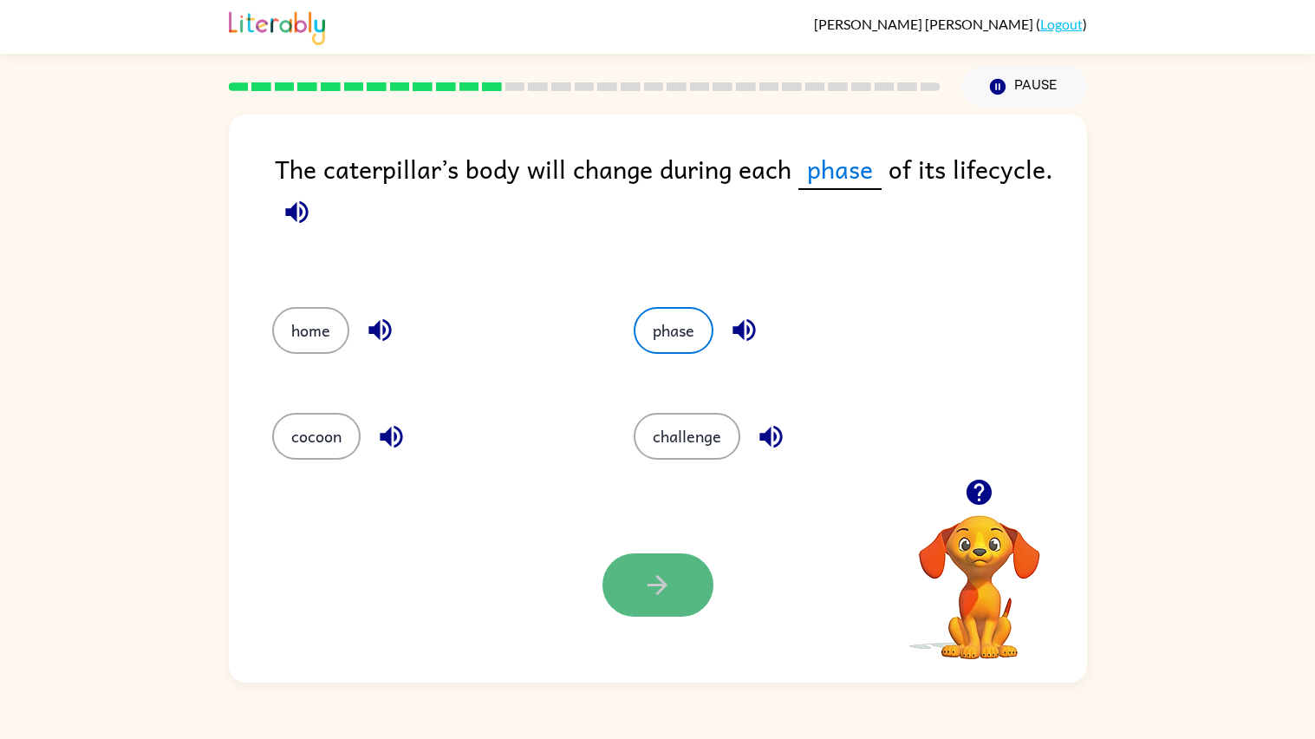
click at [659, 561] on button "button" at bounding box center [657, 584] width 111 height 63
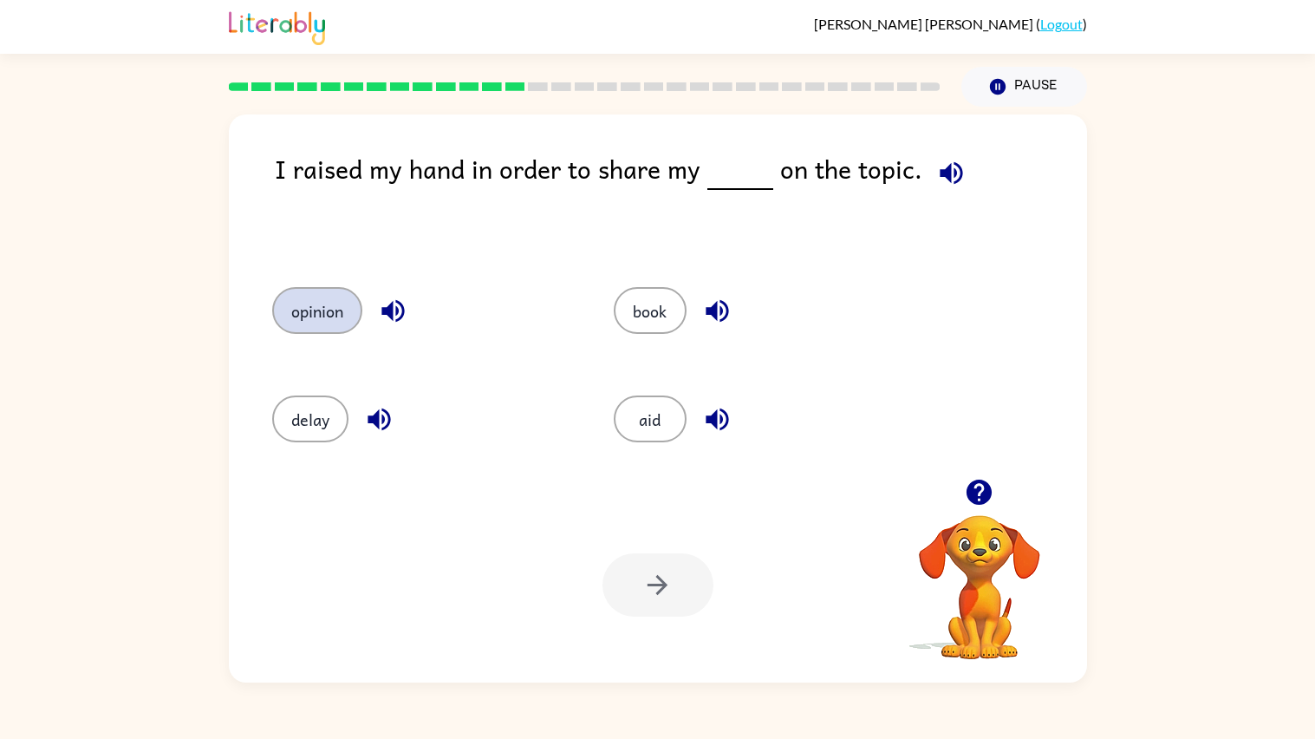
click at [315, 322] on button "opinion" at bounding box center [317, 310] width 90 height 47
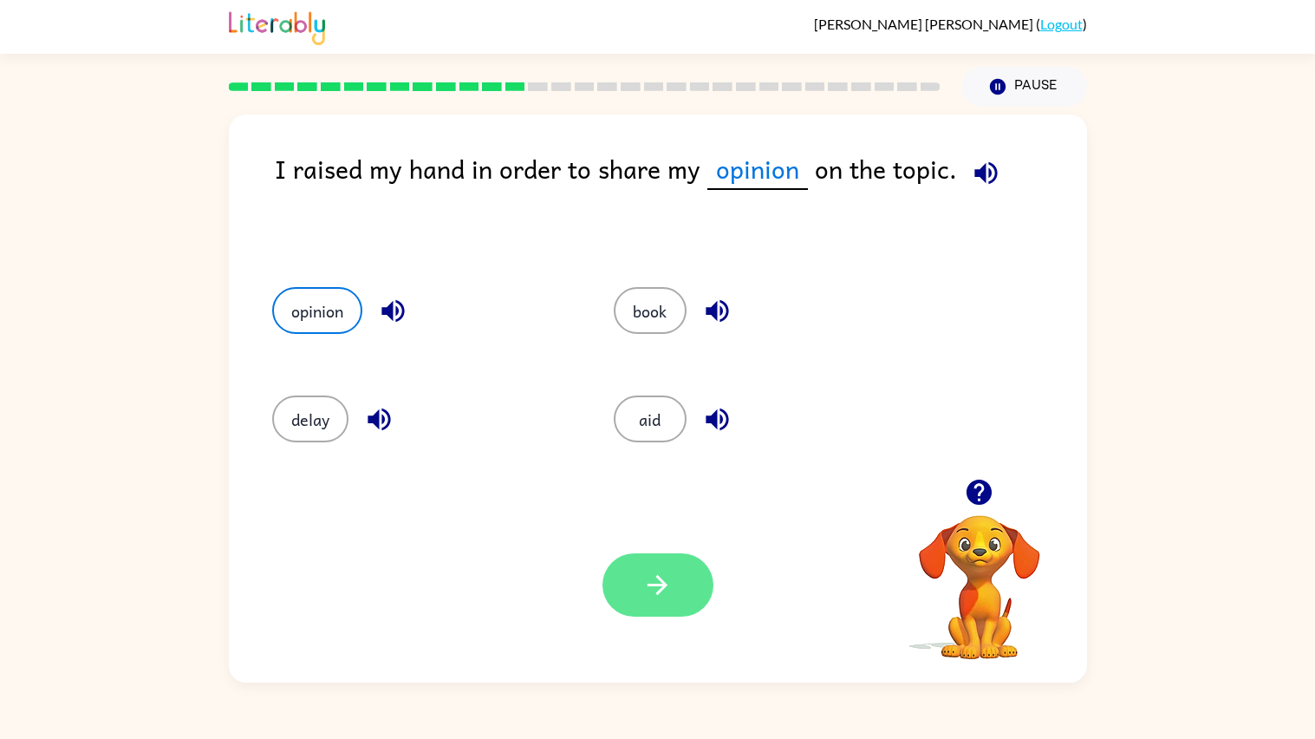
click at [644, 602] on button "button" at bounding box center [657, 584] width 111 height 63
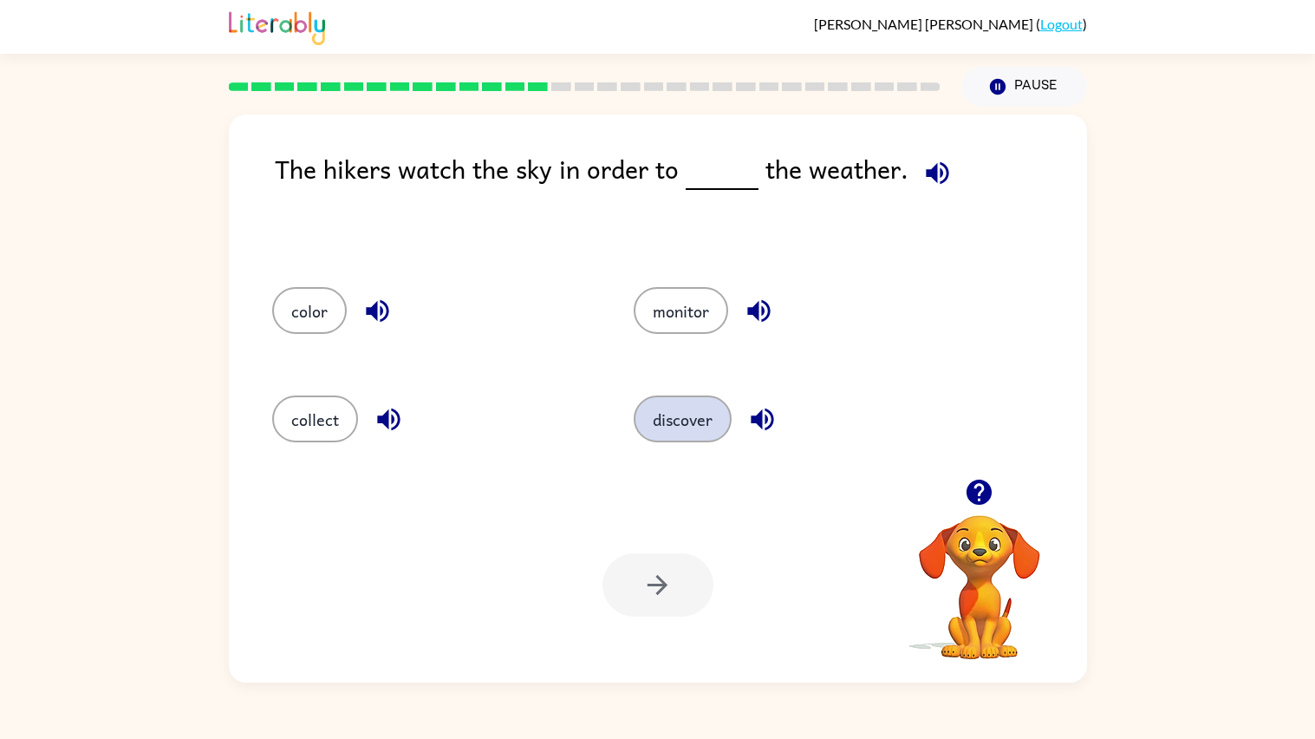
click at [668, 425] on button "discover" at bounding box center [683, 418] width 98 height 47
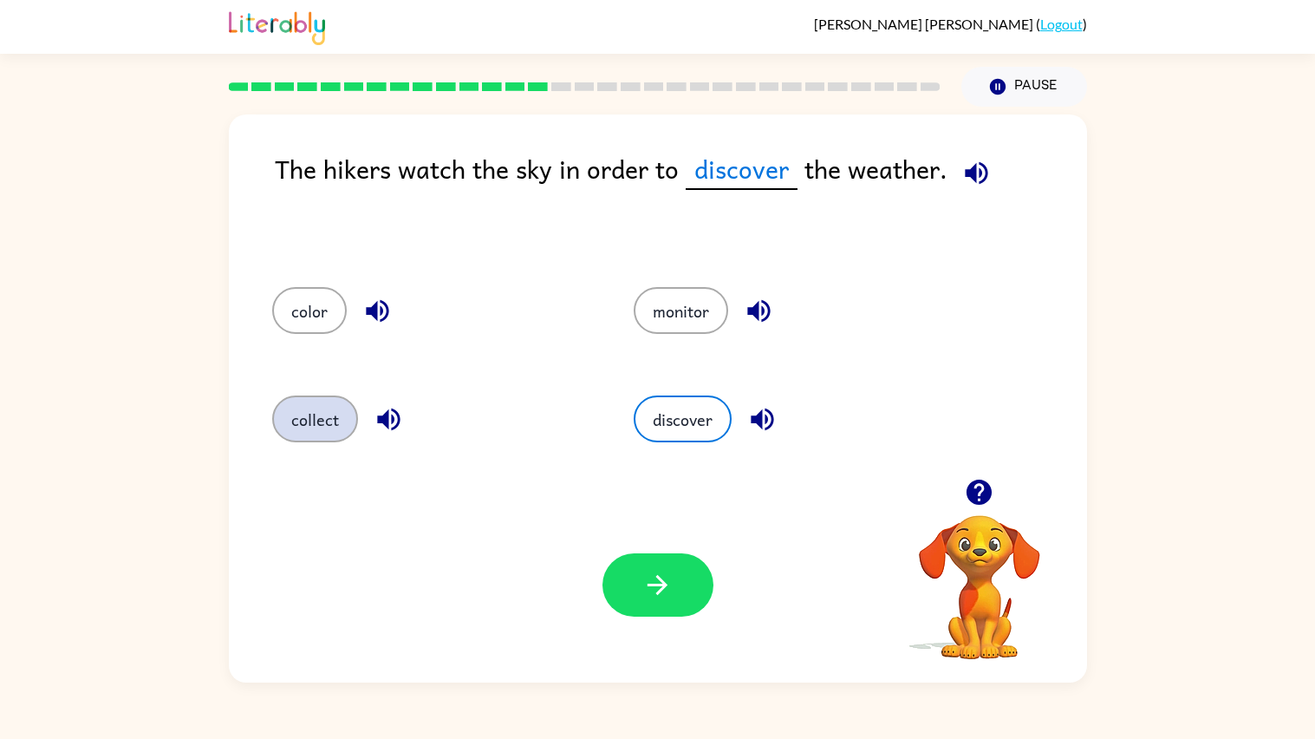
click at [320, 410] on button "collect" at bounding box center [315, 418] width 86 height 47
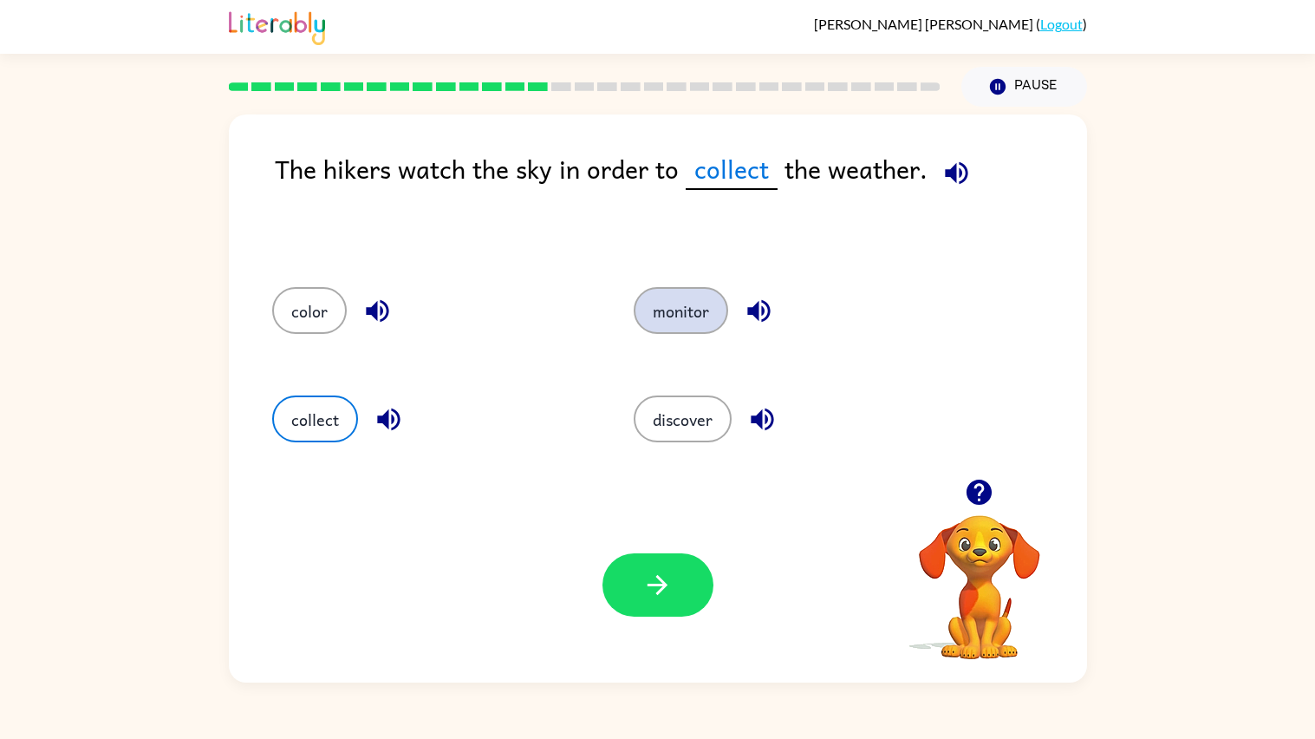
click at [650, 308] on button "monitor" at bounding box center [681, 310] width 94 height 47
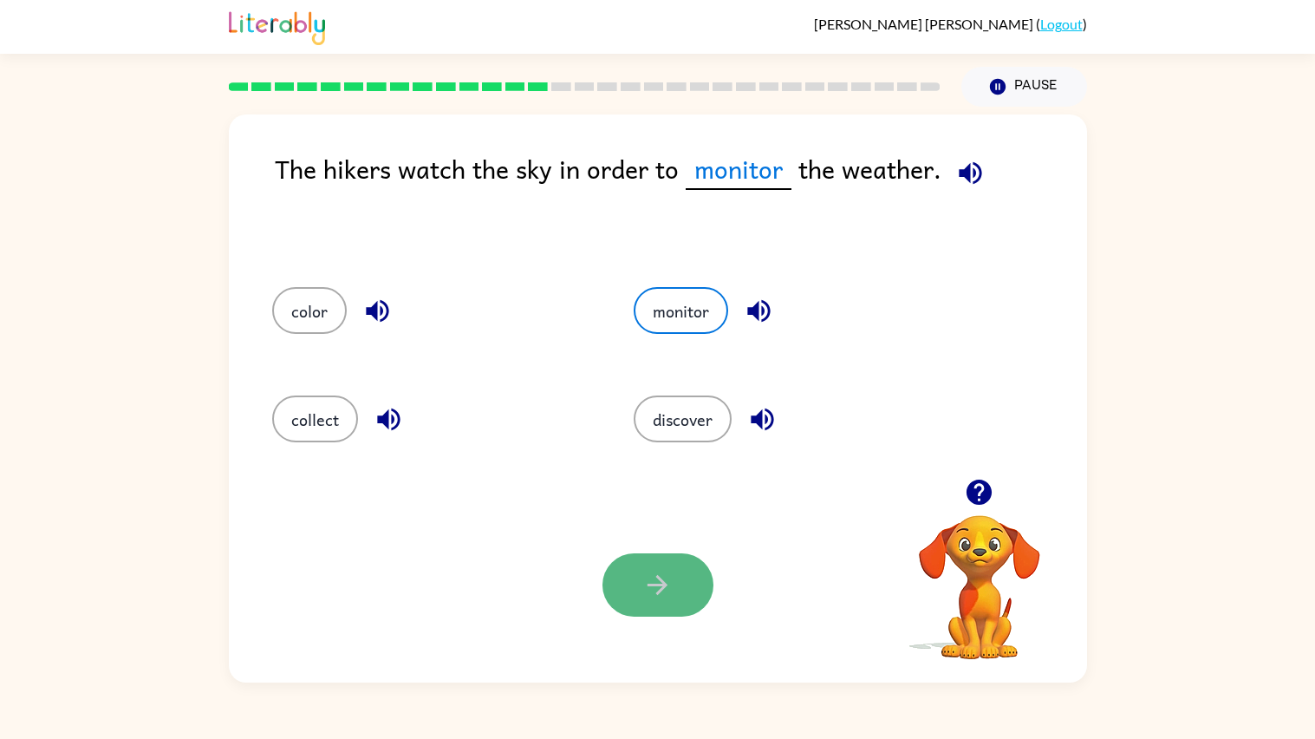
click at [651, 602] on button "button" at bounding box center [657, 584] width 111 height 63
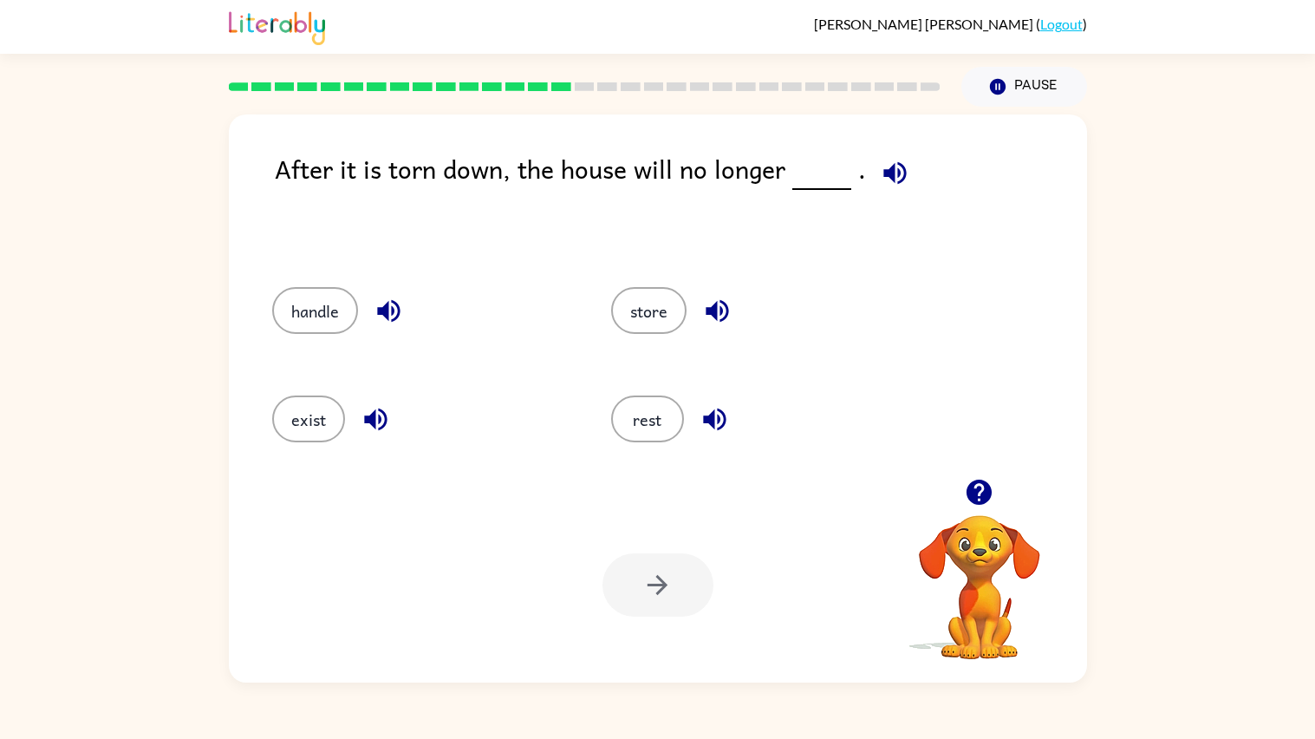
click at [400, 420] on div "exist" at bounding box center [421, 418] width 299 height 47
click at [315, 433] on button "exist" at bounding box center [308, 418] width 73 height 47
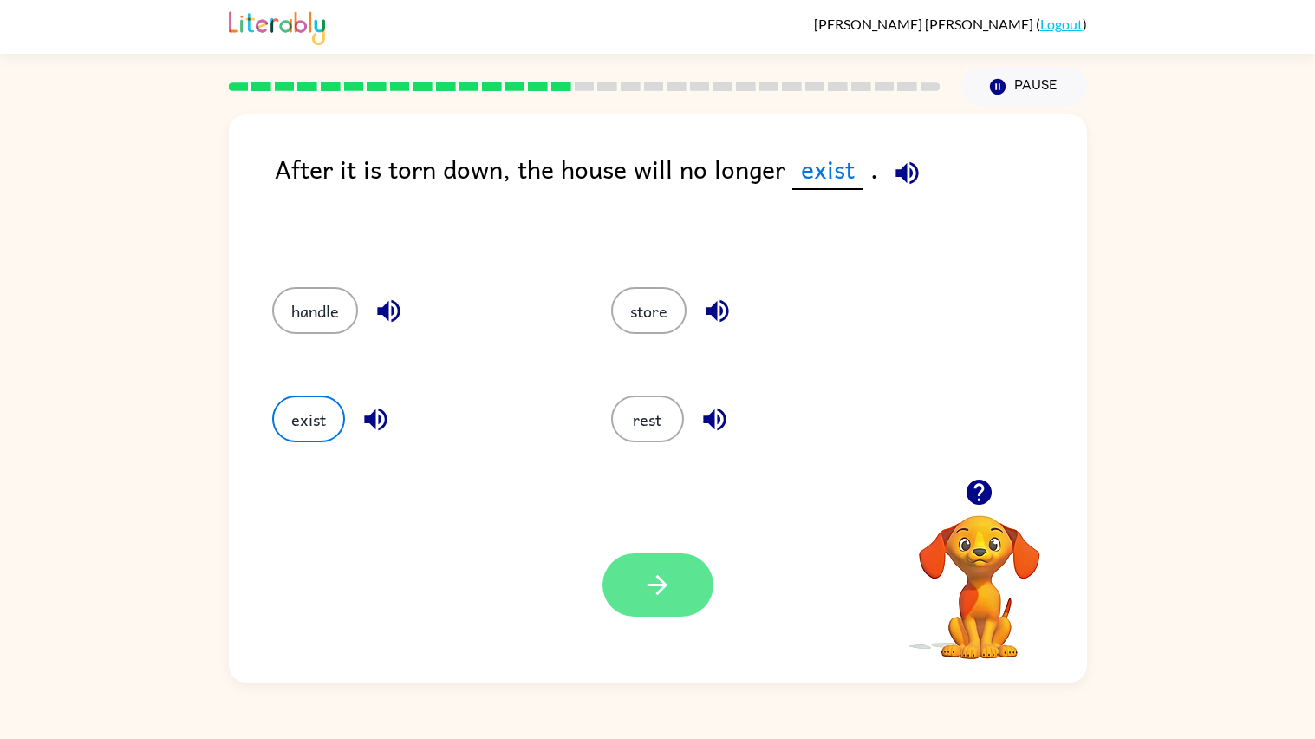
click at [693, 561] on button "button" at bounding box center [657, 584] width 111 height 63
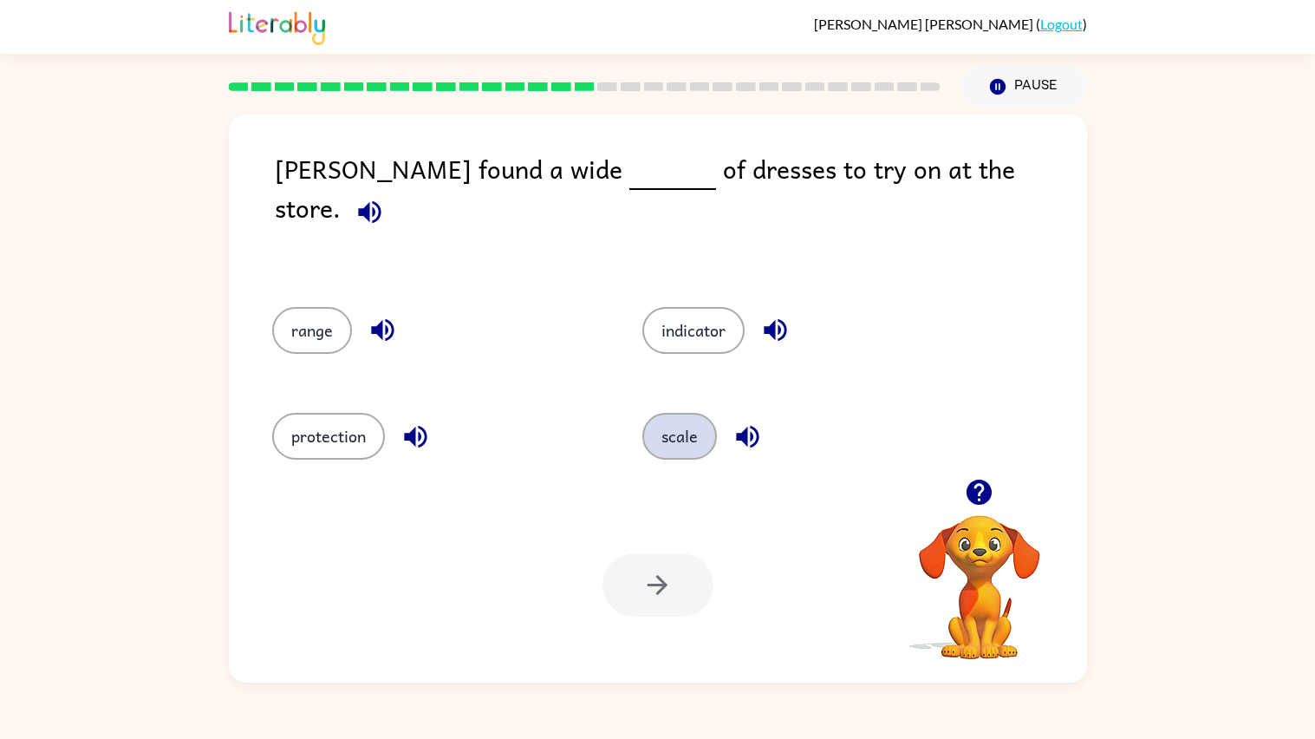
click at [661, 421] on button "scale" at bounding box center [679, 436] width 75 height 47
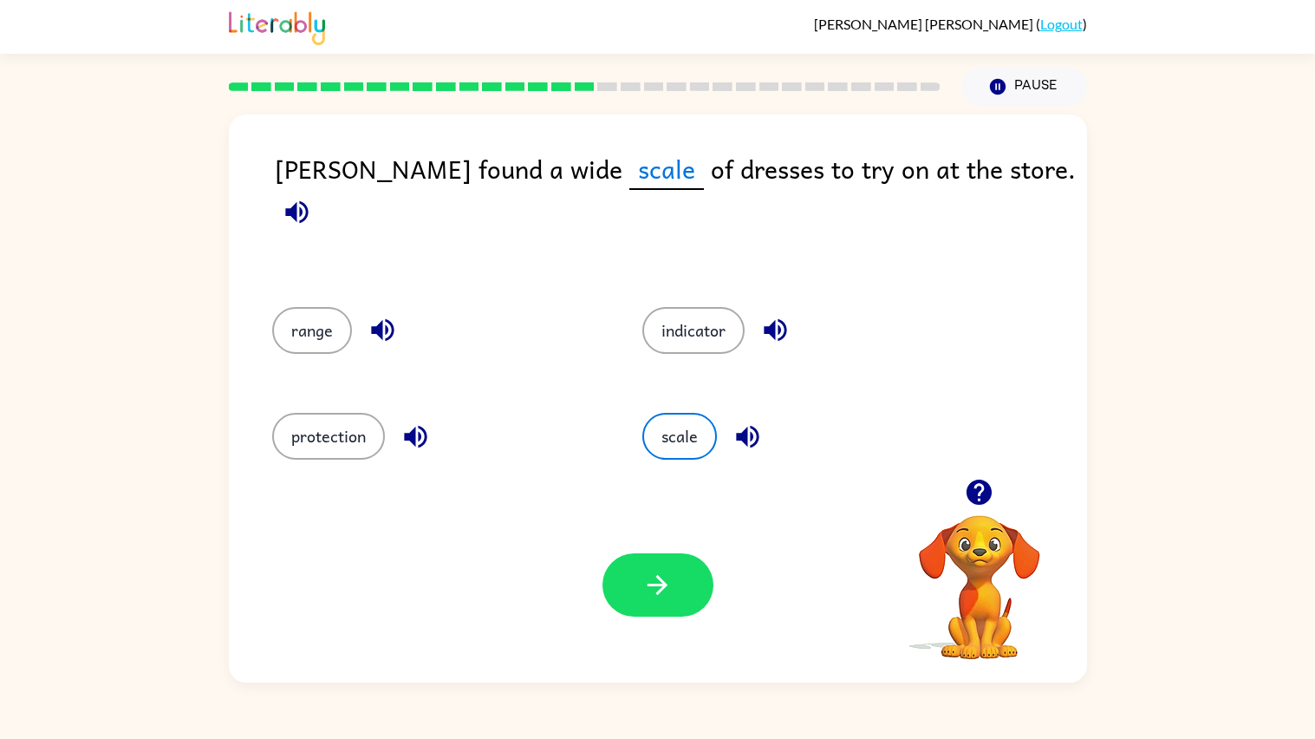
click at [471, 394] on div "protection" at bounding box center [424, 433] width 370 height 106
click at [295, 326] on button "range" at bounding box center [312, 330] width 80 height 47
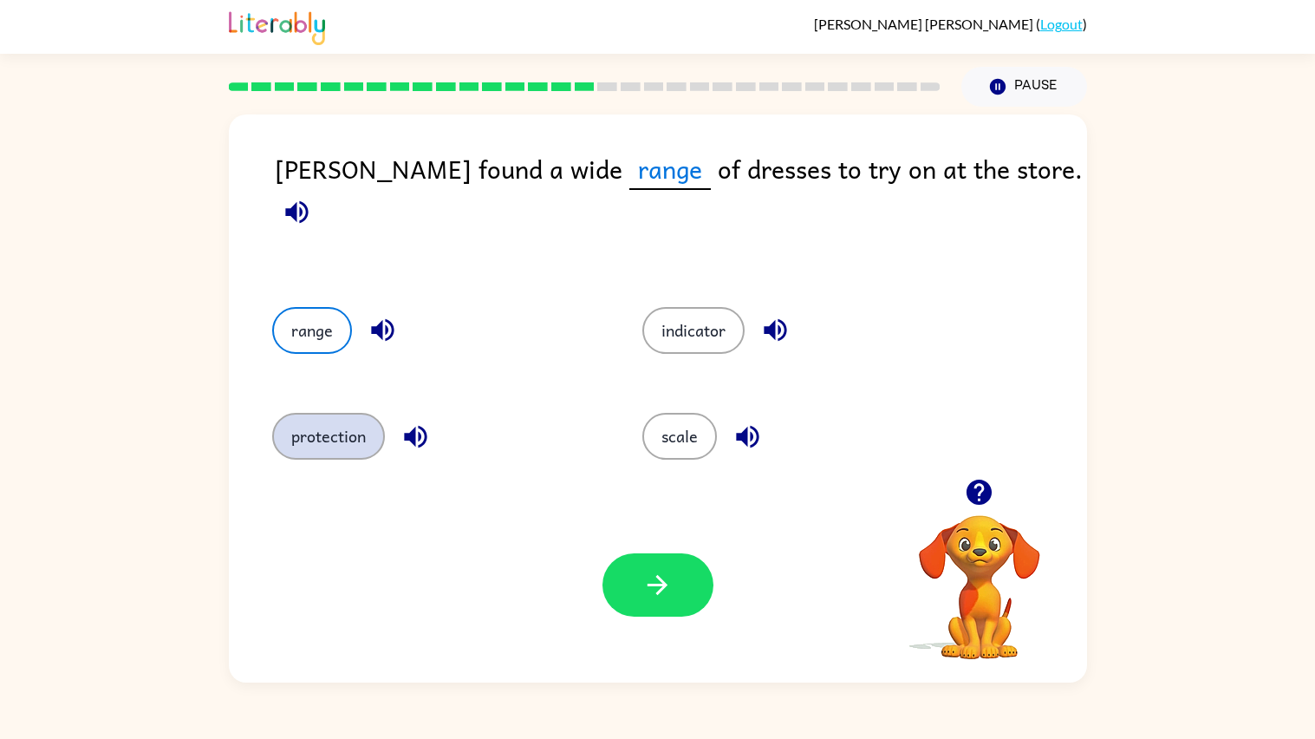
click at [358, 413] on button "protection" at bounding box center [328, 436] width 113 height 47
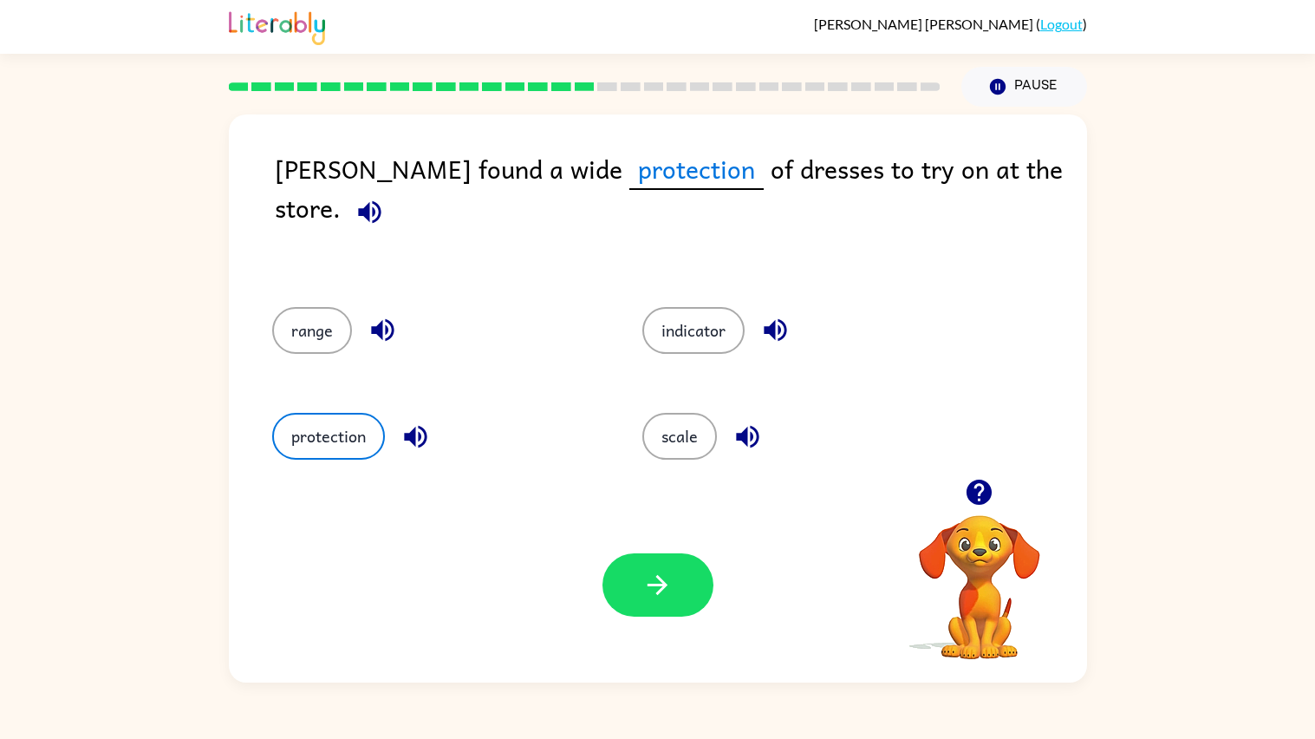
click at [661, 517] on div "Your browser must support playing .mp4 files to use Literably. Please try using…" at bounding box center [658, 584] width 858 height 195
click at [659, 565] on button "button" at bounding box center [657, 584] width 111 height 63
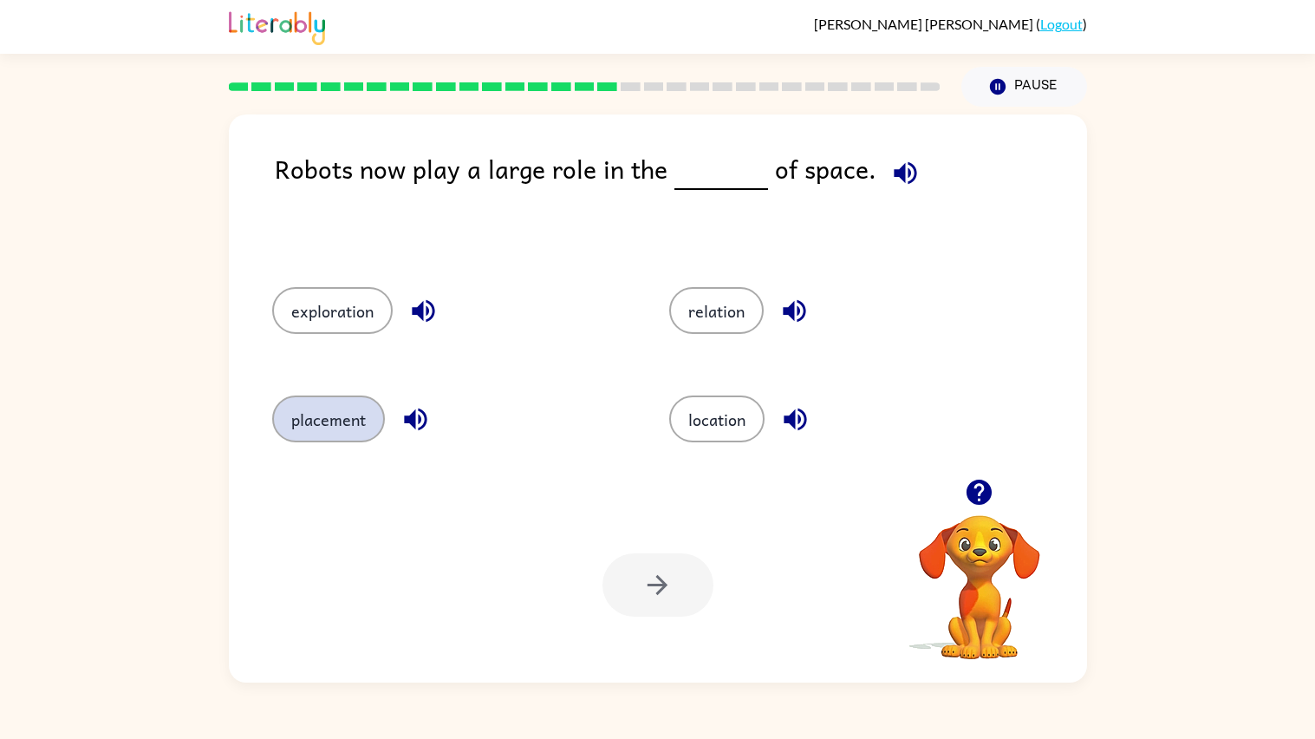
click at [281, 416] on button "placement" at bounding box center [328, 418] width 113 height 47
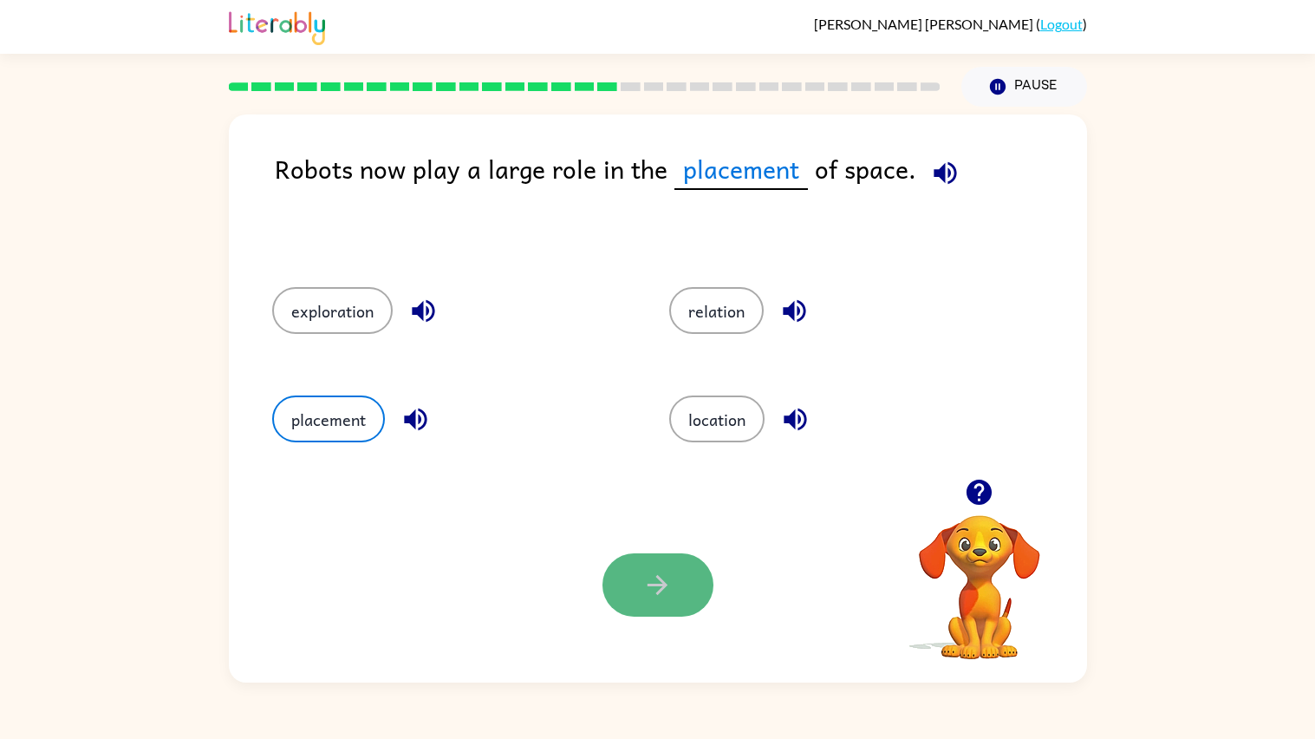
click at [644, 604] on button "button" at bounding box center [657, 584] width 111 height 63
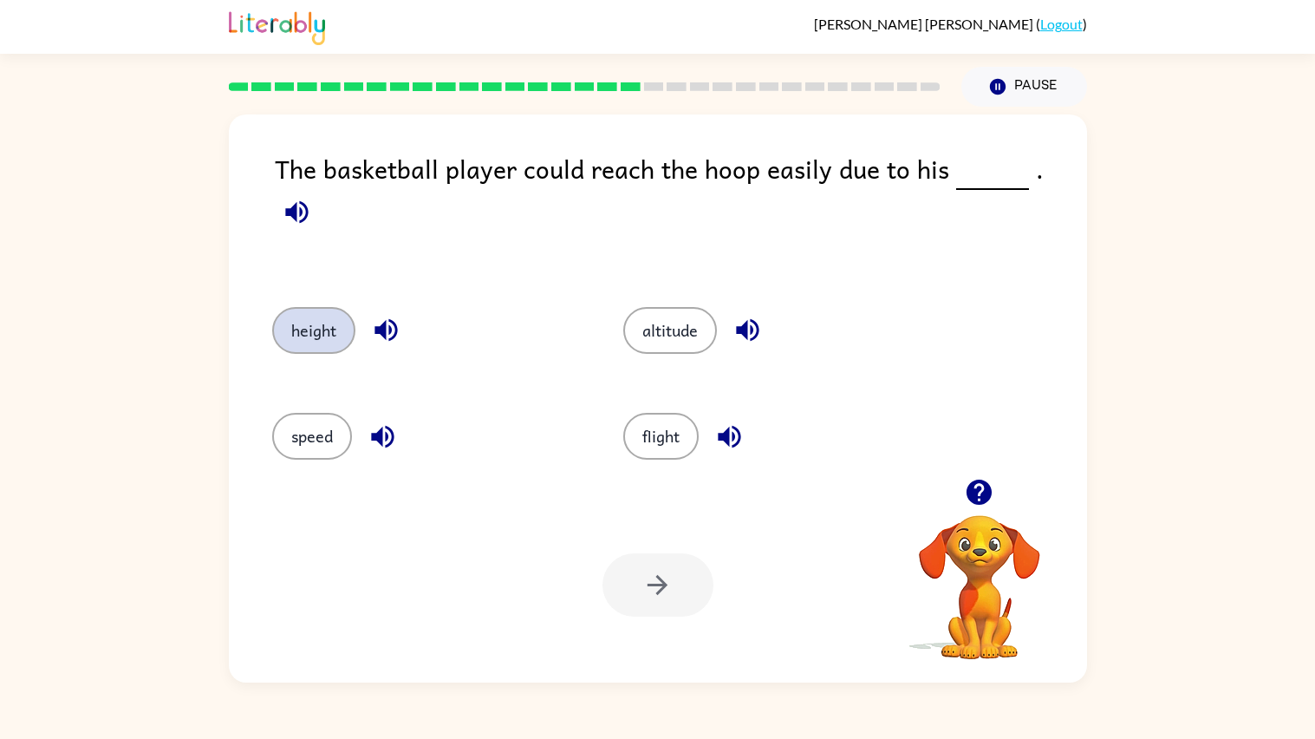
click at [303, 329] on button "height" at bounding box center [313, 330] width 83 height 47
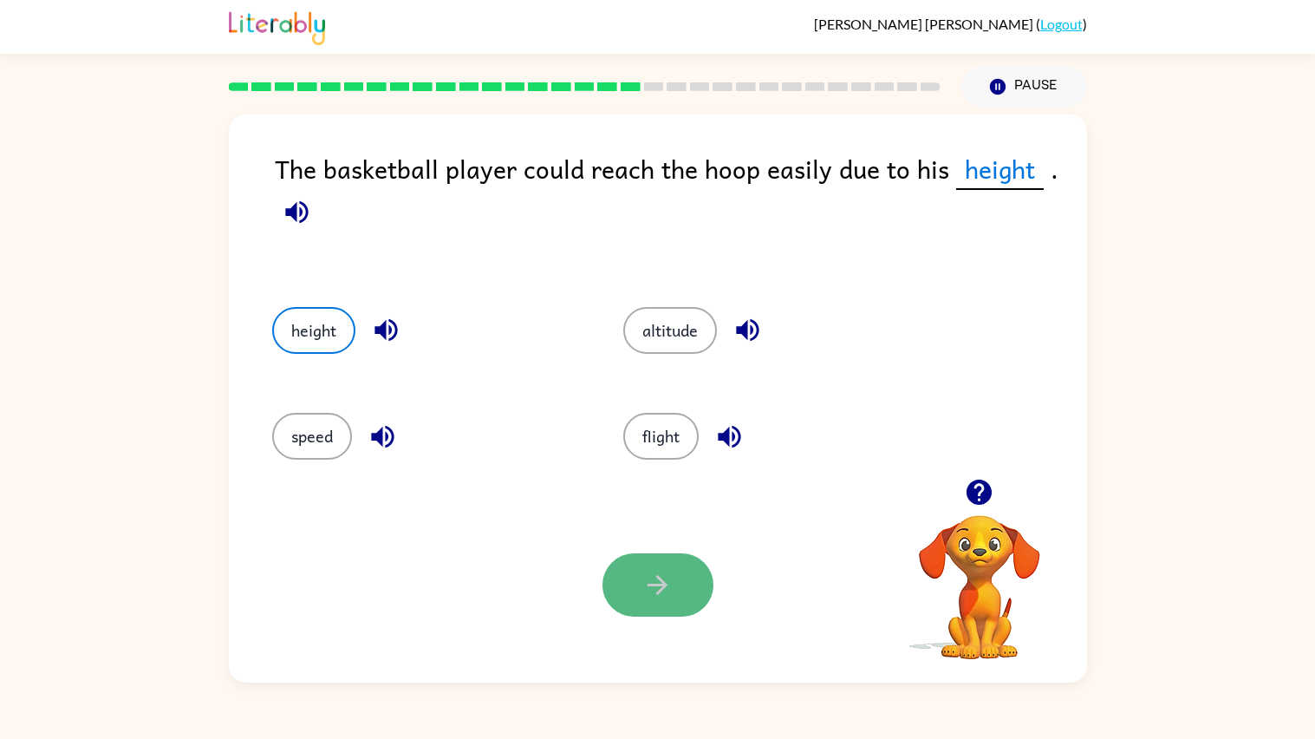
click at [621, 561] on button "button" at bounding box center [657, 584] width 111 height 63
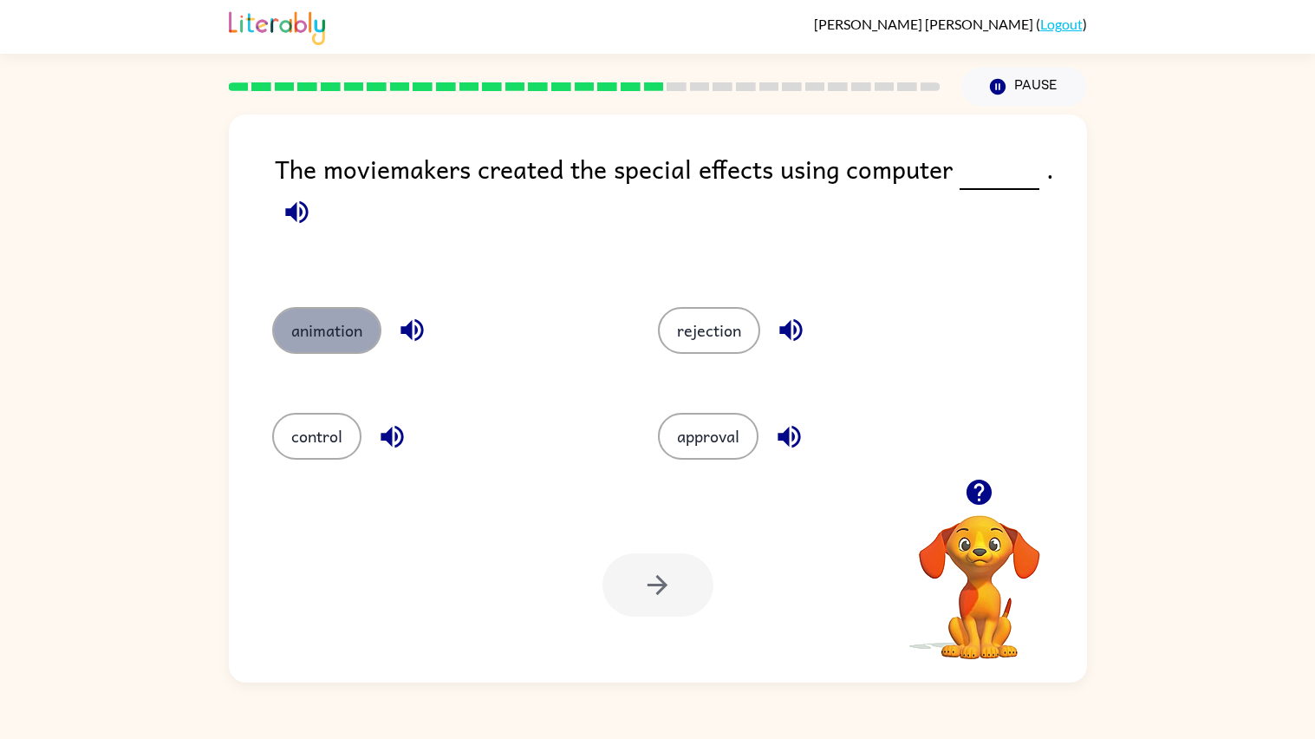
click at [342, 346] on button "animation" at bounding box center [326, 330] width 109 height 47
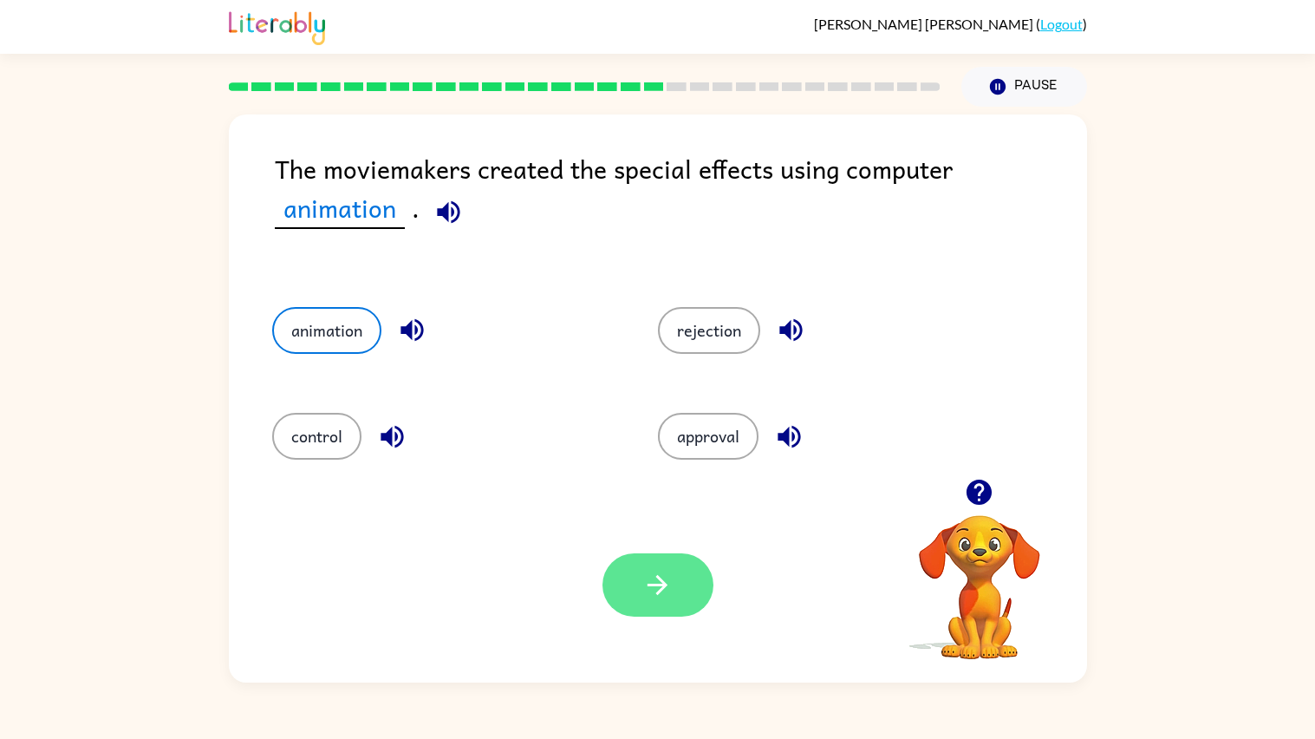
click at [641, 598] on button "button" at bounding box center [657, 584] width 111 height 63
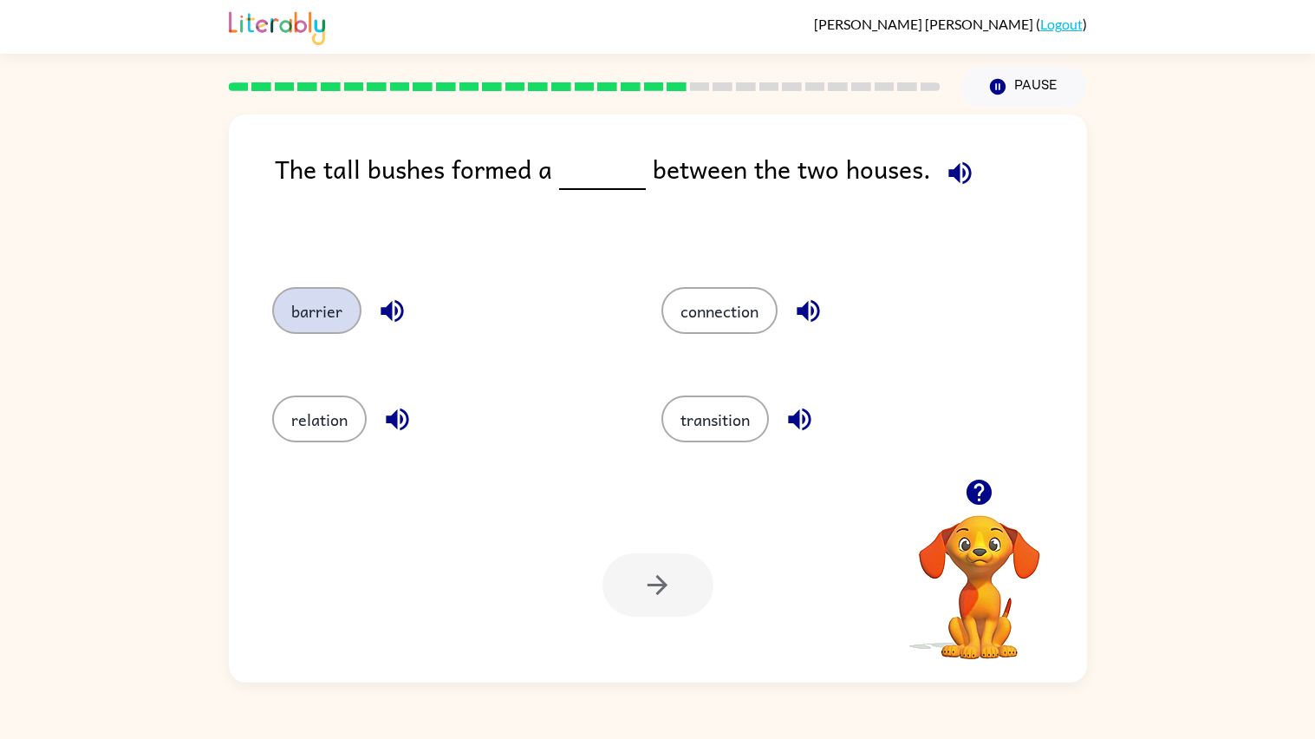
click at [289, 309] on button "barrier" at bounding box center [316, 310] width 89 height 47
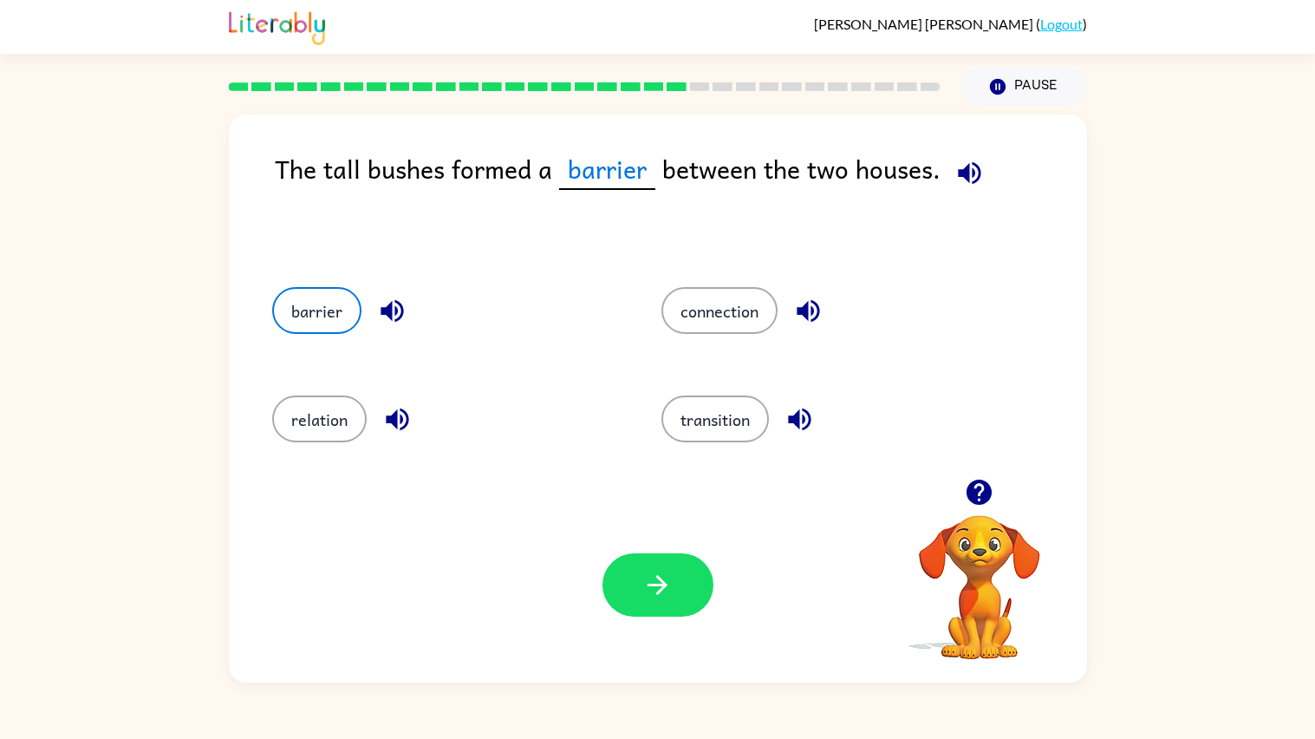
click at [599, 603] on div "Your browser must support playing .mp4 files to use Literably. Please try using…" at bounding box center [658, 584] width 858 height 195
click at [643, 579] on icon "button" at bounding box center [657, 585] width 30 height 30
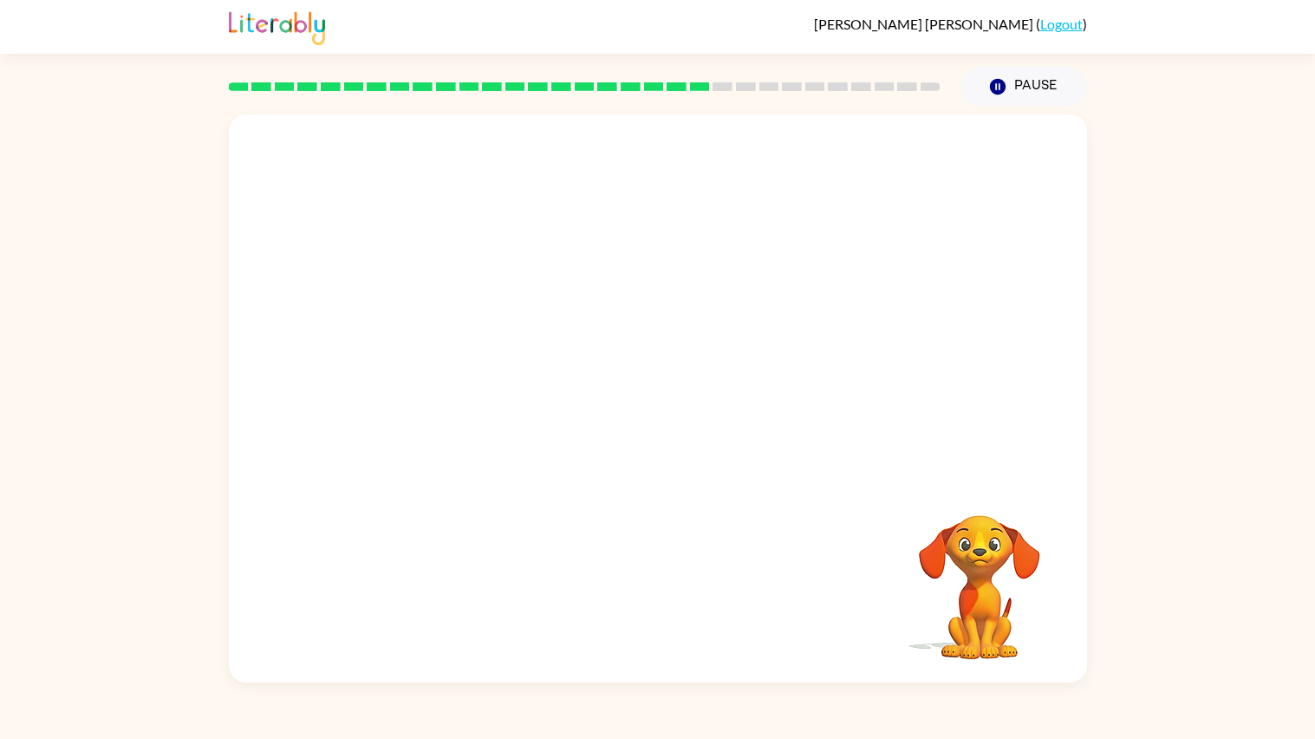
click at [460, 401] on video "Your browser must support playing .mp4 files to use Literably. Please try using…" at bounding box center [658, 296] width 858 height 364
click at [464, 409] on video "Your browser must support playing .mp4 files to use Literably. Please try using…" at bounding box center [658, 296] width 858 height 364
click at [464, 410] on video "Your browser must support playing .mp4 files to use Literably. Please try using…" at bounding box center [658, 296] width 858 height 364
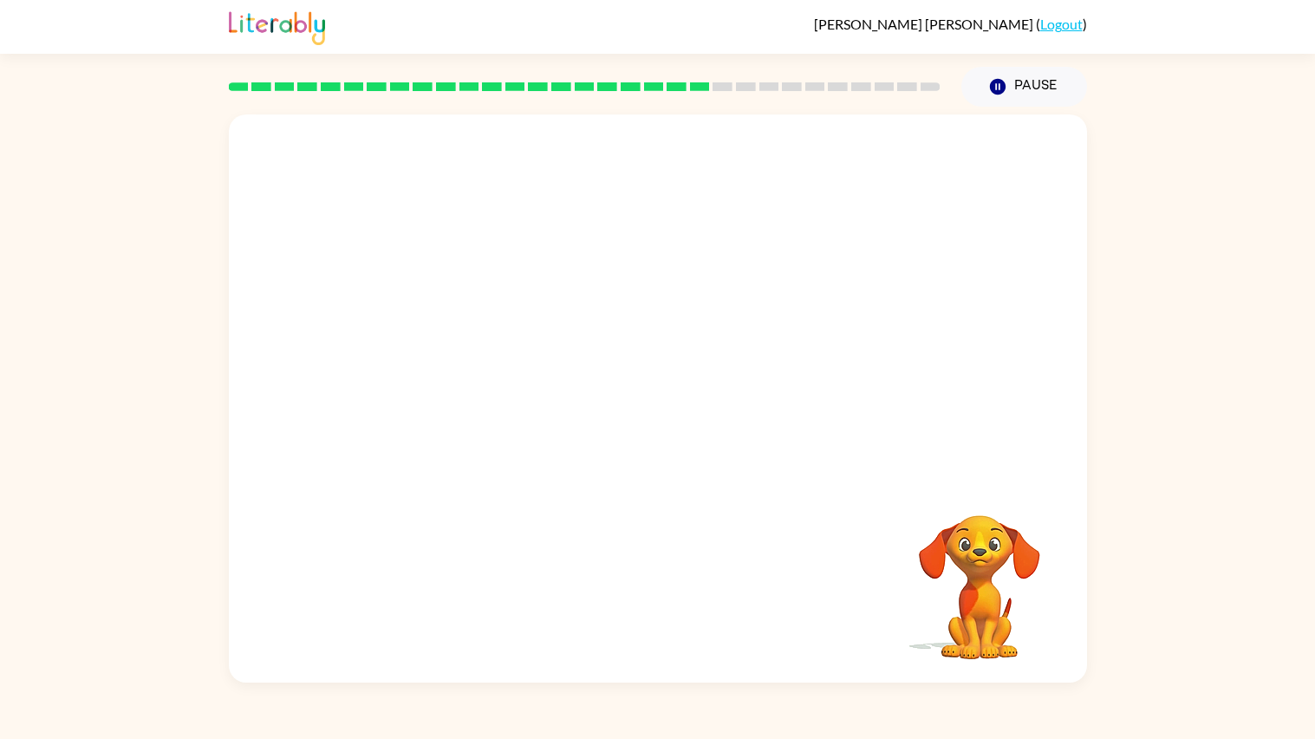
click at [464, 410] on video "Your browser must support playing .mp4 files to use Literably. Please try using…" at bounding box center [658, 296] width 858 height 364
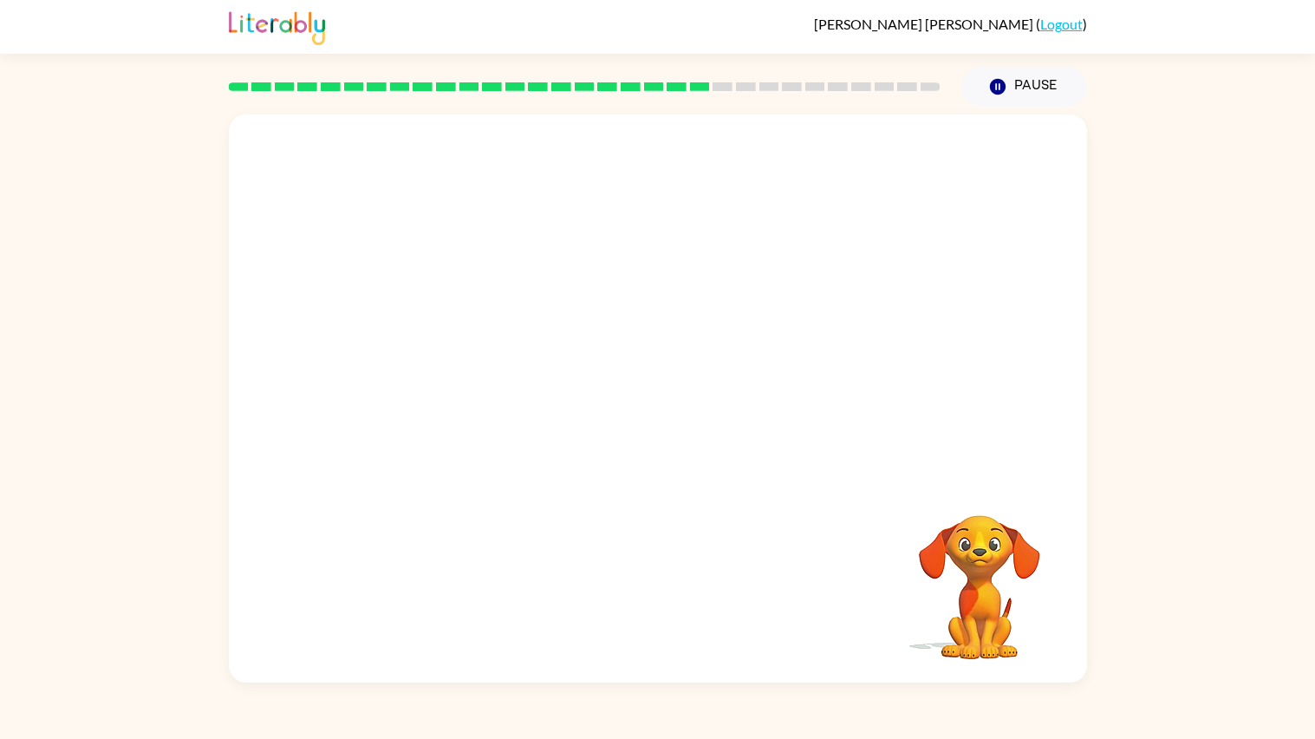
click at [464, 410] on video "Your browser must support playing .mp4 files to use Literably. Please try using…" at bounding box center [658, 296] width 858 height 364
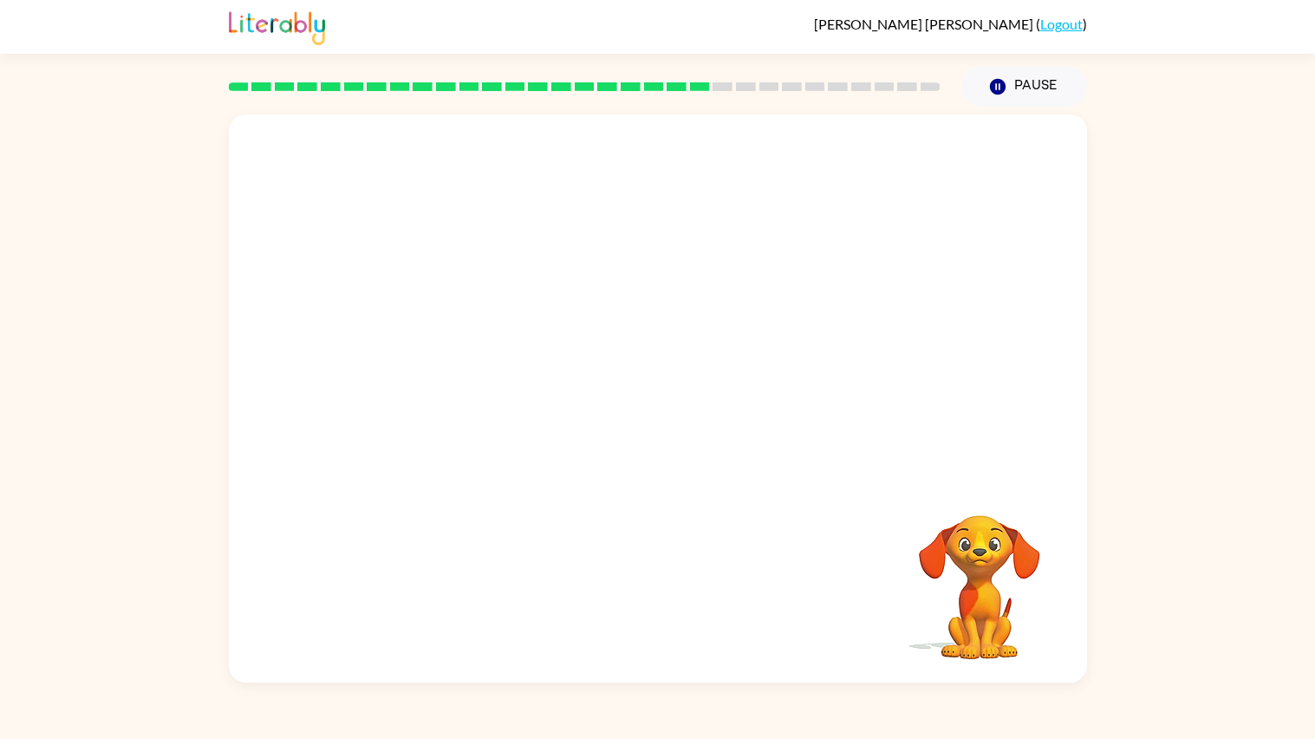
click at [464, 410] on video "Your browser must support playing .mp4 files to use Literably. Please try using…" at bounding box center [658, 296] width 858 height 364
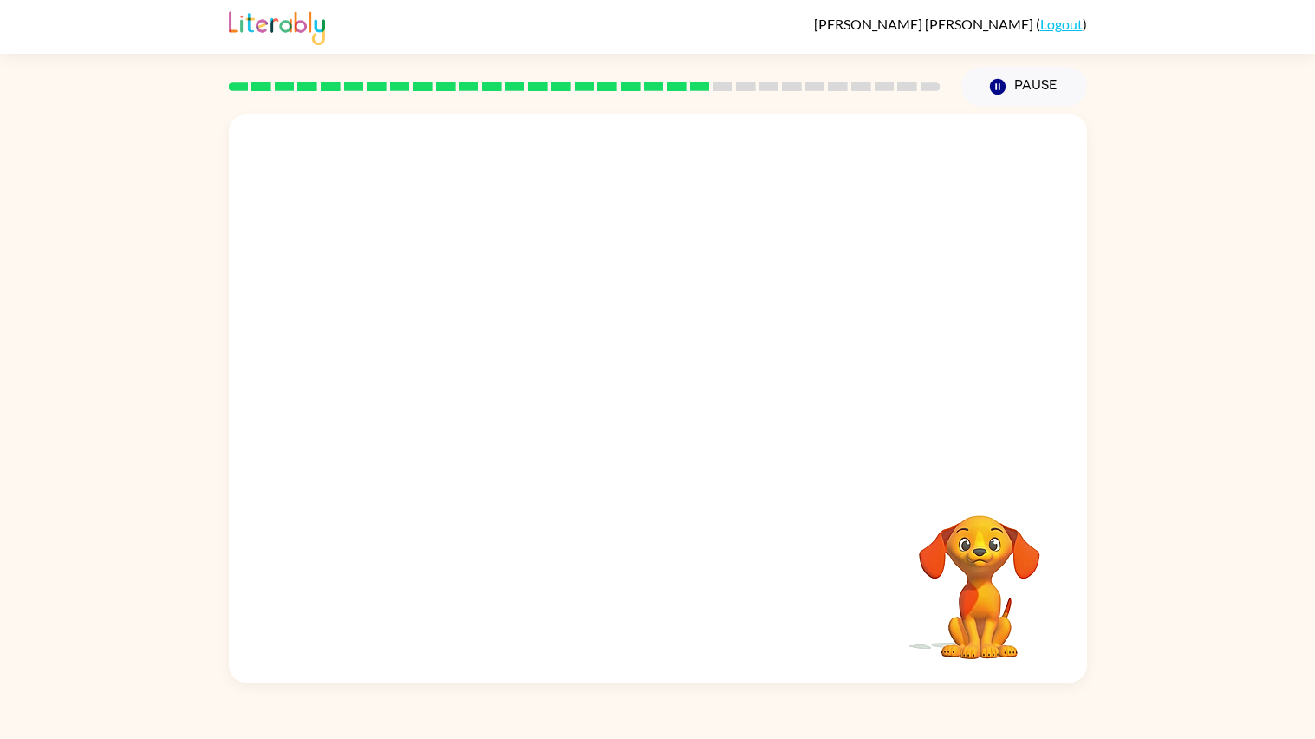
drag, startPoint x: 464, startPoint y: 410, endPoint x: 450, endPoint y: 409, distance: 13.9
click at [450, 409] on video "Your browser must support playing .mp4 files to use Literably. Please try using…" at bounding box center [658, 296] width 858 height 364
click at [770, 426] on video "Your browser must support playing .mp4 files to use Literably. Please try using…" at bounding box center [658, 296] width 858 height 364
click at [507, 485] on div "Your browser must support playing .mp4 files to use Literably. Please try using…" at bounding box center [658, 398] width 858 height 568
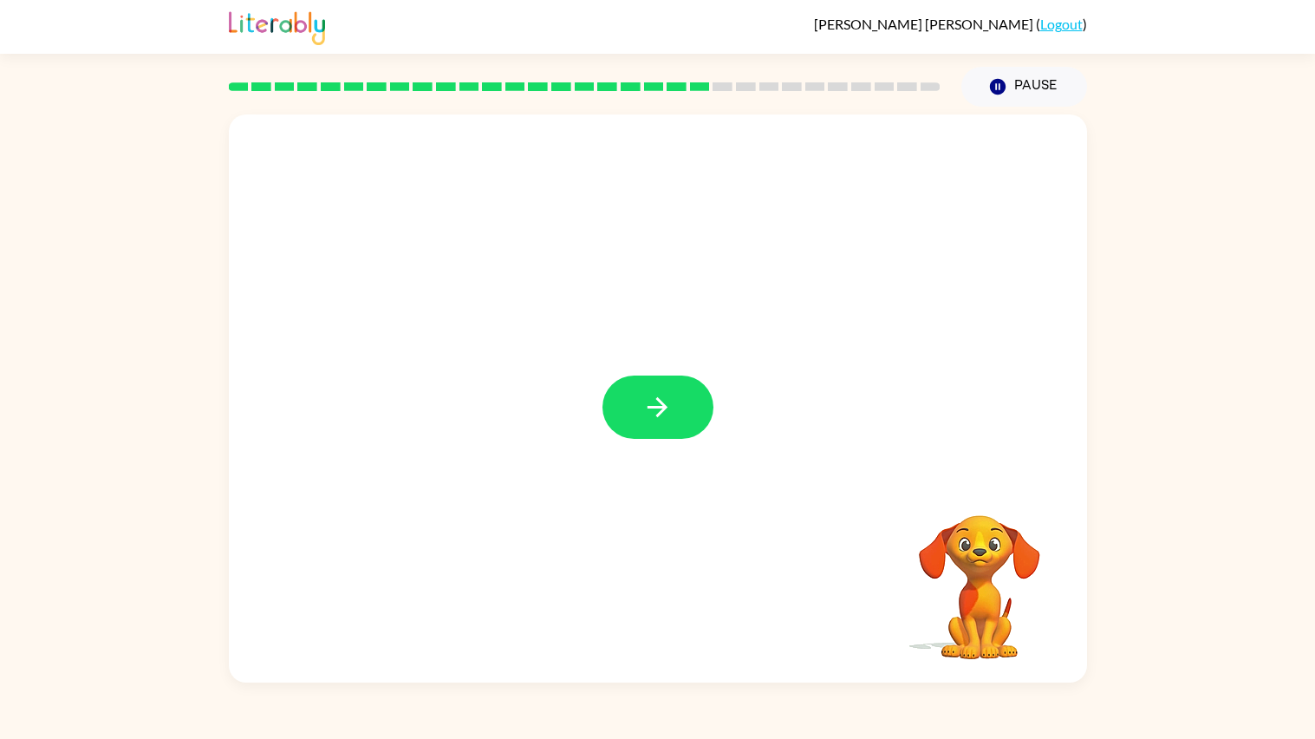
click at [719, 462] on div at bounding box center [658, 398] width 858 height 568
click at [650, 389] on button "button" at bounding box center [657, 406] width 111 height 63
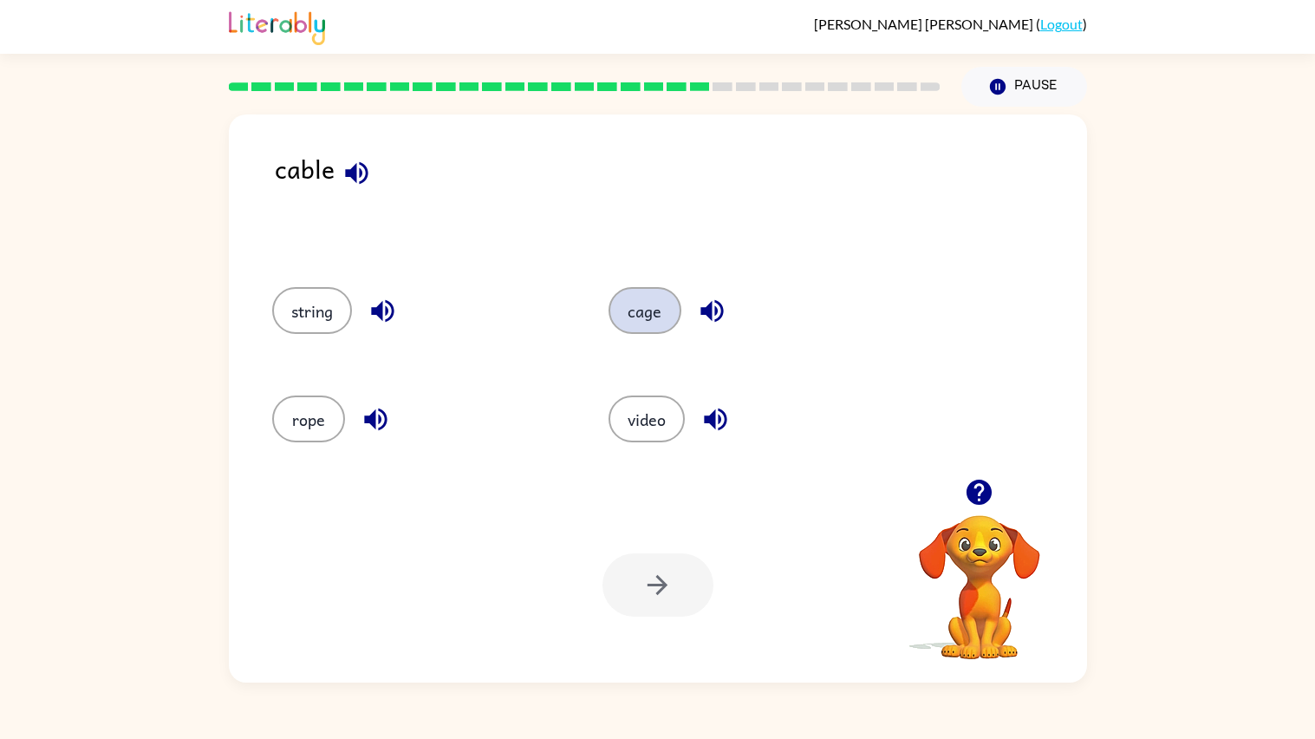
click at [637, 306] on button "cage" at bounding box center [645, 310] width 73 height 47
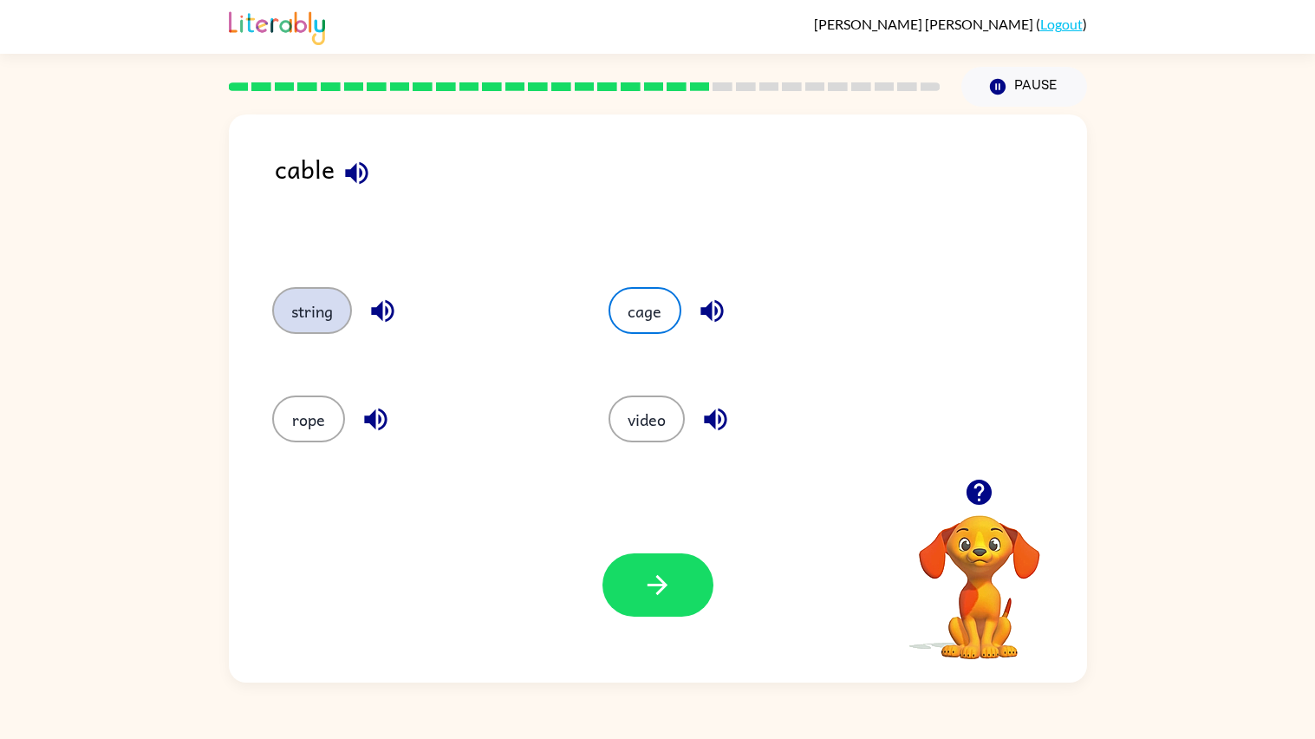
click at [281, 319] on button "string" at bounding box center [312, 310] width 80 height 47
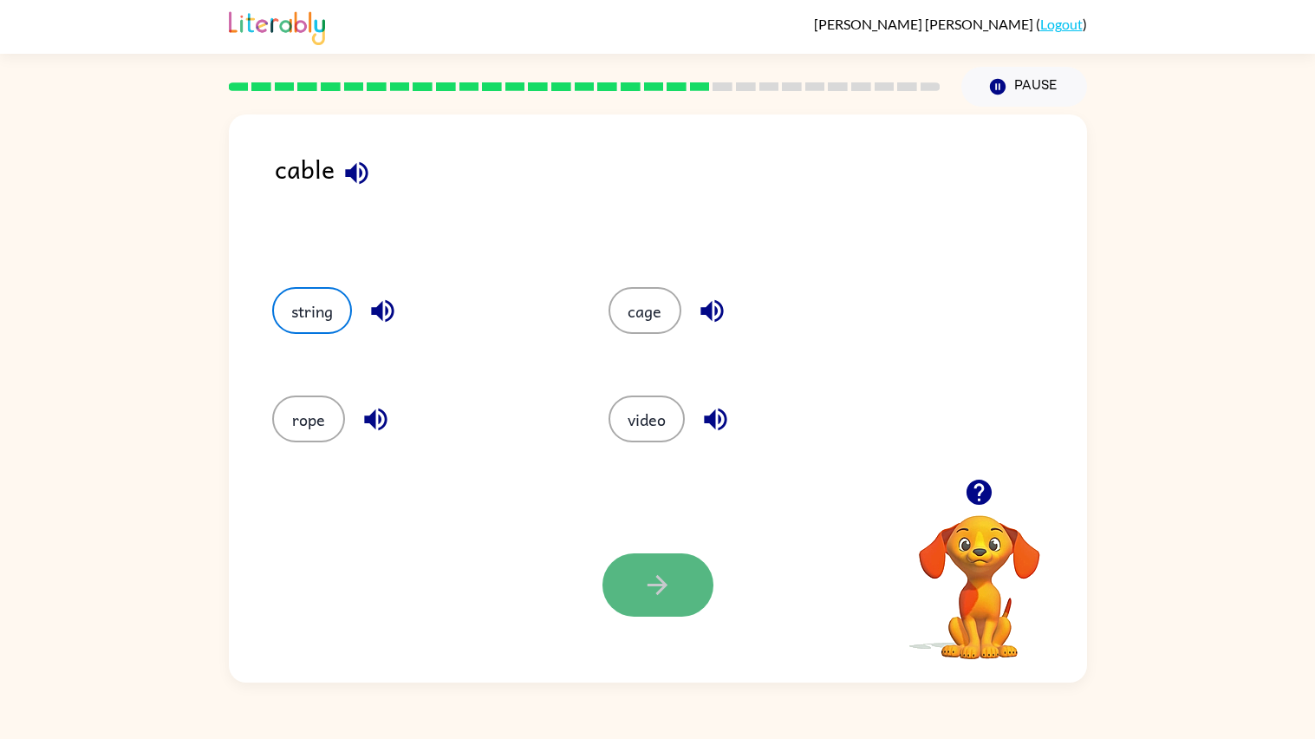
click at [697, 590] on button "button" at bounding box center [657, 584] width 111 height 63
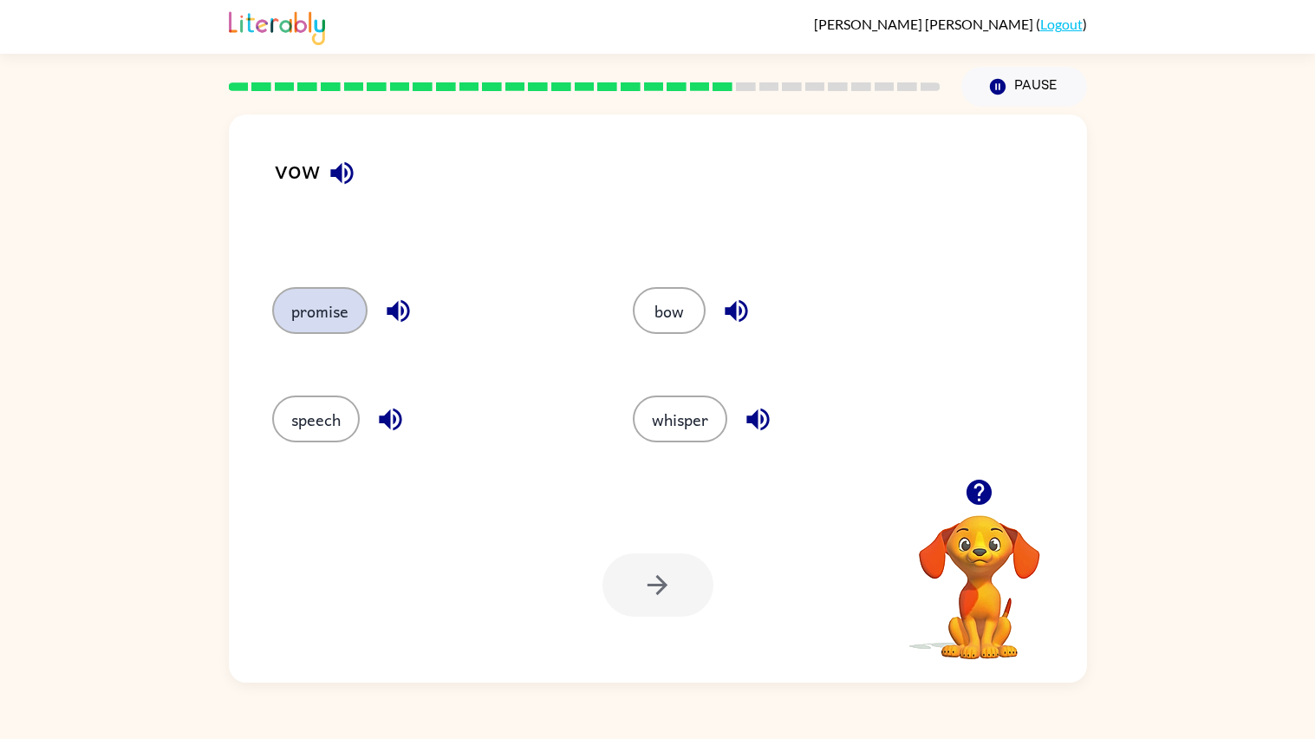
click at [325, 308] on button "promise" at bounding box center [319, 310] width 95 height 47
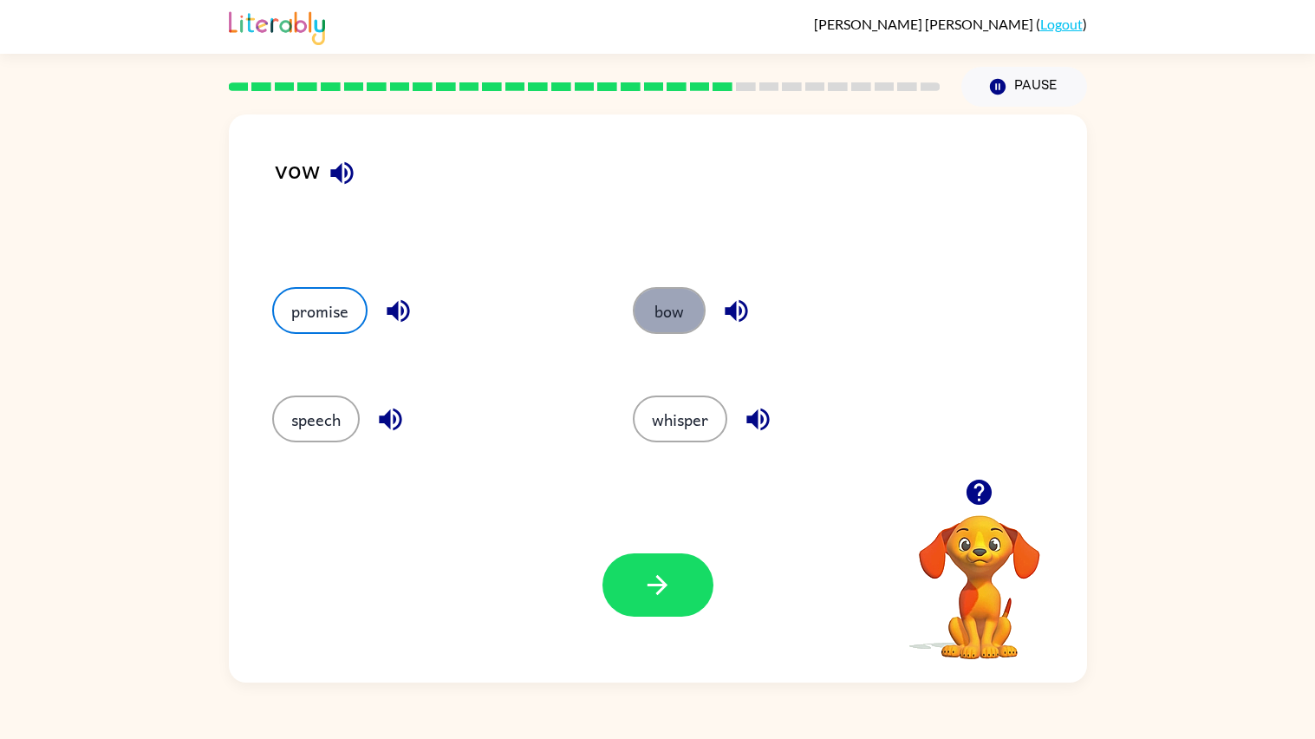
click at [640, 329] on button "bow" at bounding box center [669, 310] width 73 height 47
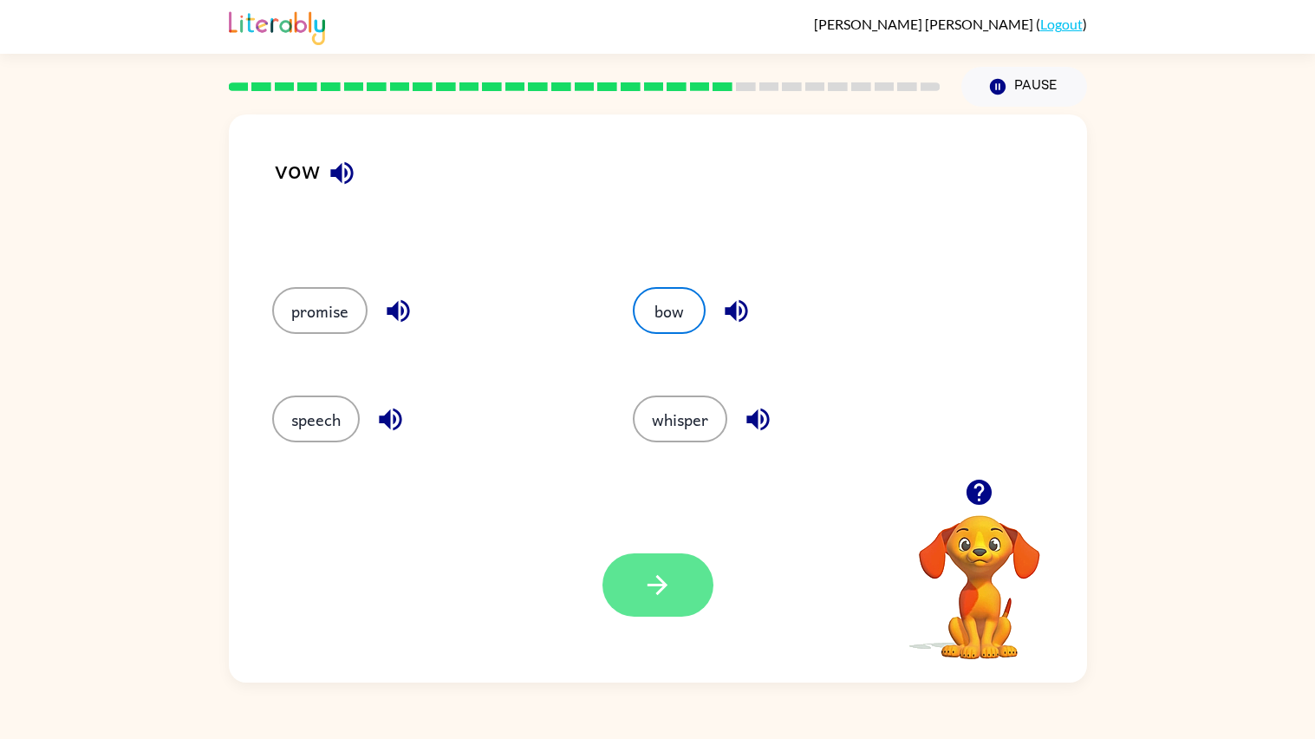
click at [646, 589] on icon "button" at bounding box center [657, 585] width 30 height 30
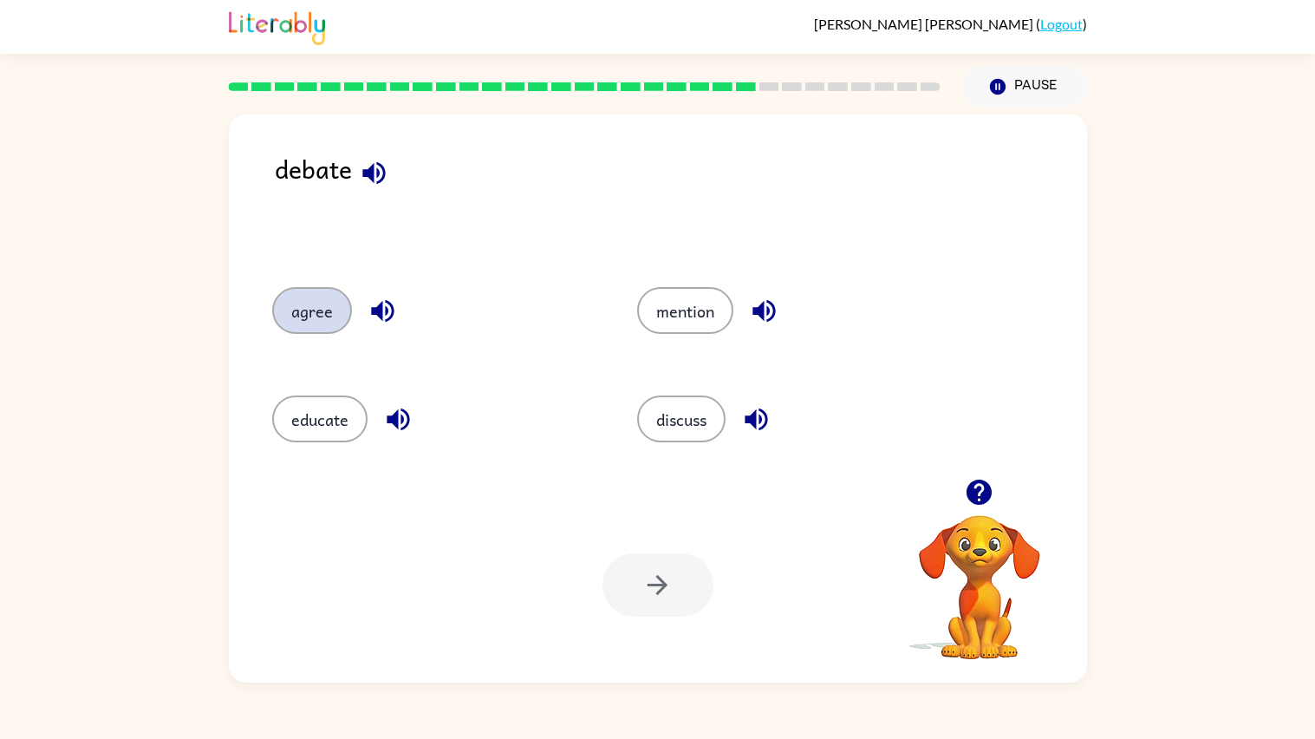
click at [302, 289] on button "agree" at bounding box center [312, 310] width 80 height 47
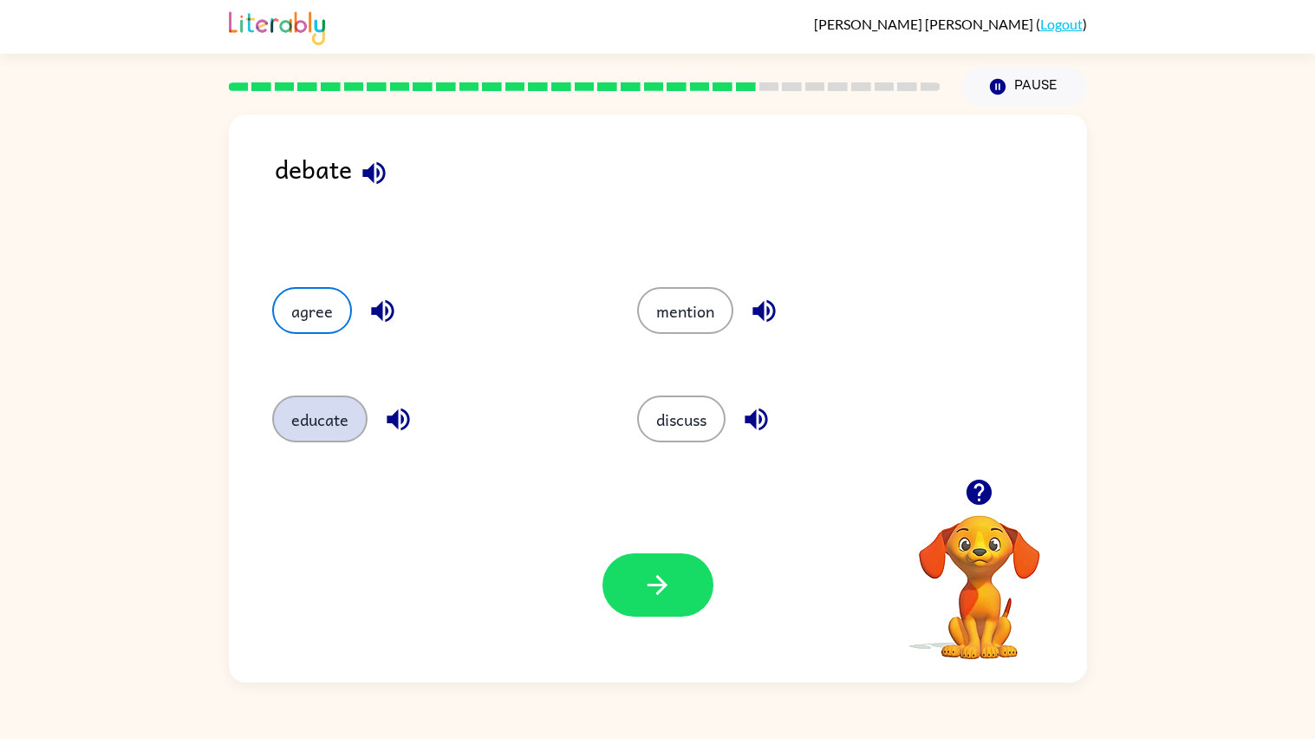
click at [339, 403] on button "educate" at bounding box center [319, 418] width 95 height 47
click at [700, 409] on button "discuss" at bounding box center [681, 418] width 88 height 47
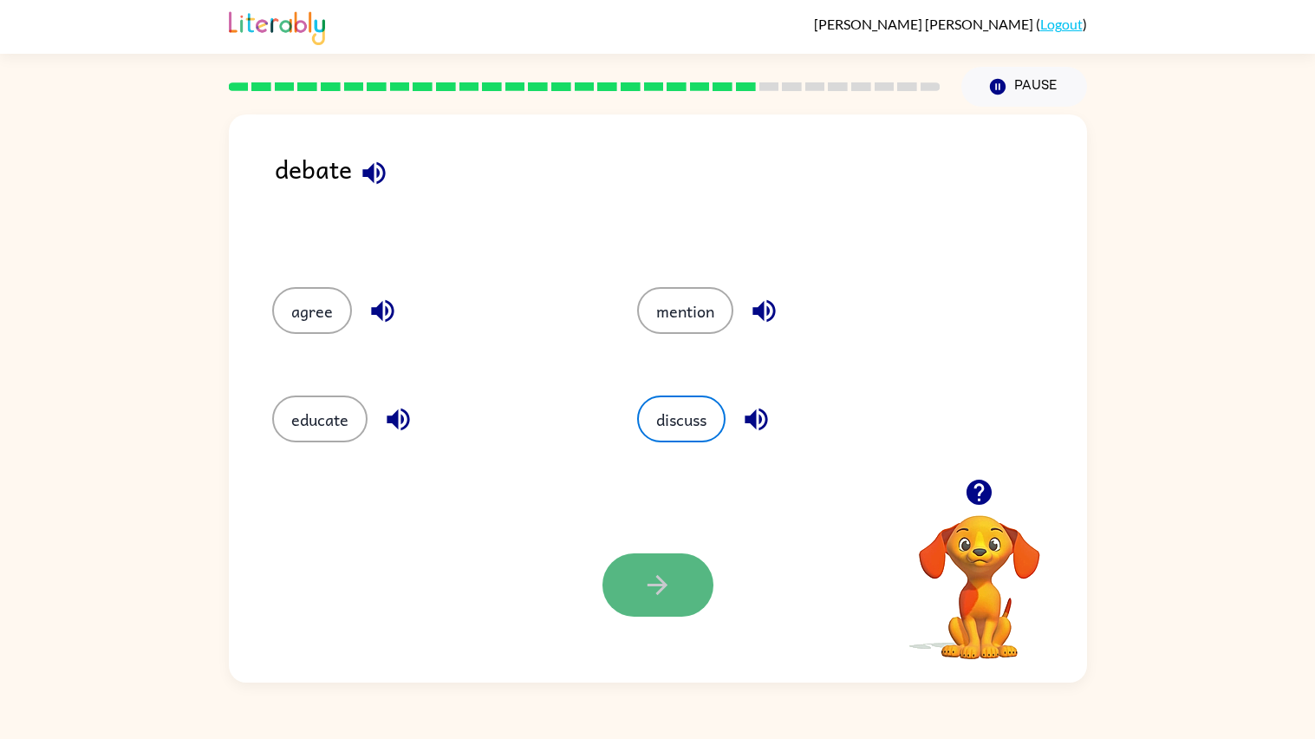
click at [678, 591] on button "button" at bounding box center [657, 584] width 111 height 63
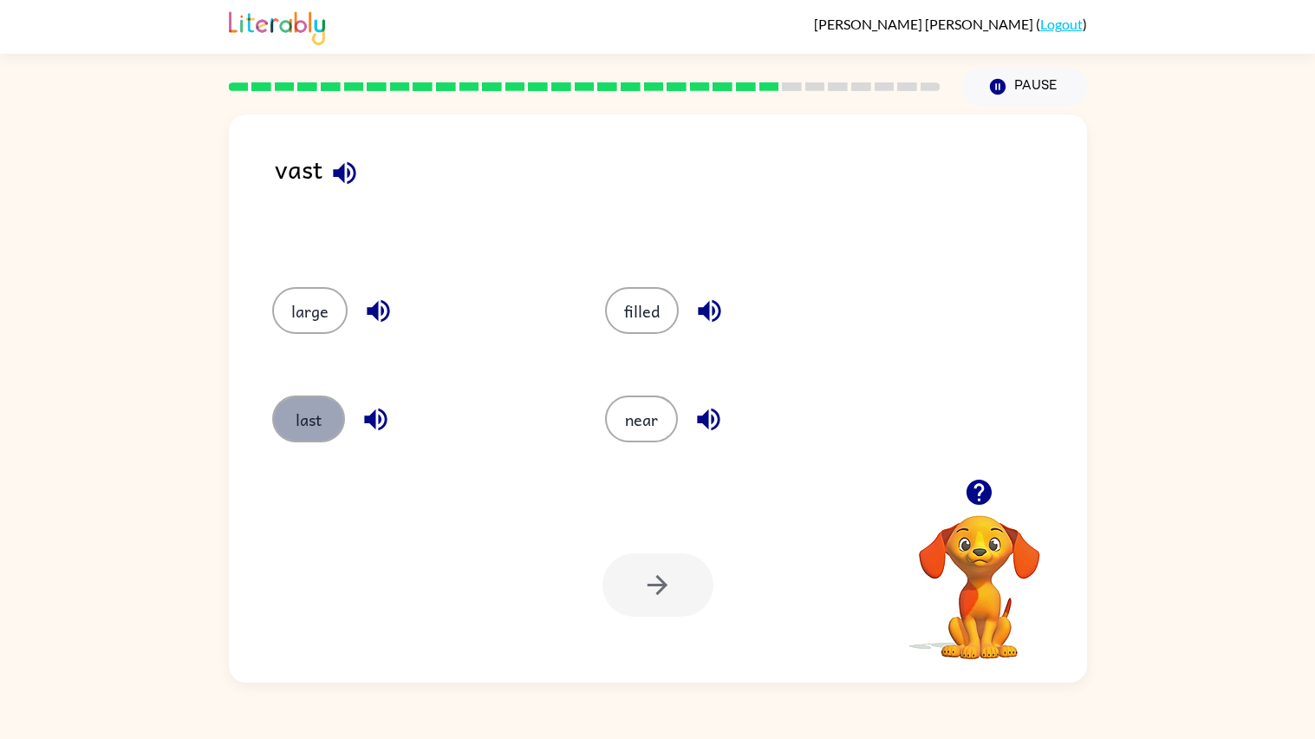
click at [290, 434] on button "last" at bounding box center [308, 418] width 73 height 47
click at [738, 576] on div "Your browser must support playing .mp4 files to use Literably. Please try using…" at bounding box center [658, 584] width 858 height 195
click at [708, 576] on button "button" at bounding box center [657, 584] width 111 height 63
click at [707, 576] on div at bounding box center [657, 584] width 111 height 63
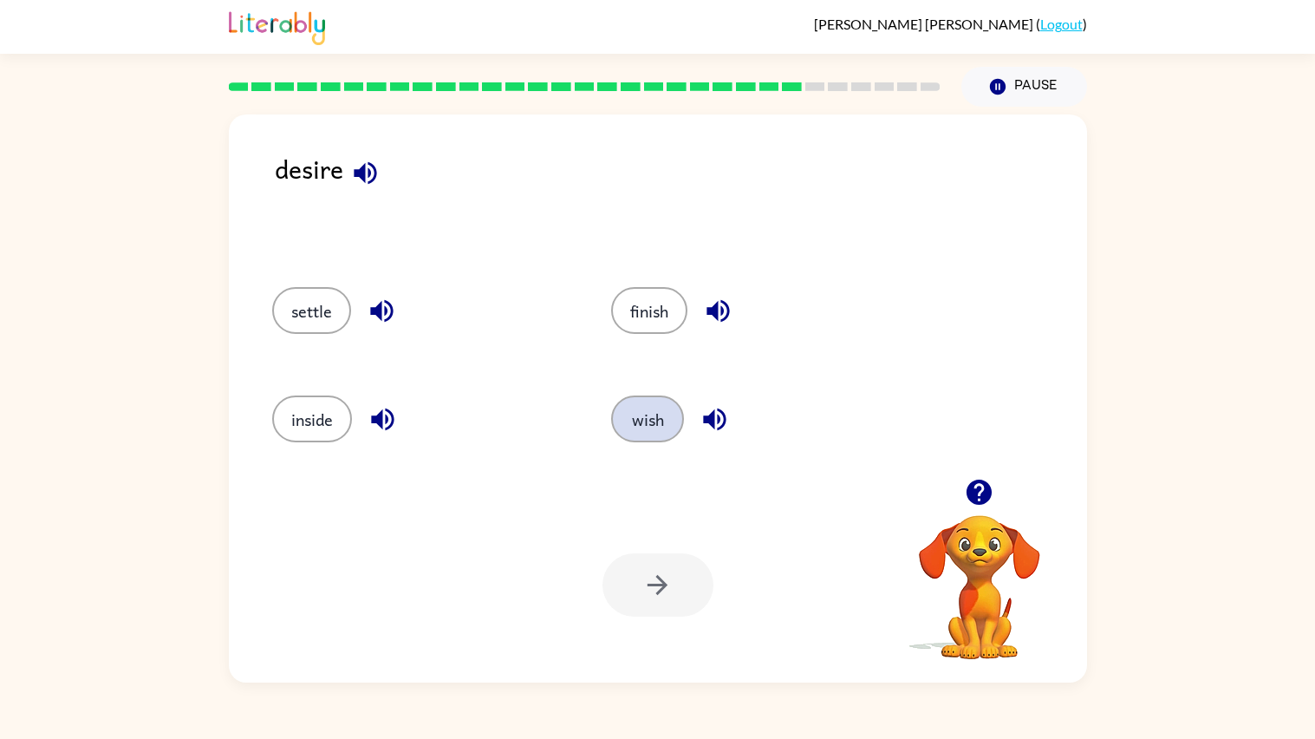
click at [622, 414] on button "wish" at bounding box center [647, 418] width 73 height 47
click at [667, 594] on icon "button" at bounding box center [657, 585] width 30 height 30
click at [258, 305] on div "royal" at bounding box center [416, 308] width 354 height 108
click at [253, 309] on div "royal" at bounding box center [416, 308] width 354 height 108
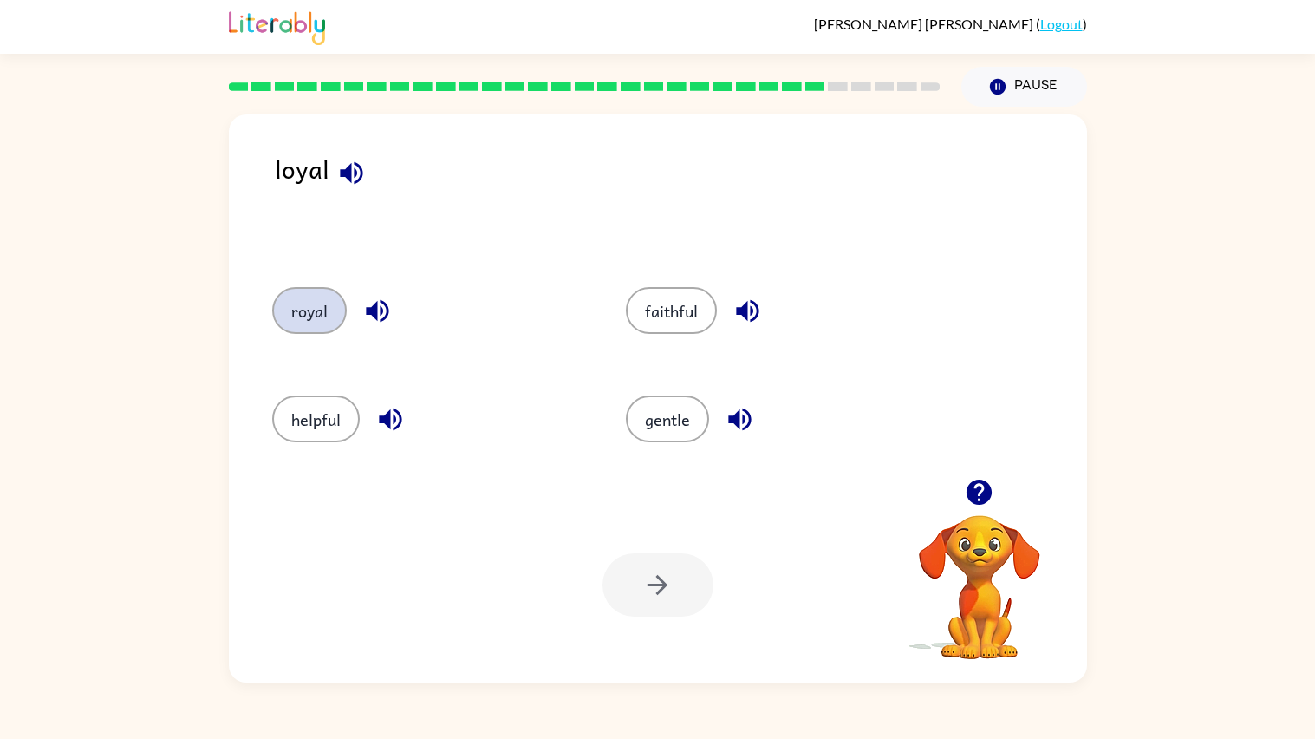
click at [297, 322] on button "royal" at bounding box center [309, 310] width 75 height 47
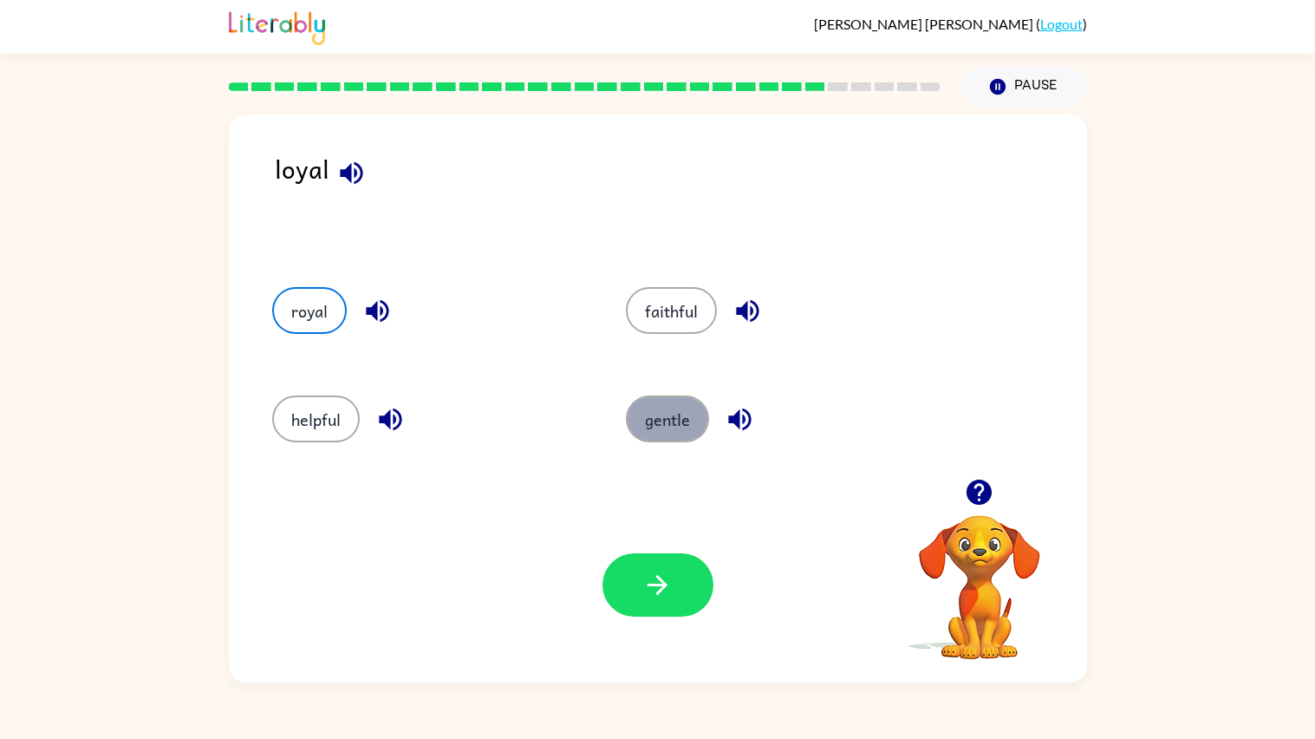
click at [661, 400] on button "gentle" at bounding box center [667, 418] width 83 height 47
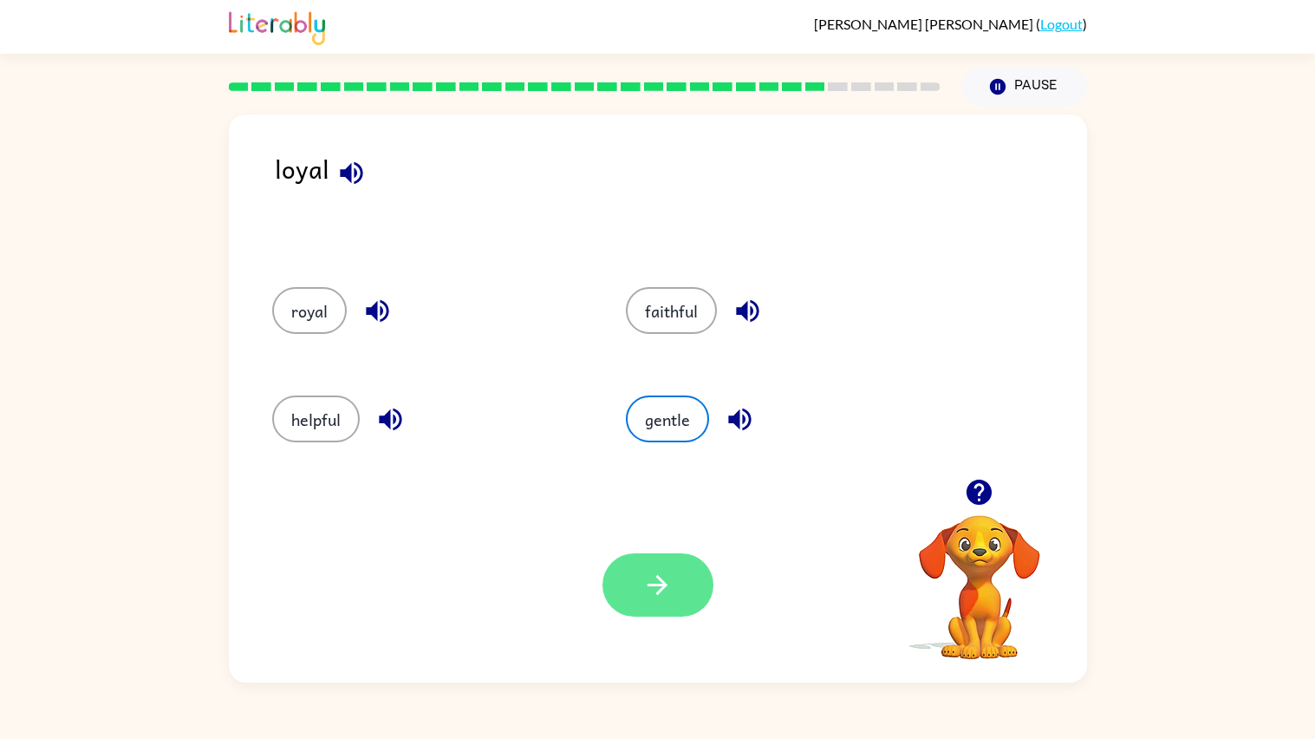
click at [615, 564] on button "button" at bounding box center [657, 584] width 111 height 63
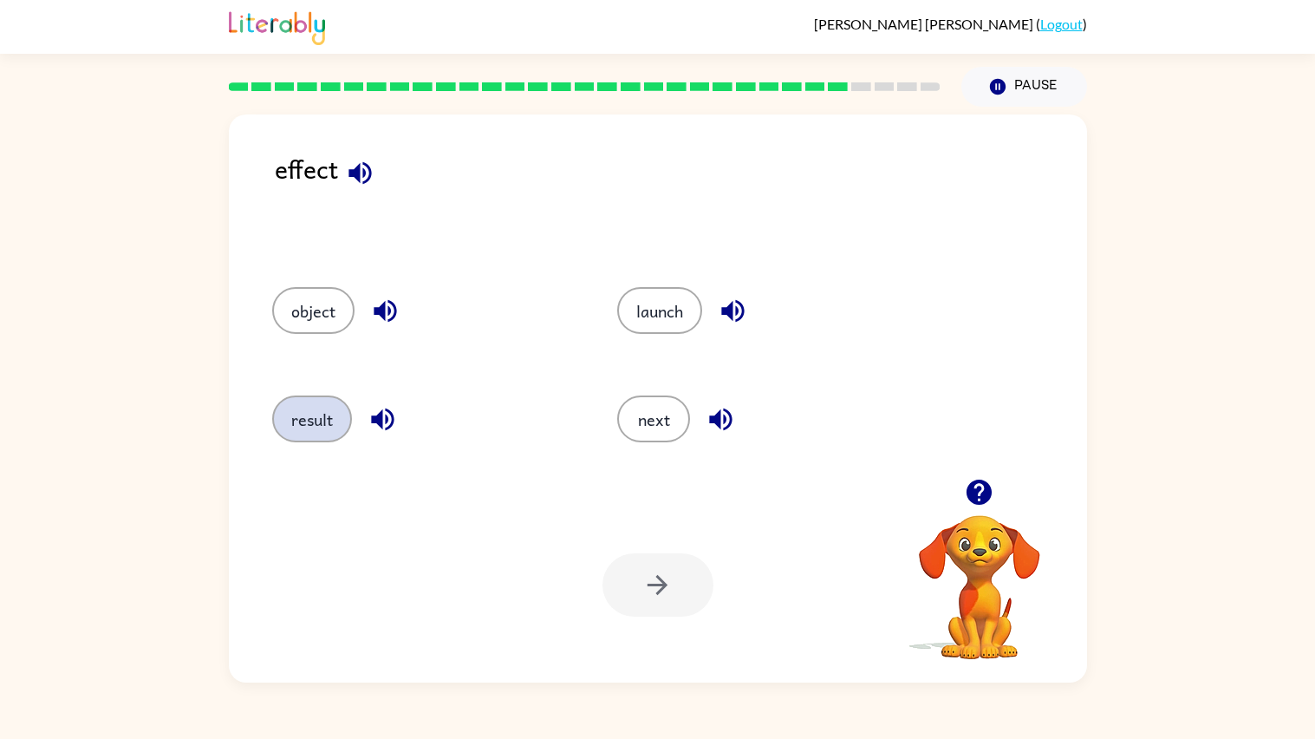
click at [298, 407] on button "result" at bounding box center [312, 418] width 80 height 47
click at [611, 557] on div at bounding box center [657, 584] width 111 height 63
click at [613, 563] on button "button" at bounding box center [657, 584] width 111 height 63
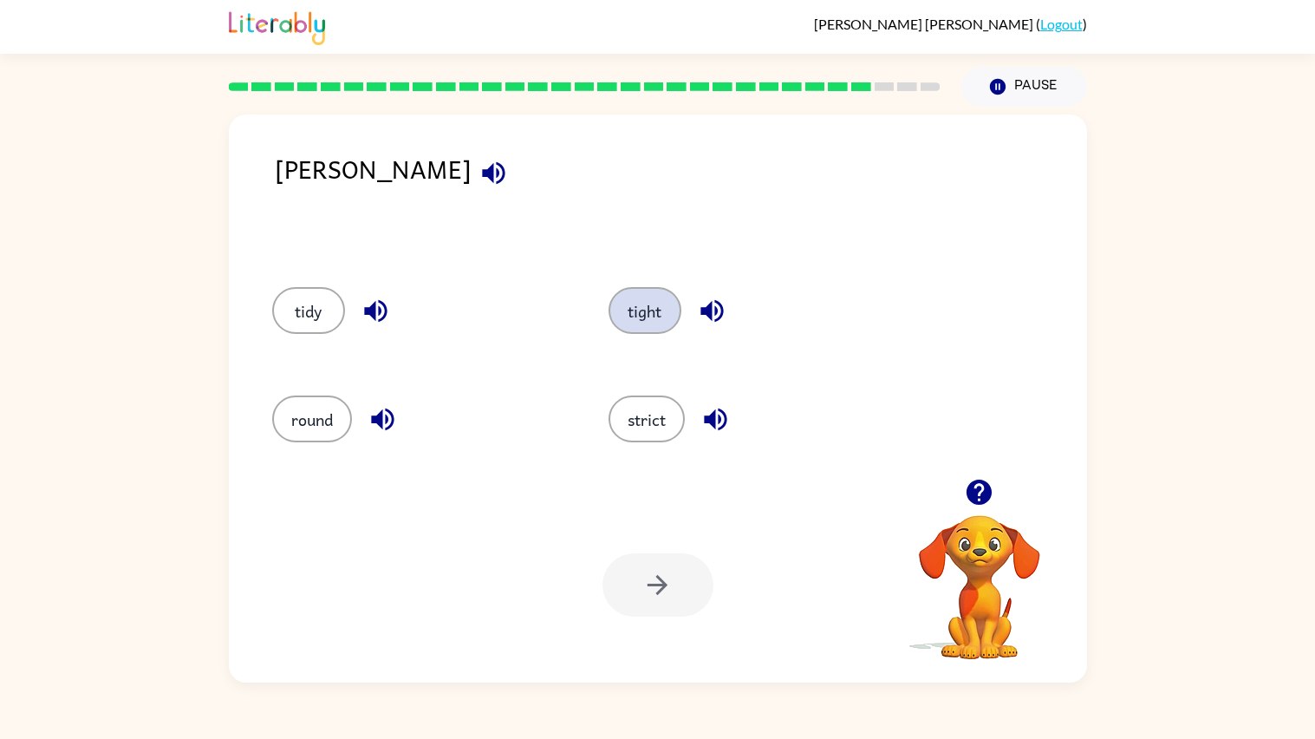
click at [658, 327] on button "tight" at bounding box center [645, 310] width 73 height 47
click at [665, 599] on icon "button" at bounding box center [657, 585] width 30 height 30
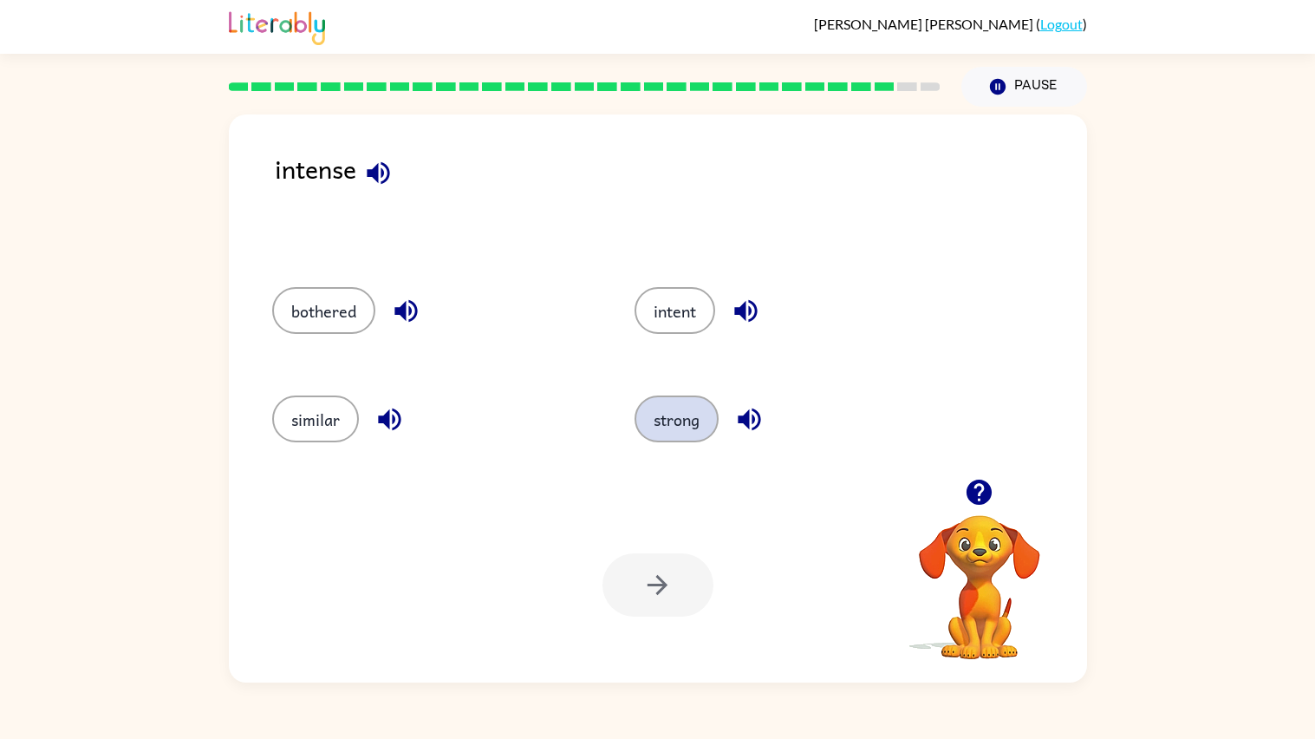
click at [685, 401] on button "strong" at bounding box center [677, 418] width 84 height 47
click at [684, 596] on button "button" at bounding box center [657, 584] width 111 height 63
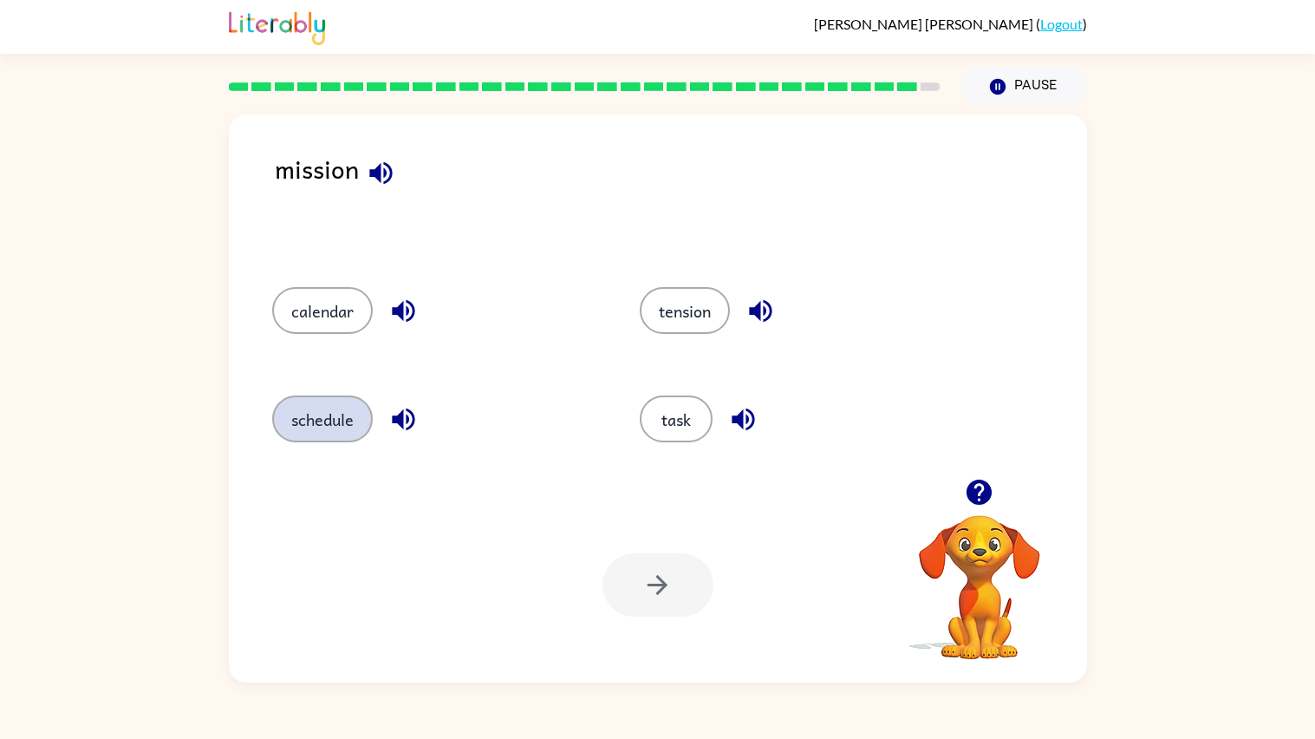
click at [348, 396] on button "schedule" at bounding box center [322, 418] width 101 height 47
click at [671, 579] on icon "button" at bounding box center [657, 585] width 30 height 30
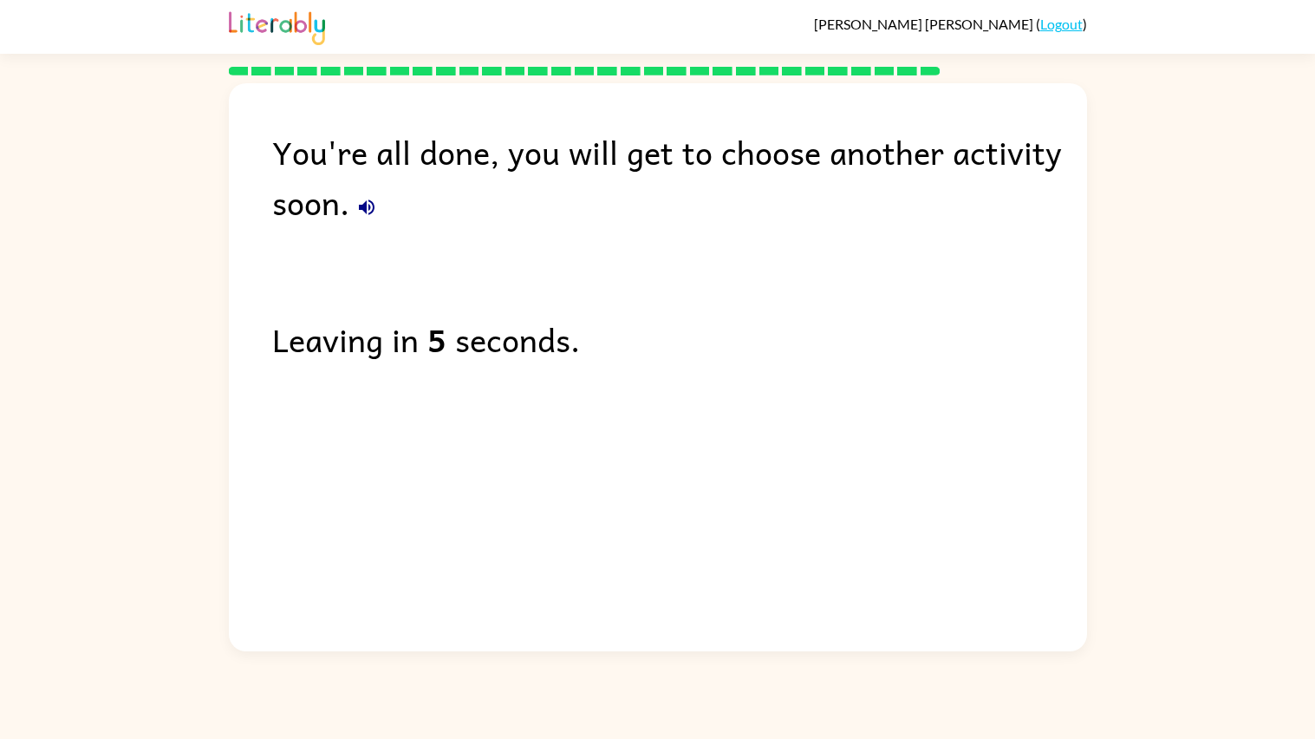
click at [563, 374] on div "You're all done, you will get to choose another activity soon. Leaving in 5 sec…" at bounding box center [658, 362] width 858 height 559
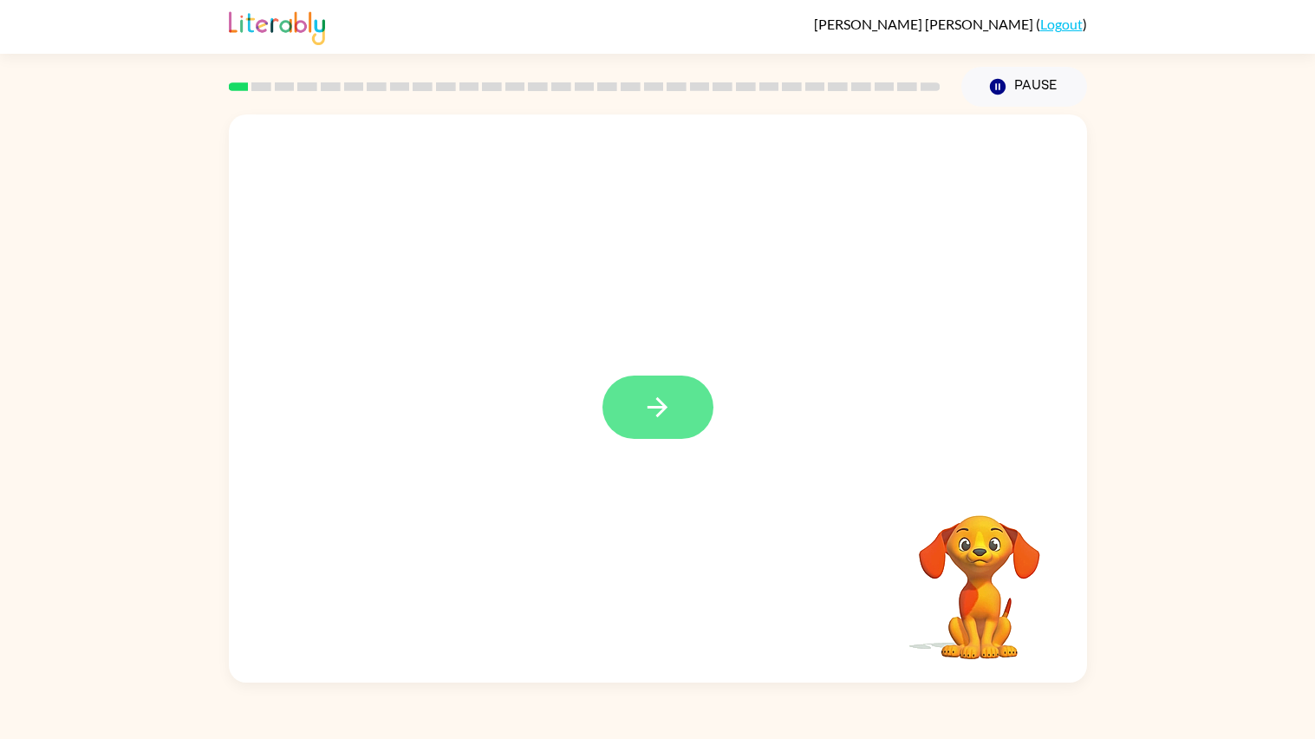
click at [674, 380] on button "button" at bounding box center [657, 406] width 111 height 63
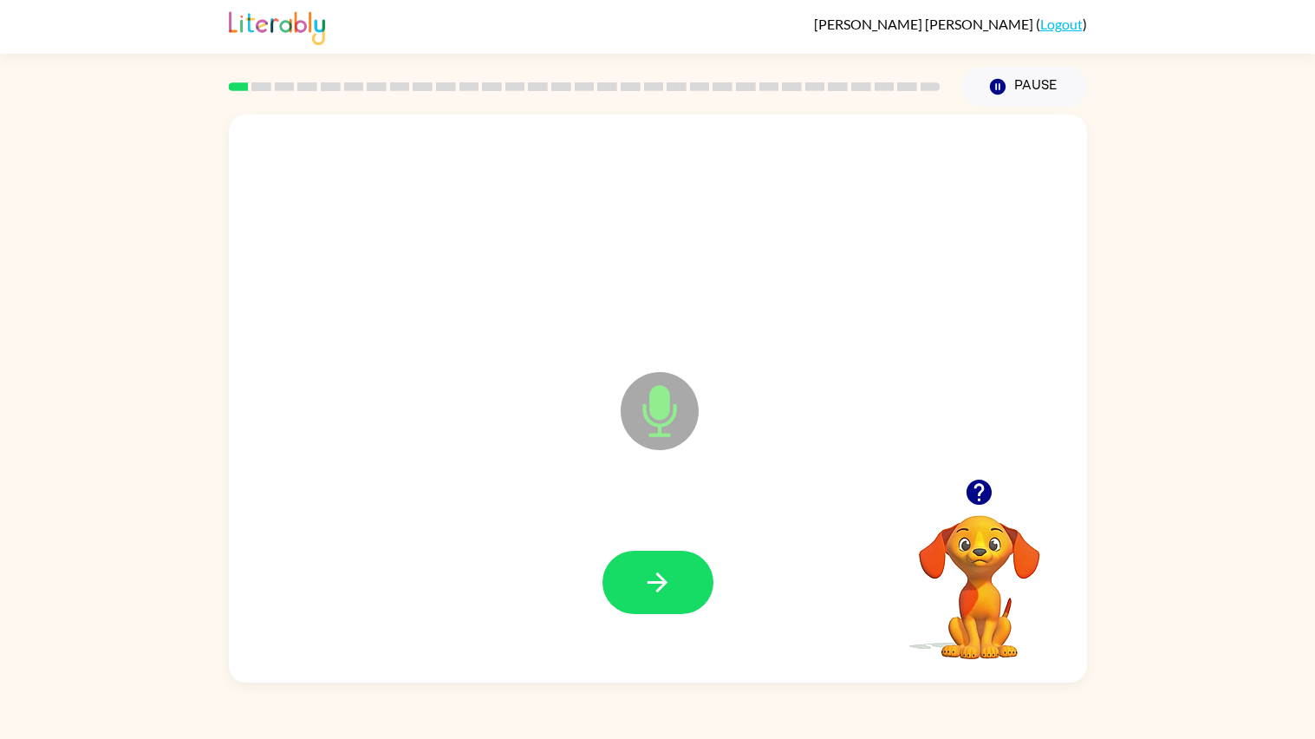
click at [674, 380] on icon at bounding box center [660, 411] width 78 height 78
click at [664, 614] on button "button" at bounding box center [657, 581] width 111 height 63
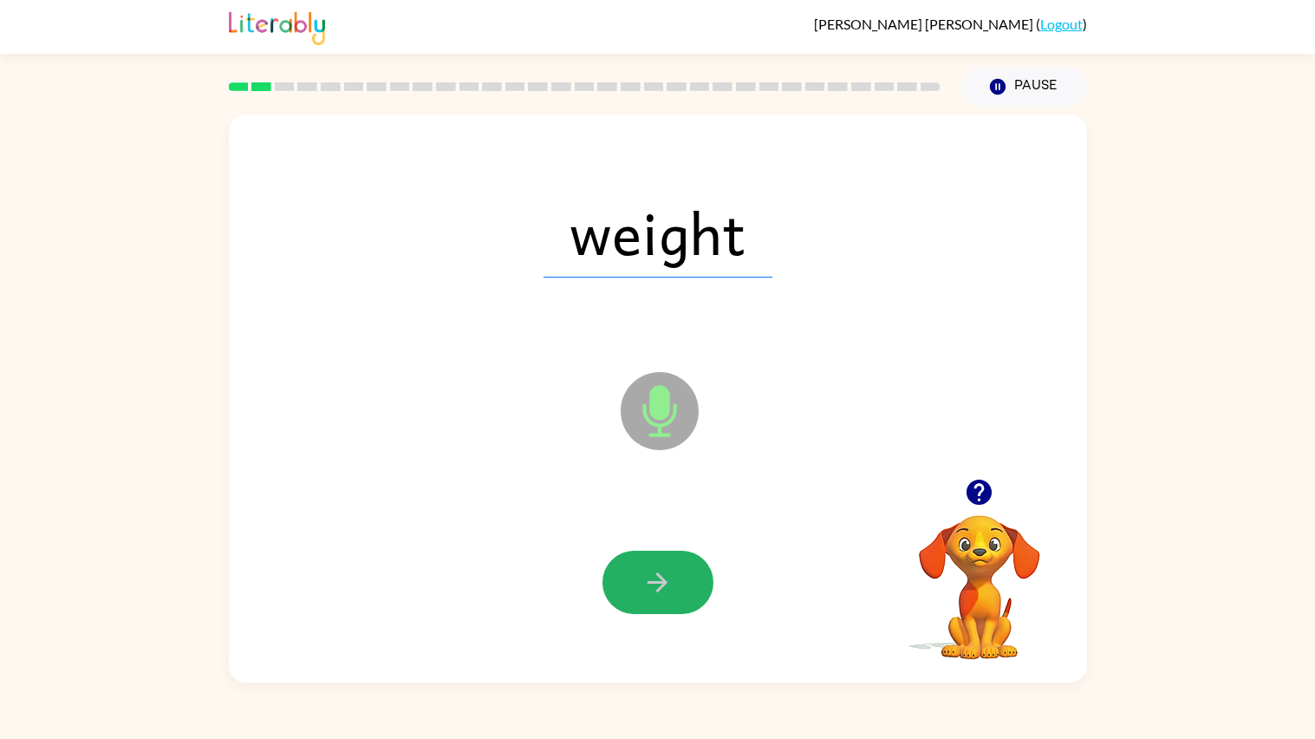
click at [662, 612] on button "button" at bounding box center [657, 581] width 111 height 63
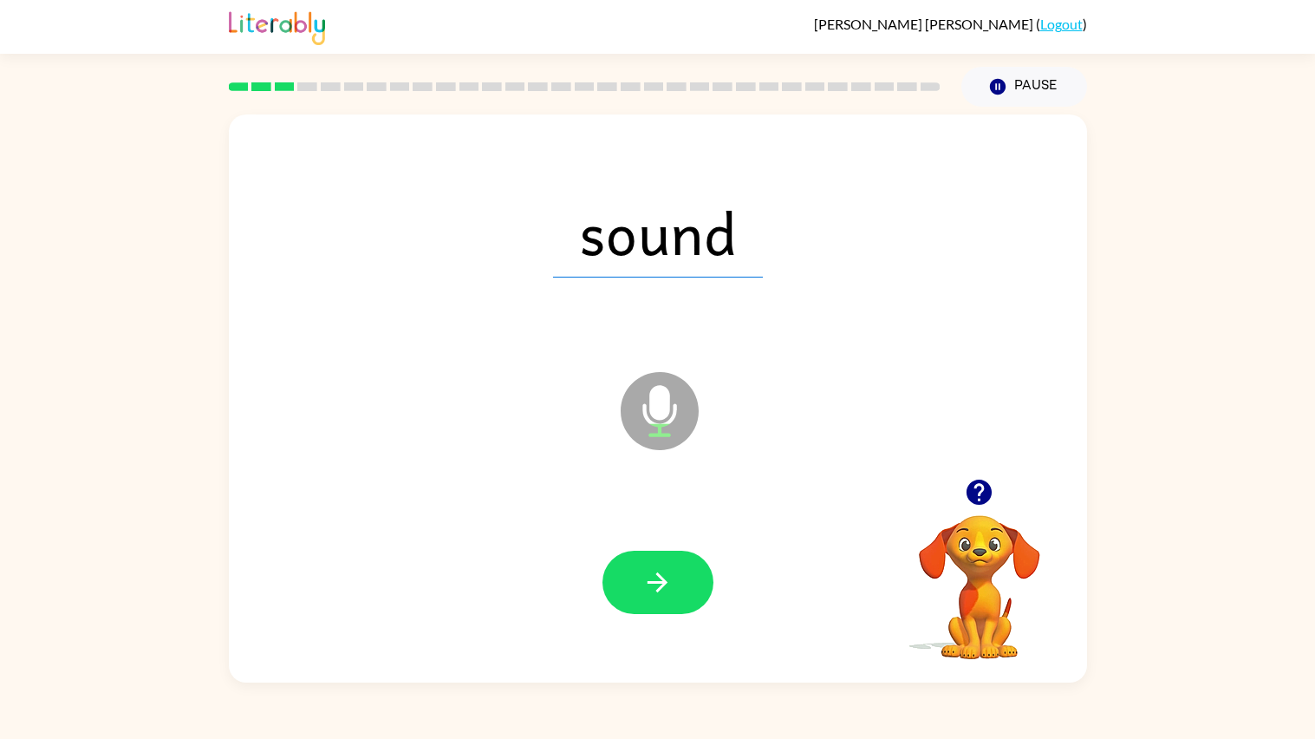
click at [662, 612] on button "button" at bounding box center [657, 581] width 111 height 63
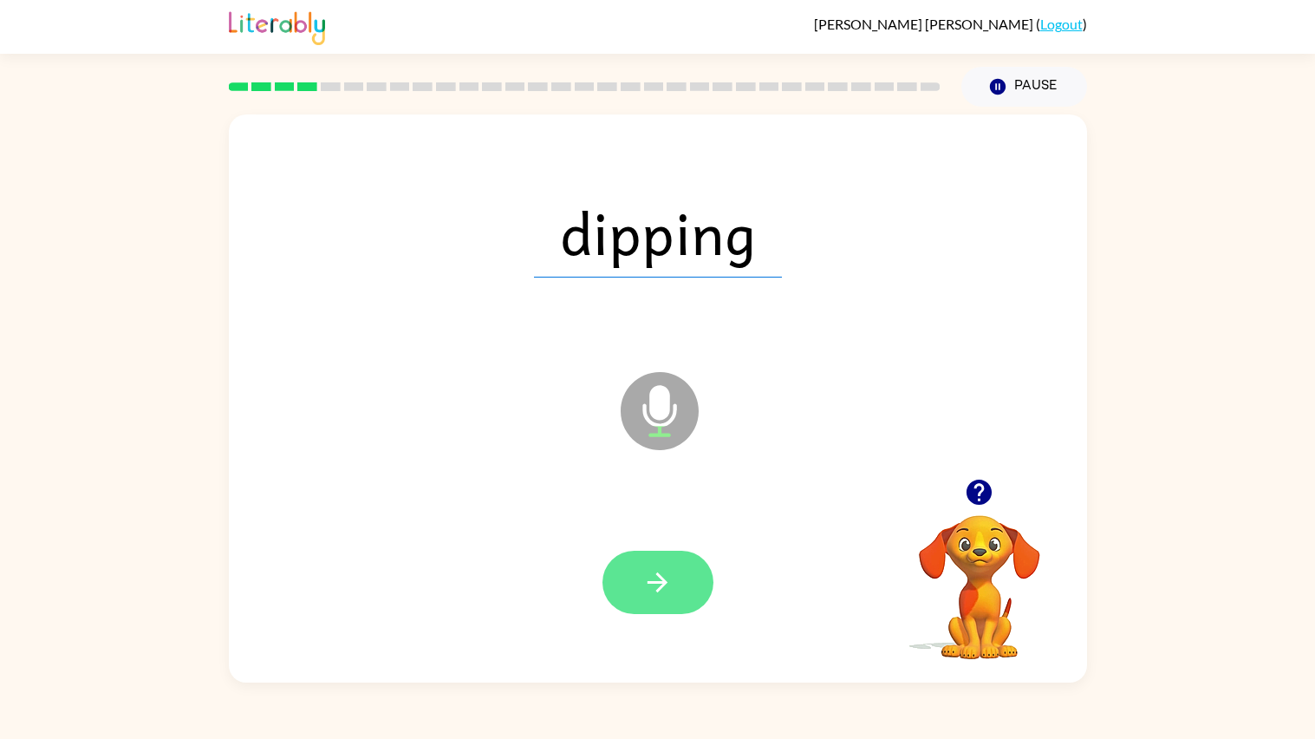
click at [658, 579] on icon "button" at bounding box center [657, 582] width 30 height 30
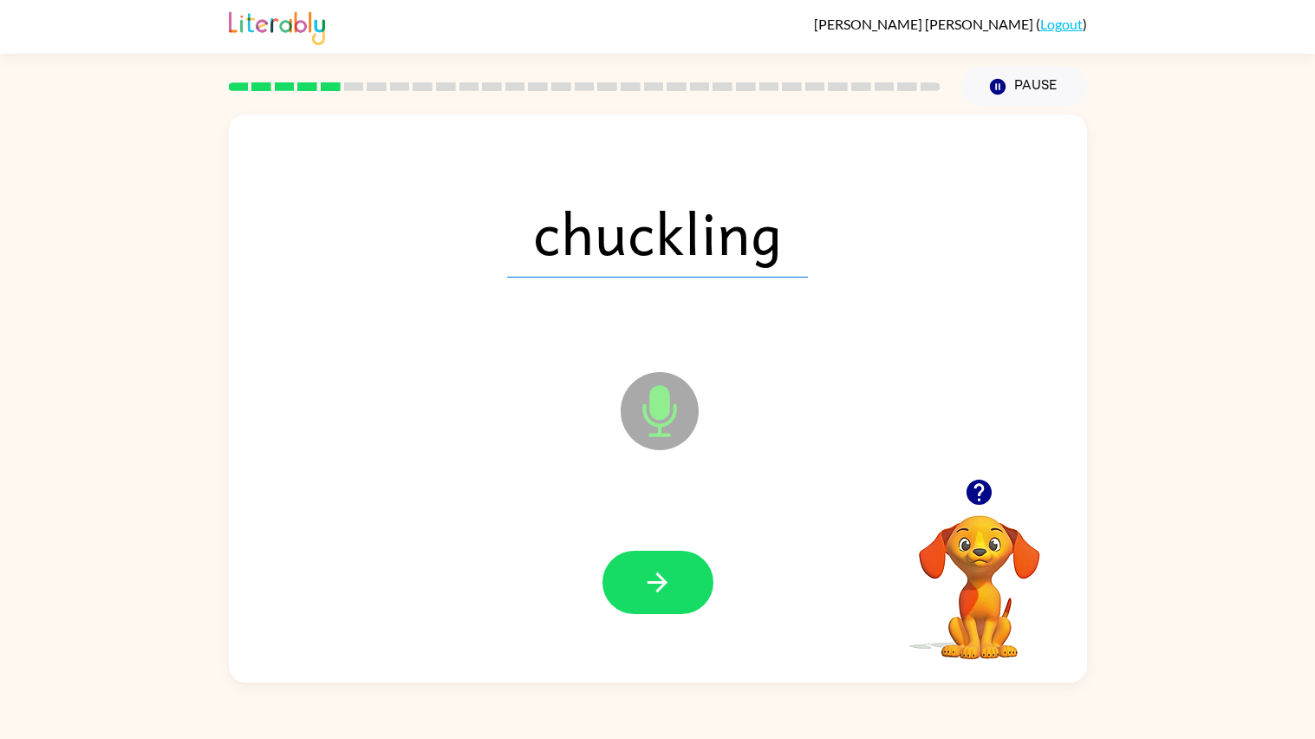
click at [658, 579] on icon "button" at bounding box center [657, 582] width 30 height 30
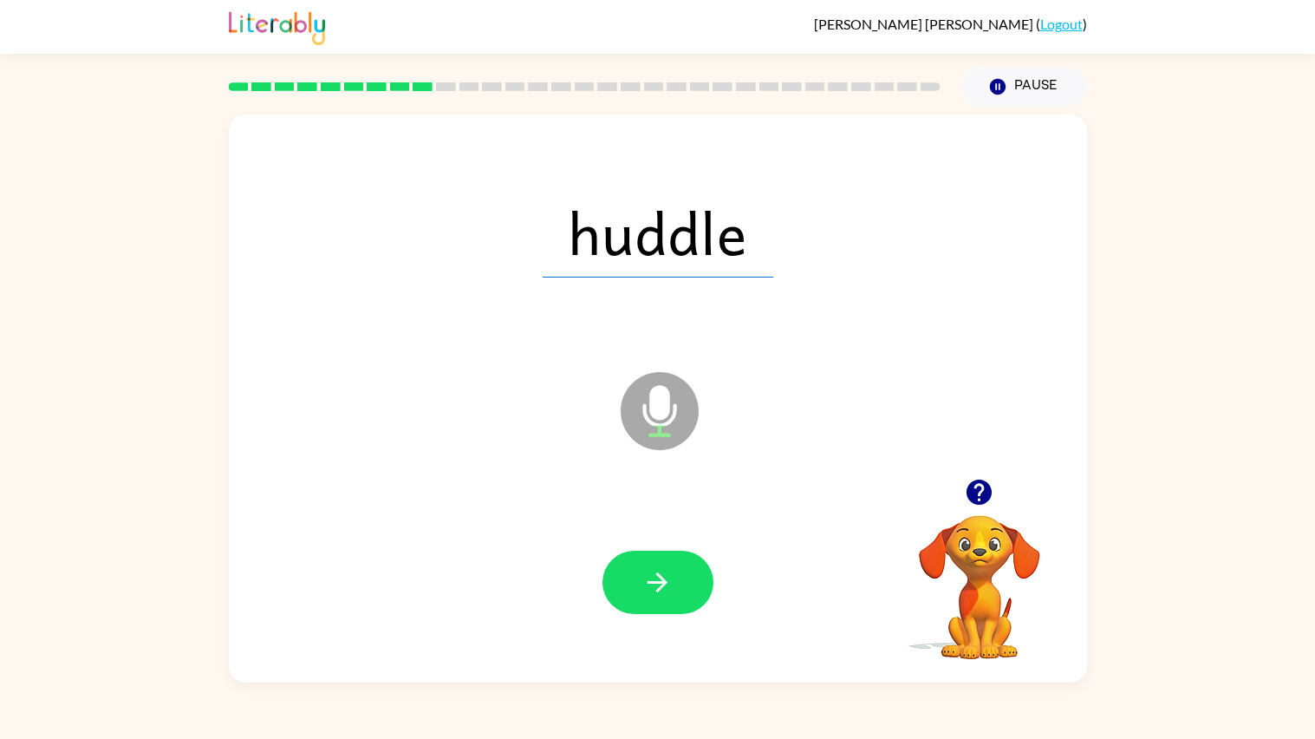
click at [658, 579] on icon "button" at bounding box center [657, 582] width 30 height 30
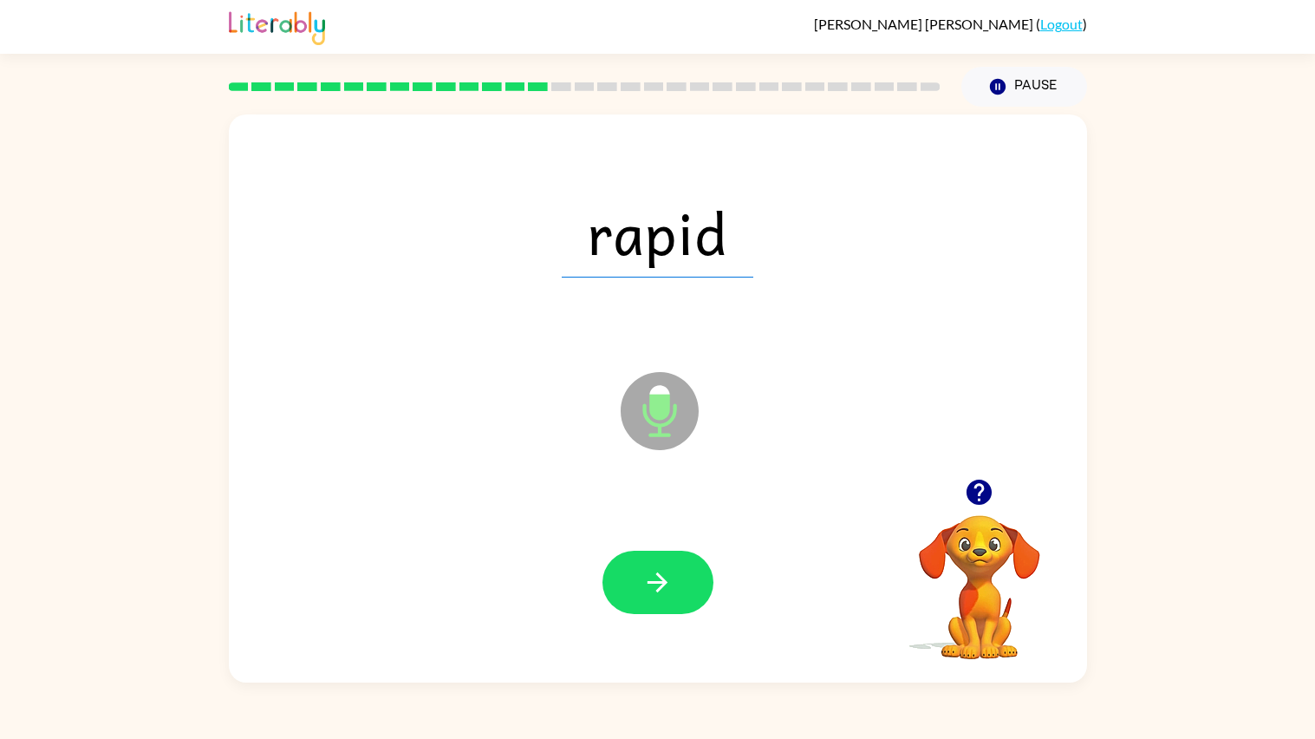
click at [658, 579] on icon "button" at bounding box center [657, 582] width 30 height 30
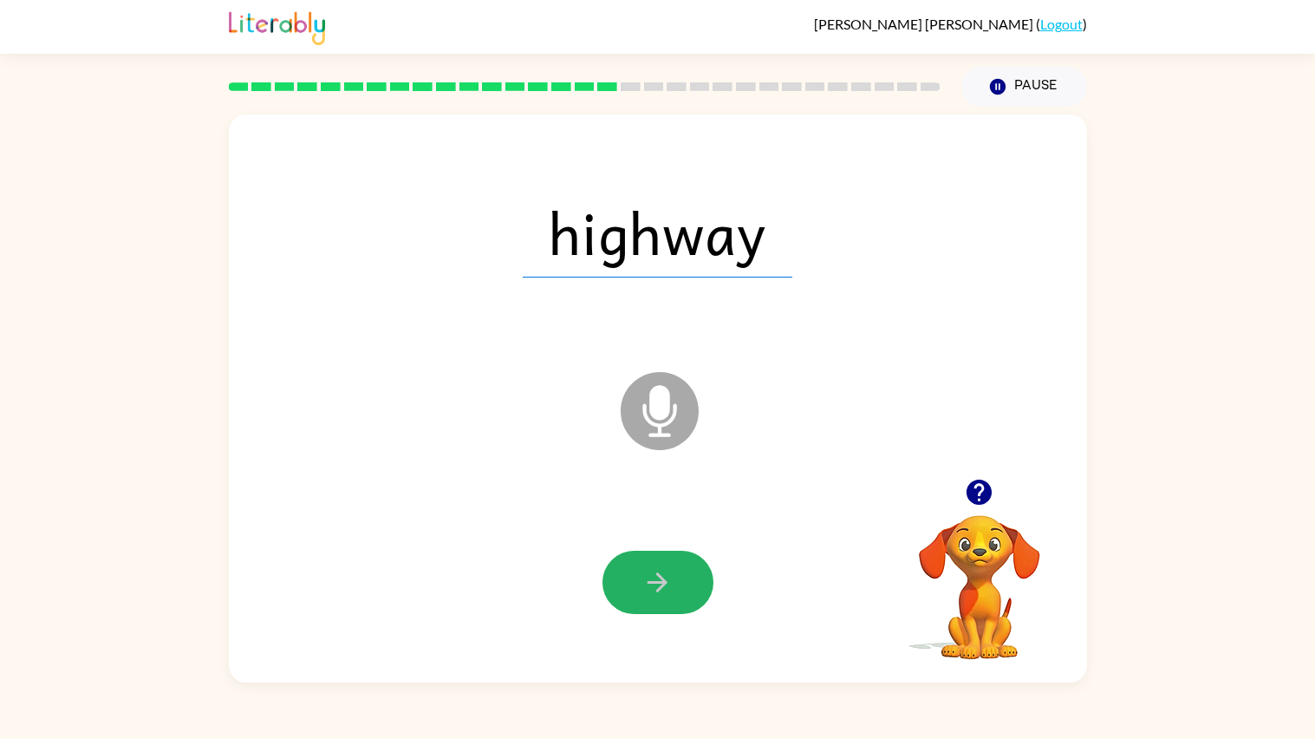
click at [658, 579] on icon "button" at bounding box center [657, 582] width 30 height 30
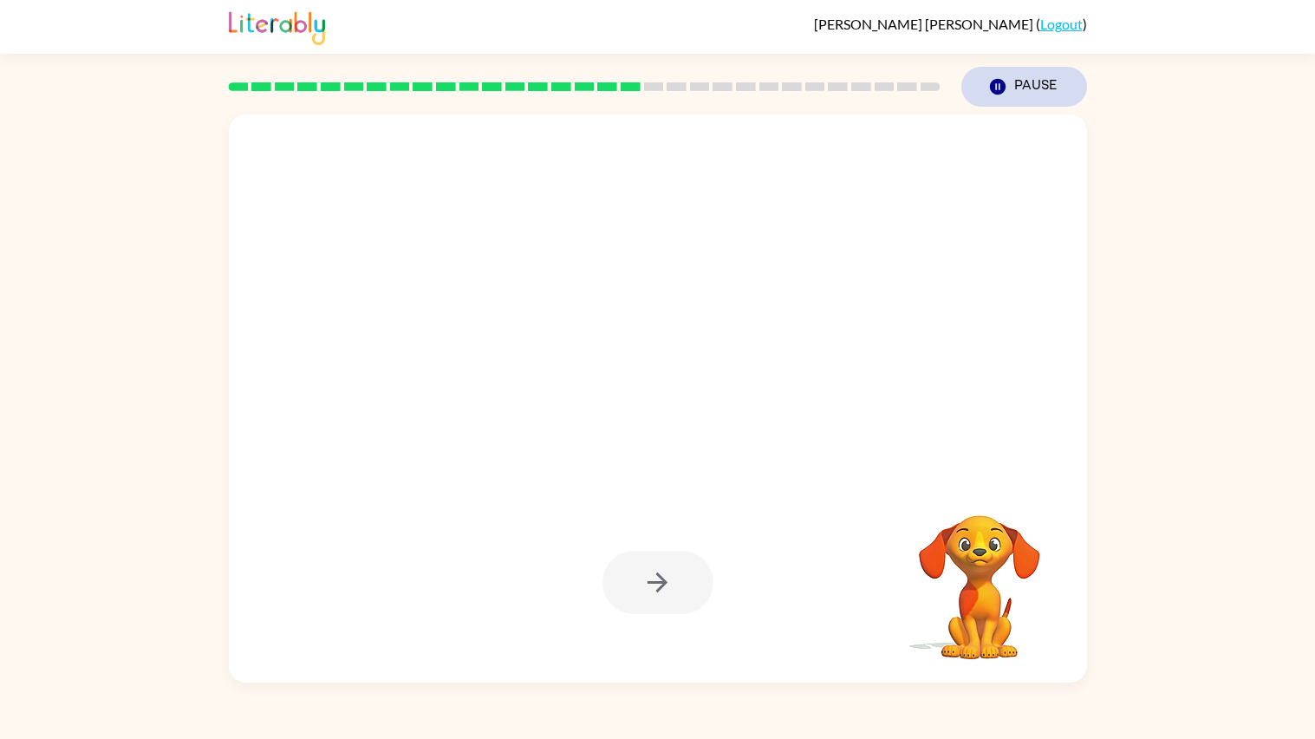
click at [1032, 81] on button "Pause Pause" at bounding box center [1024, 87] width 126 height 40
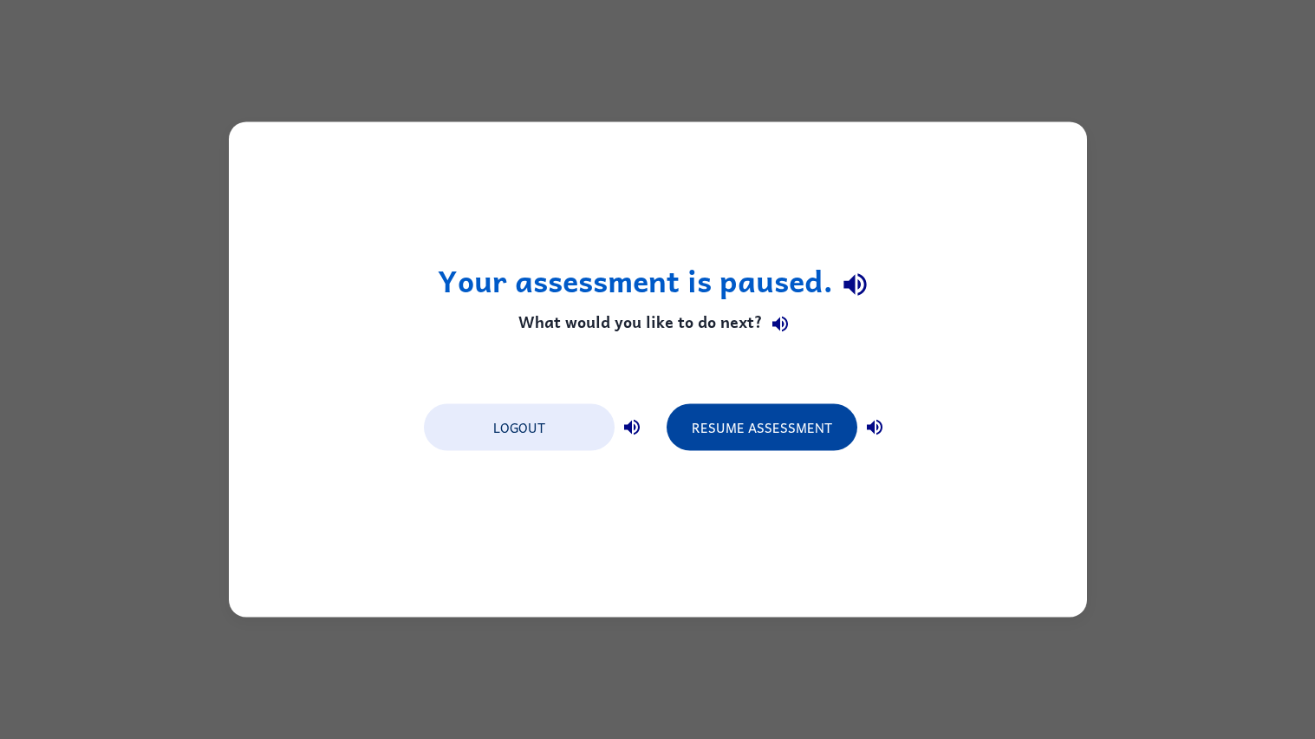
click at [801, 439] on button "Resume Assessment" at bounding box center [762, 427] width 191 height 47
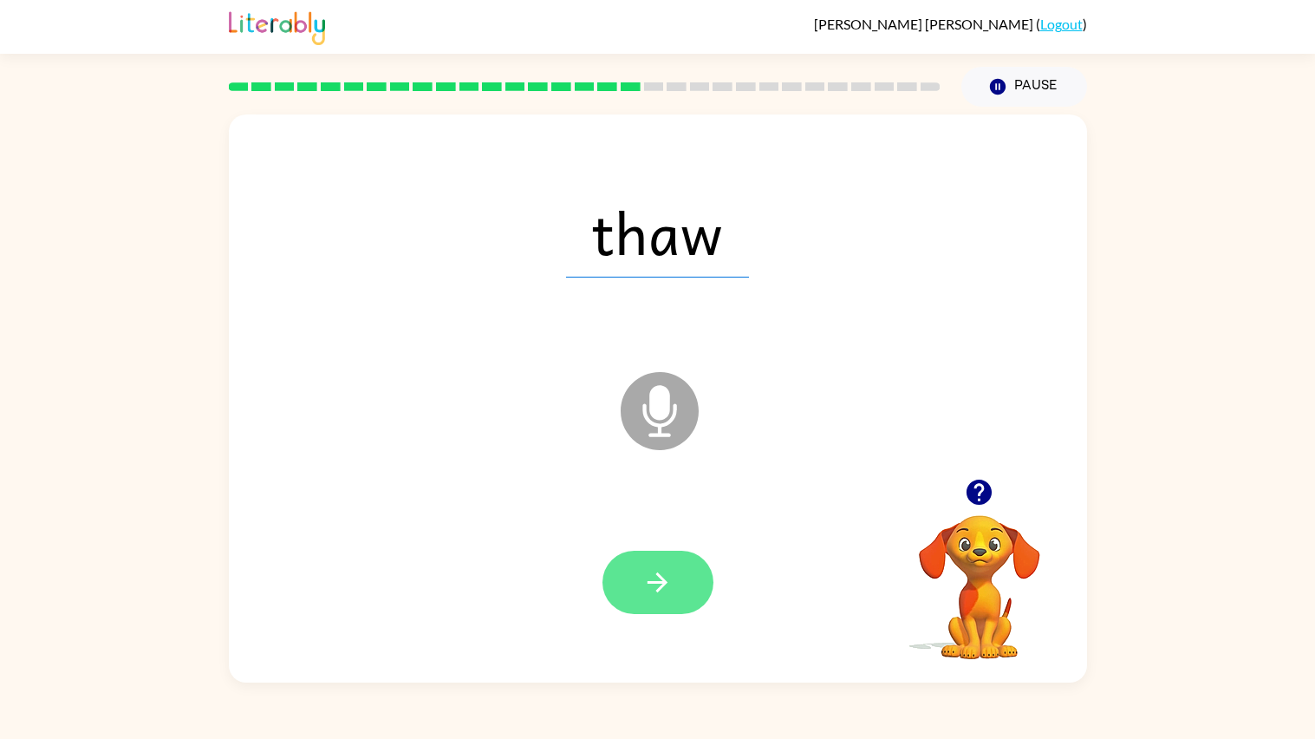
click at [671, 557] on button "button" at bounding box center [657, 581] width 111 height 63
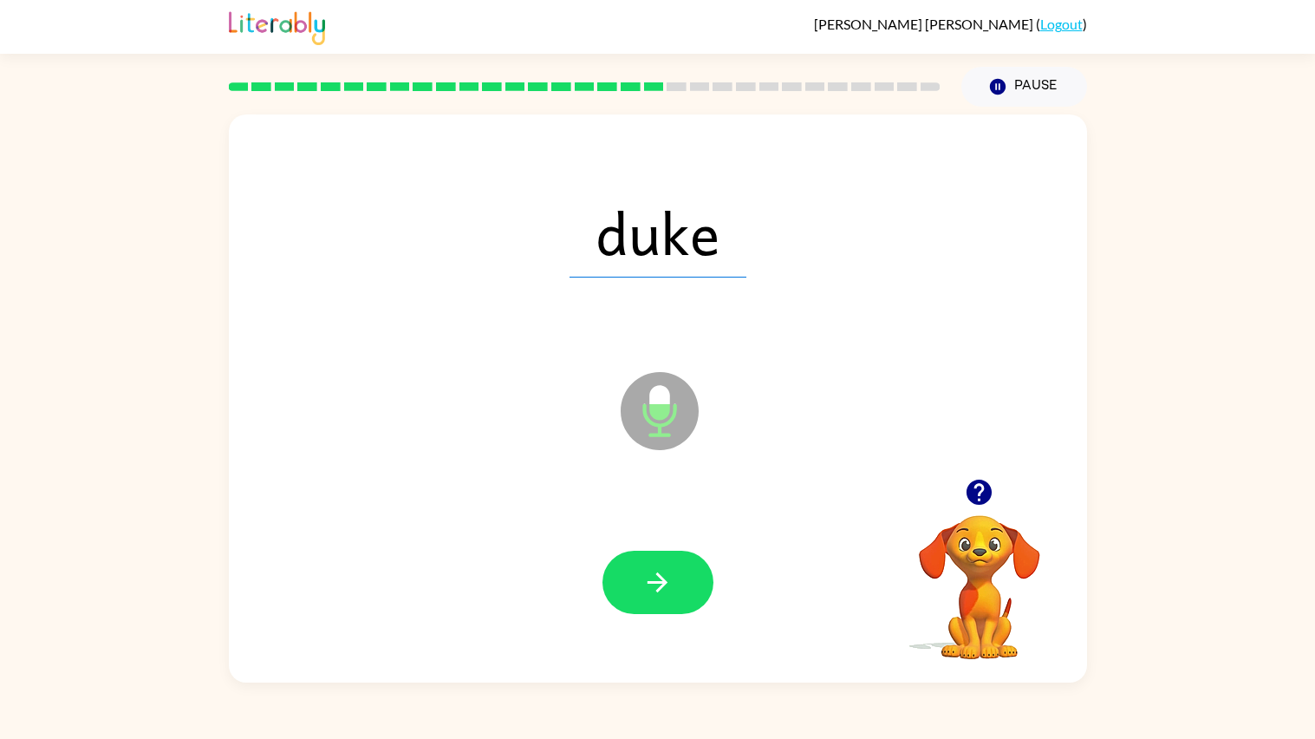
click at [671, 557] on button "button" at bounding box center [657, 581] width 111 height 63
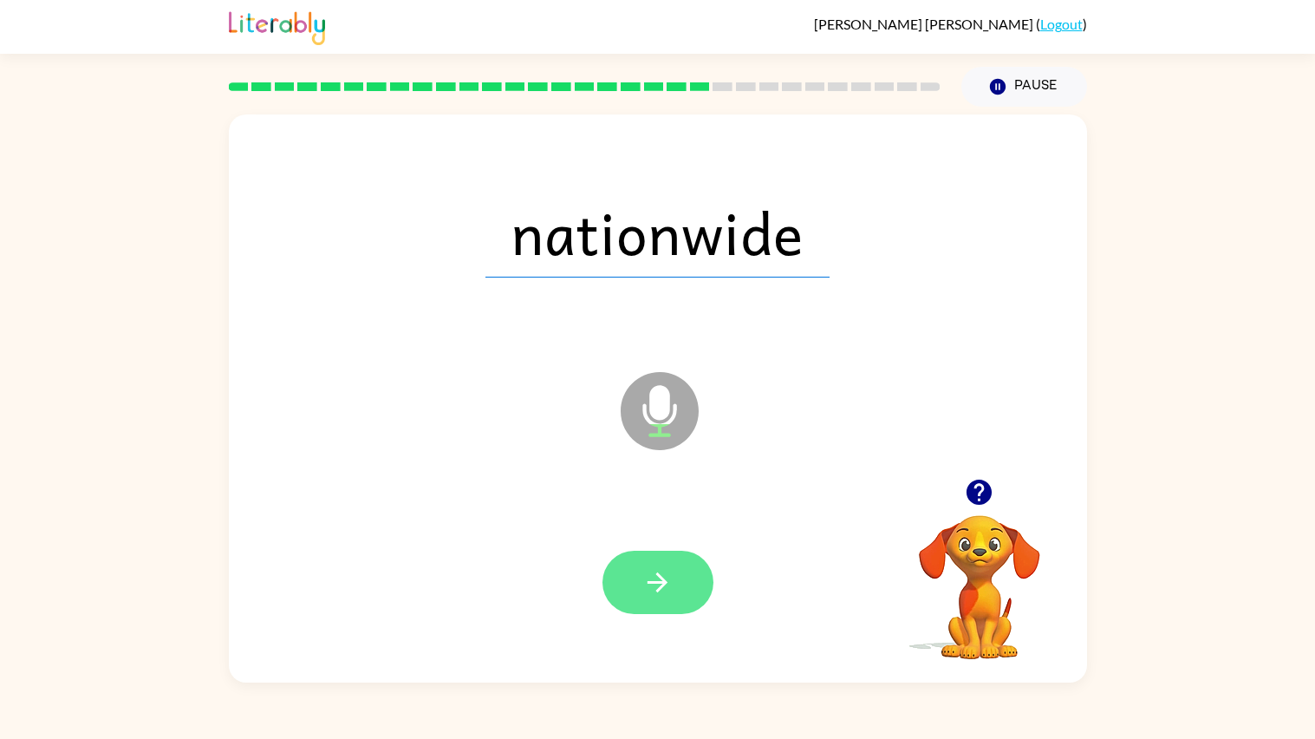
click at [622, 568] on button "button" at bounding box center [657, 581] width 111 height 63
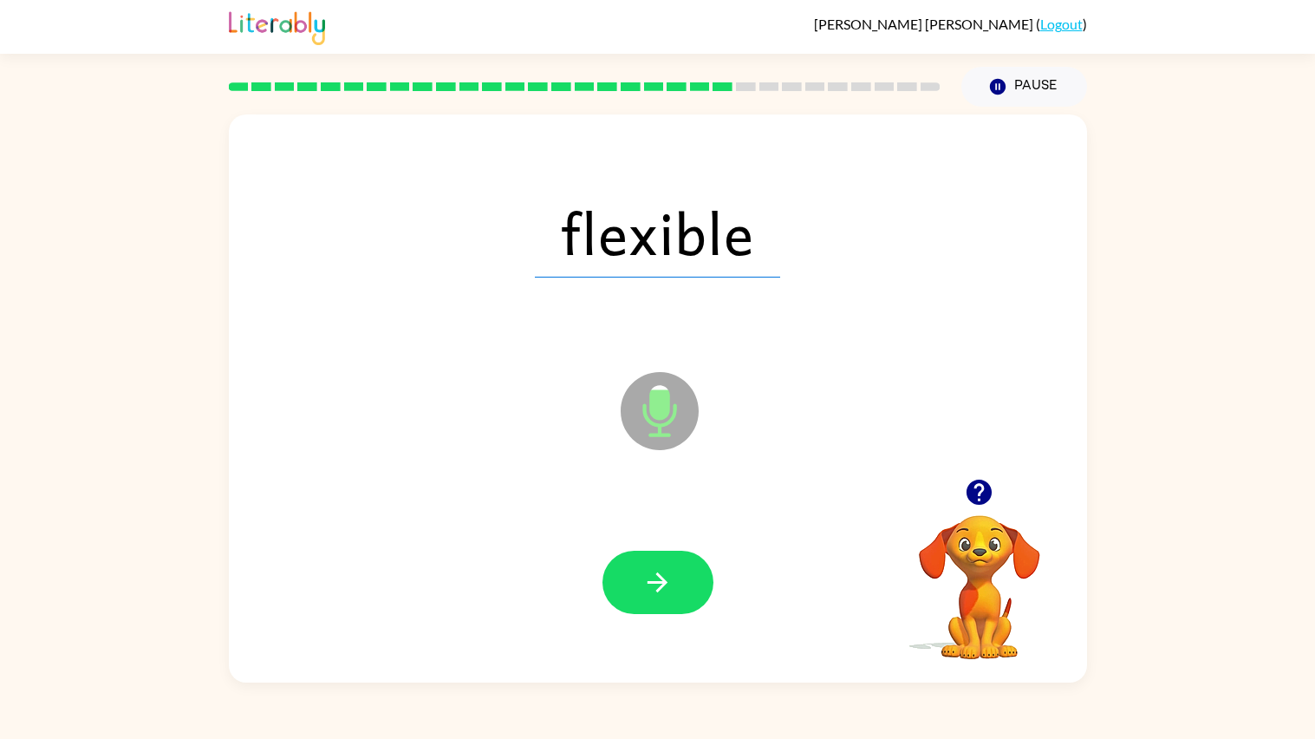
click at [640, 583] on button "button" at bounding box center [657, 581] width 111 height 63
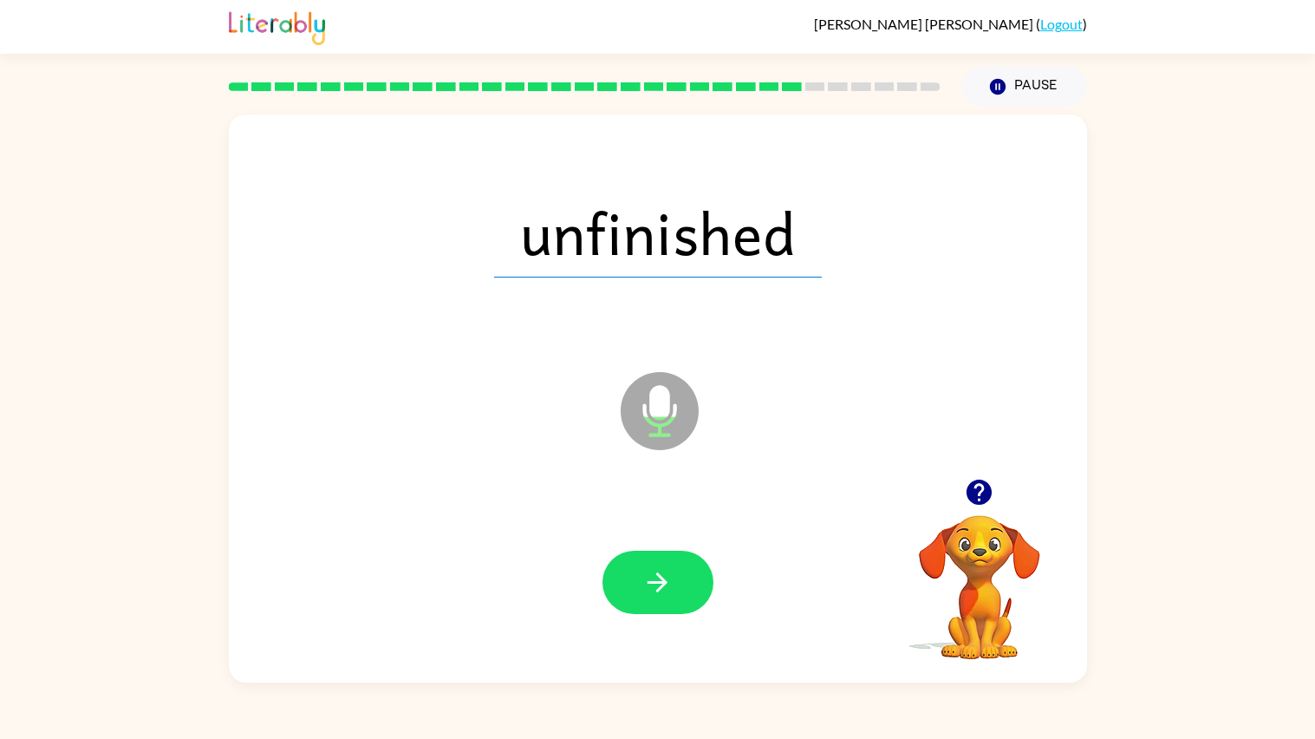
click at [640, 583] on button "button" at bounding box center [657, 581] width 111 height 63
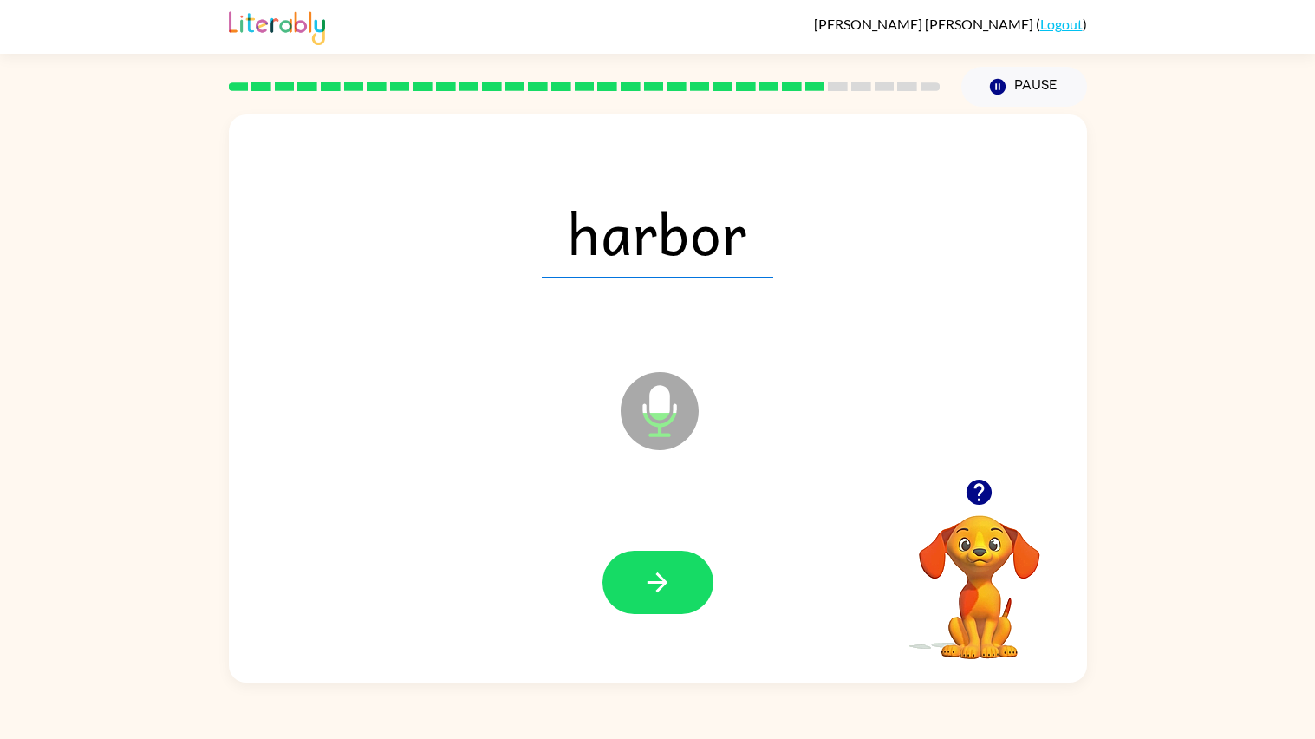
click at [640, 583] on button "button" at bounding box center [657, 581] width 111 height 63
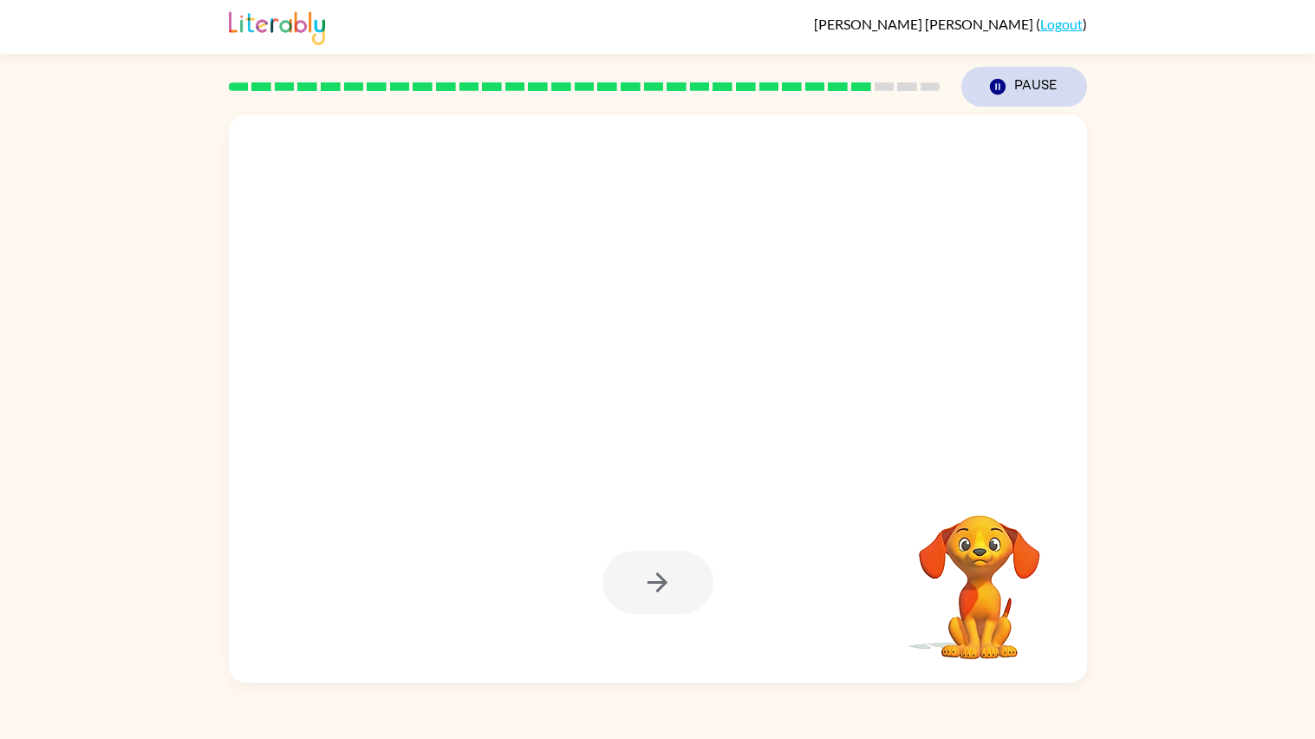
click at [988, 85] on icon "Pause" at bounding box center [997, 86] width 19 height 19
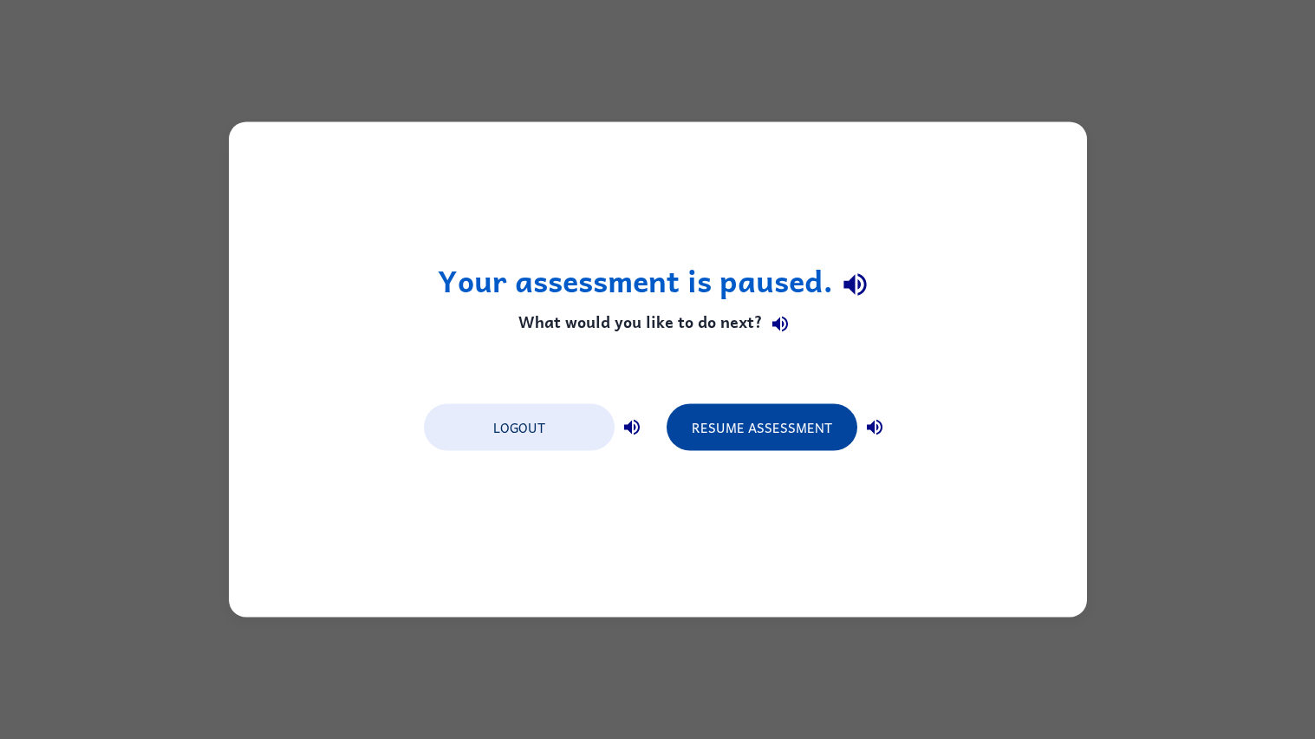
click at [765, 431] on button "Resume Assessment" at bounding box center [762, 427] width 191 height 47
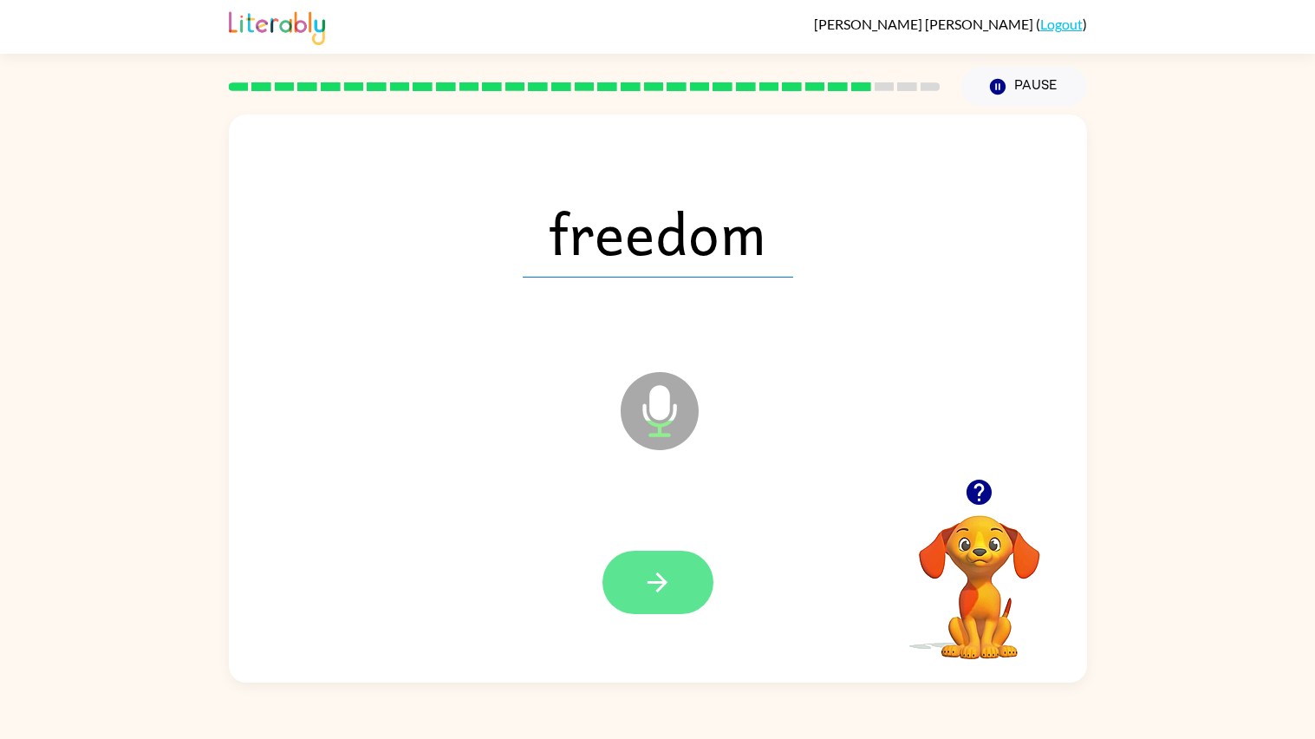
click at [615, 595] on button "button" at bounding box center [657, 581] width 111 height 63
click at [680, 592] on button "button" at bounding box center [657, 581] width 111 height 63
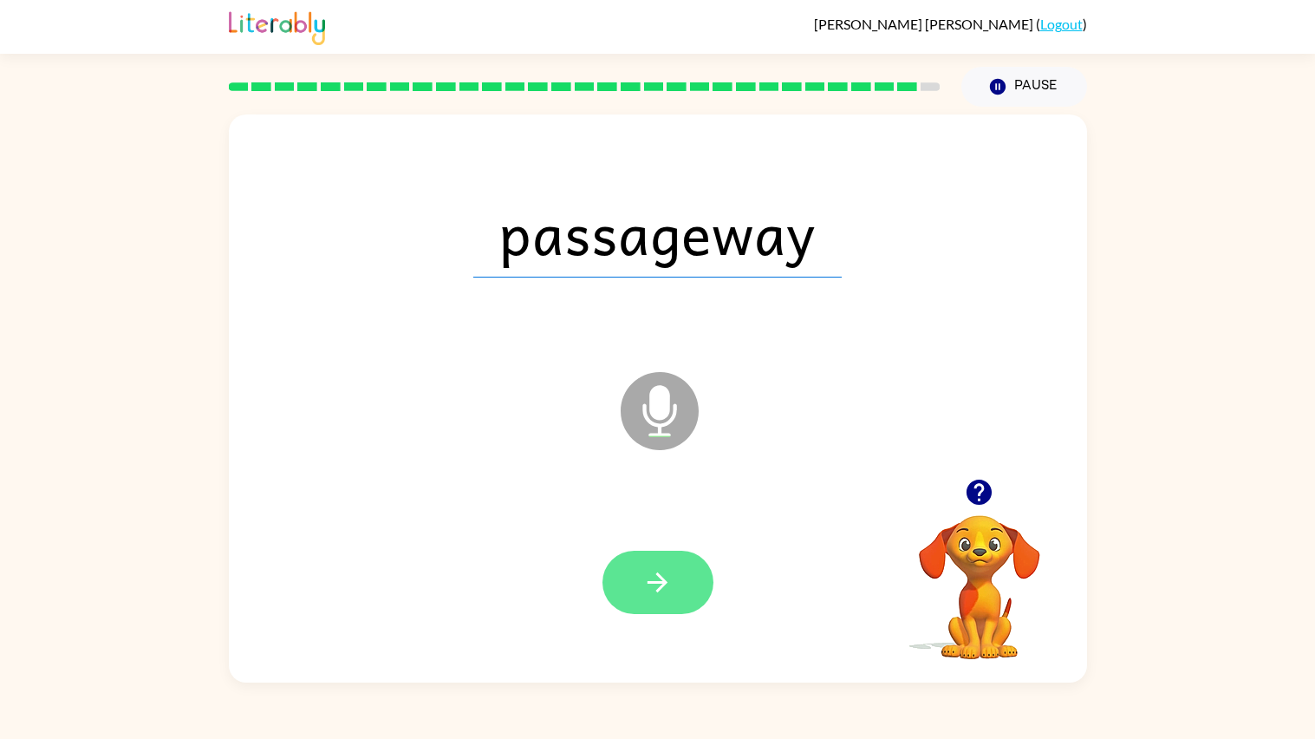
click at [681, 594] on button "button" at bounding box center [657, 581] width 111 height 63
